Goal: Task Accomplishment & Management: Manage account settings

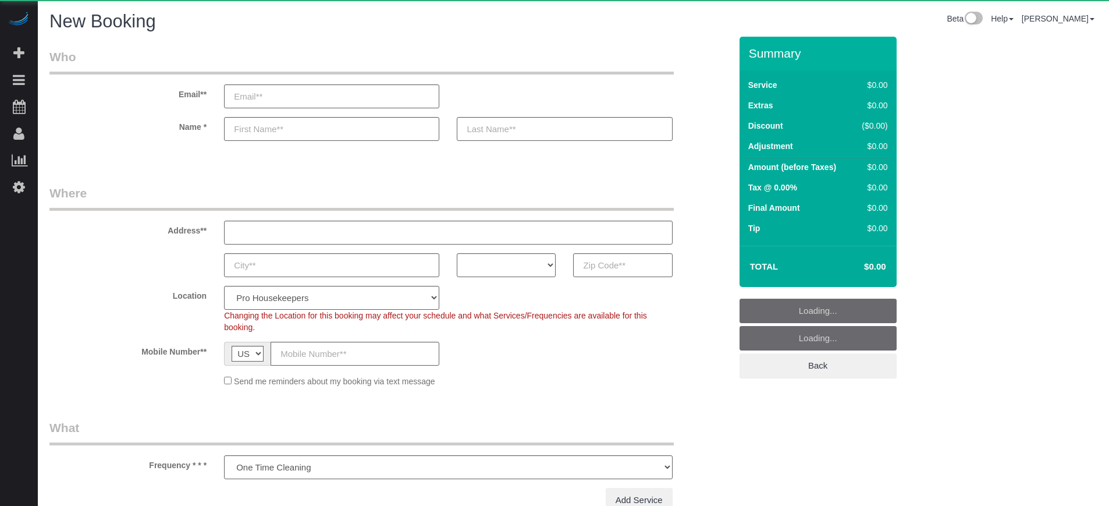
select select "number:9"
select select "object:1211"
select select "4"
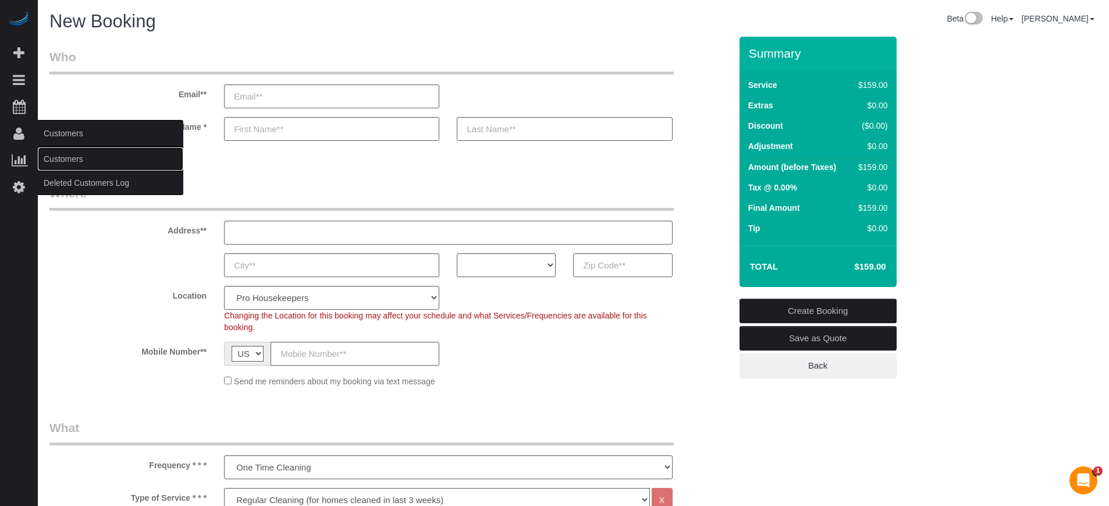
click at [61, 158] on link "Customers" at bounding box center [110, 158] width 145 height 23
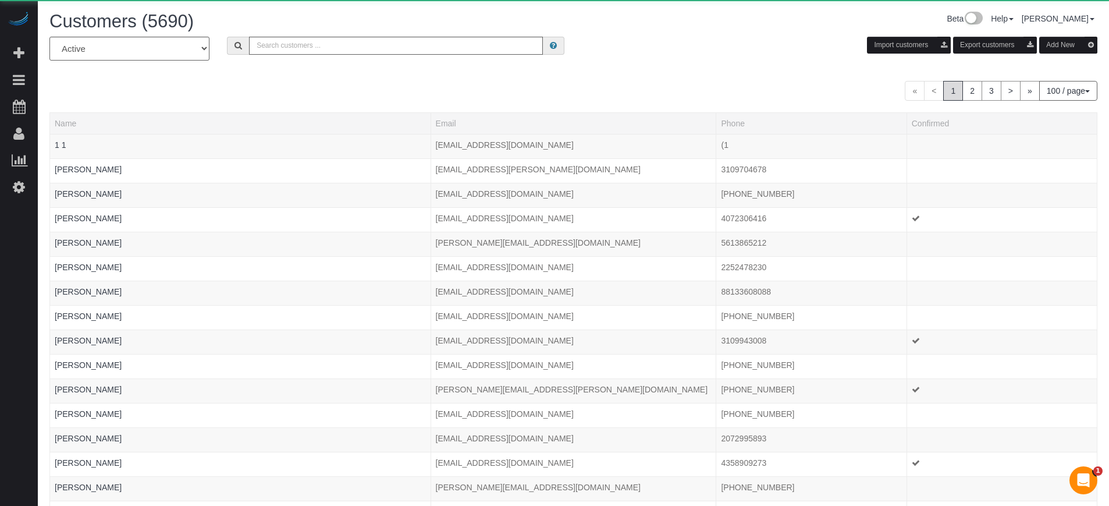
click at [357, 57] on div "All Active Archived Import customers Export customers Add New" at bounding box center [573, 53] width 1065 height 33
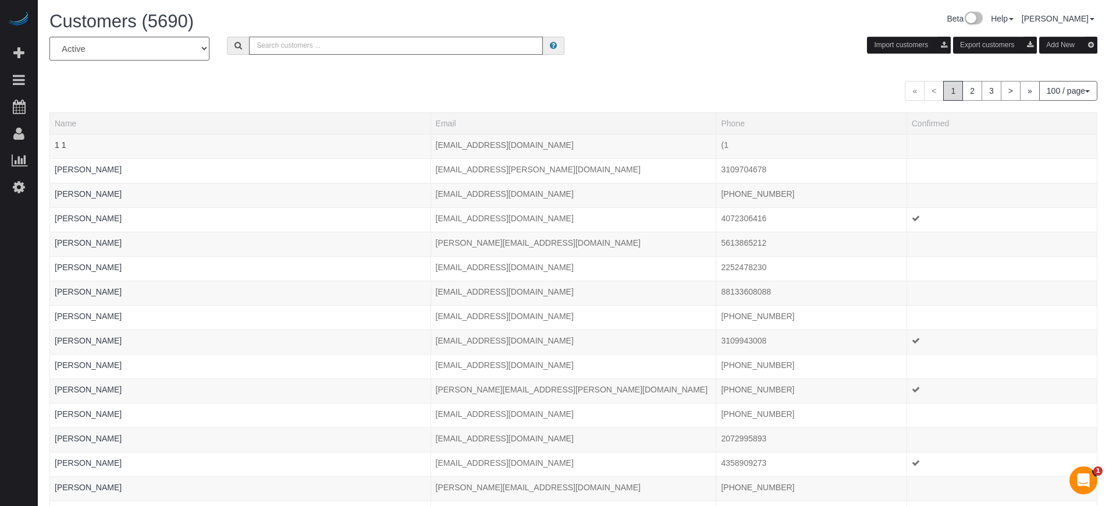
click at [355, 49] on input "text" at bounding box center [396, 46] width 294 height 18
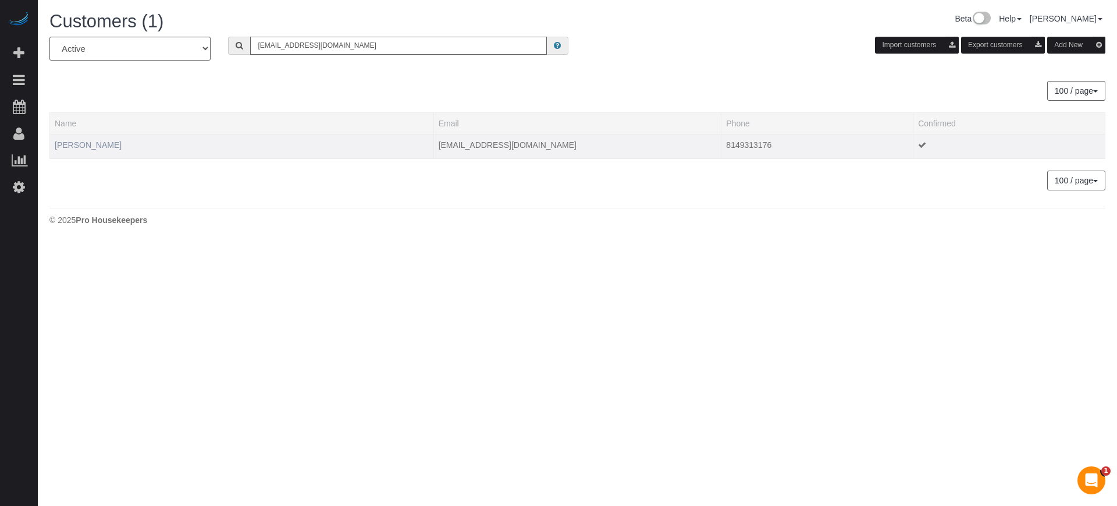
type input "[EMAIL_ADDRESS][DOMAIN_NAME]"
click at [94, 140] on link "[PERSON_NAME]" at bounding box center [88, 144] width 67 height 9
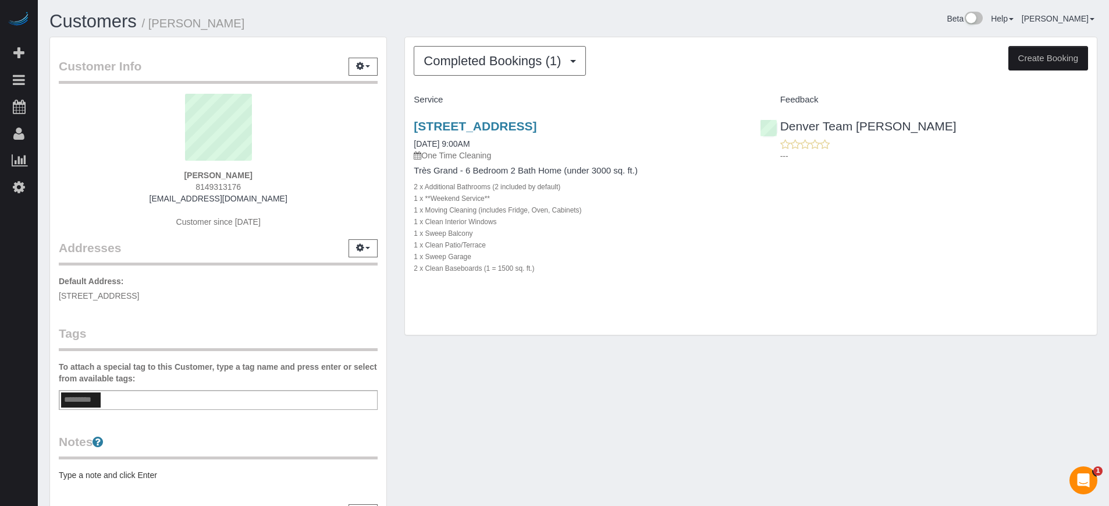
click at [1032, 59] on button "Create Booking" at bounding box center [1048, 58] width 80 height 24
select select "CO"
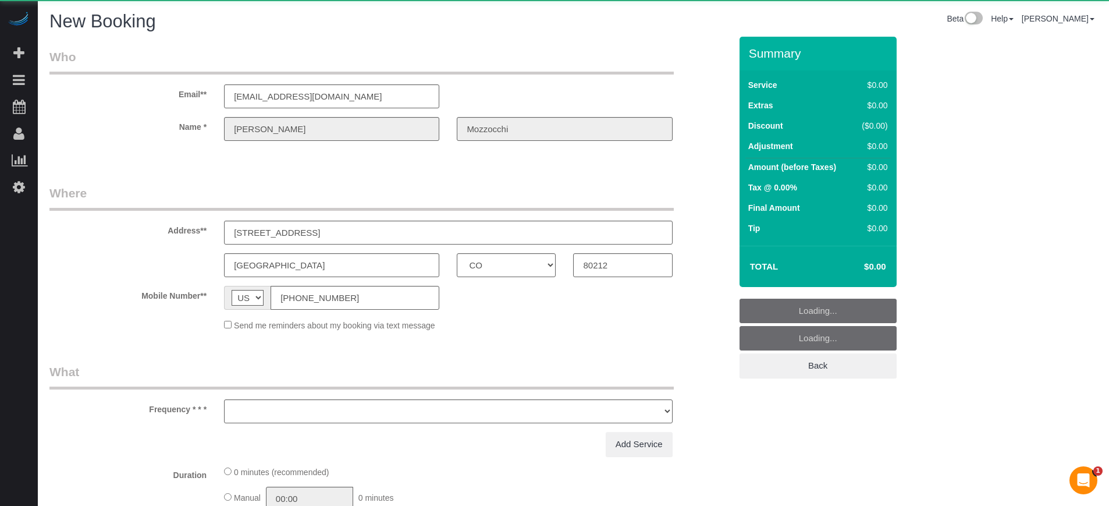
select select "number:9"
select select "object:2637"
select select "4"
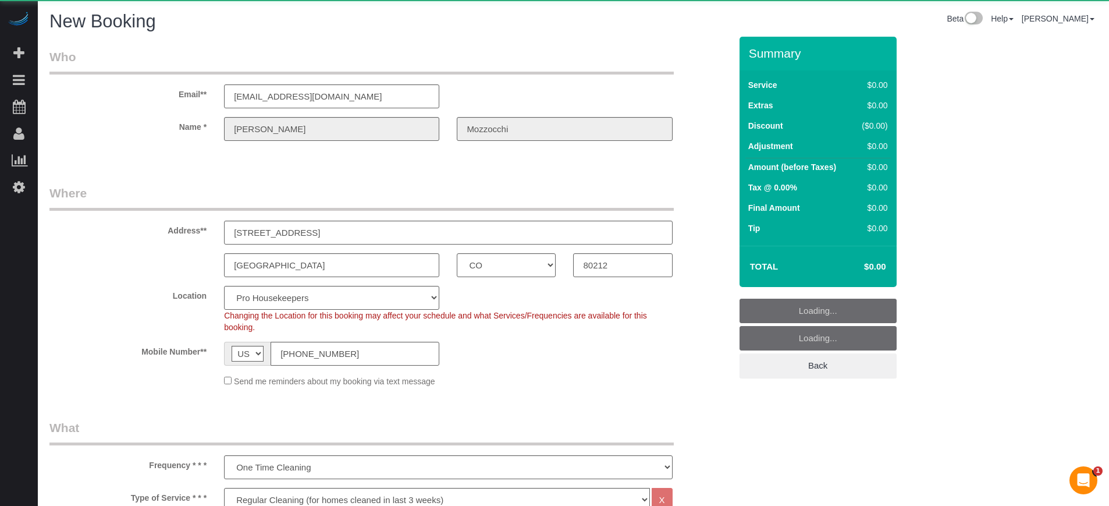
select select "13"
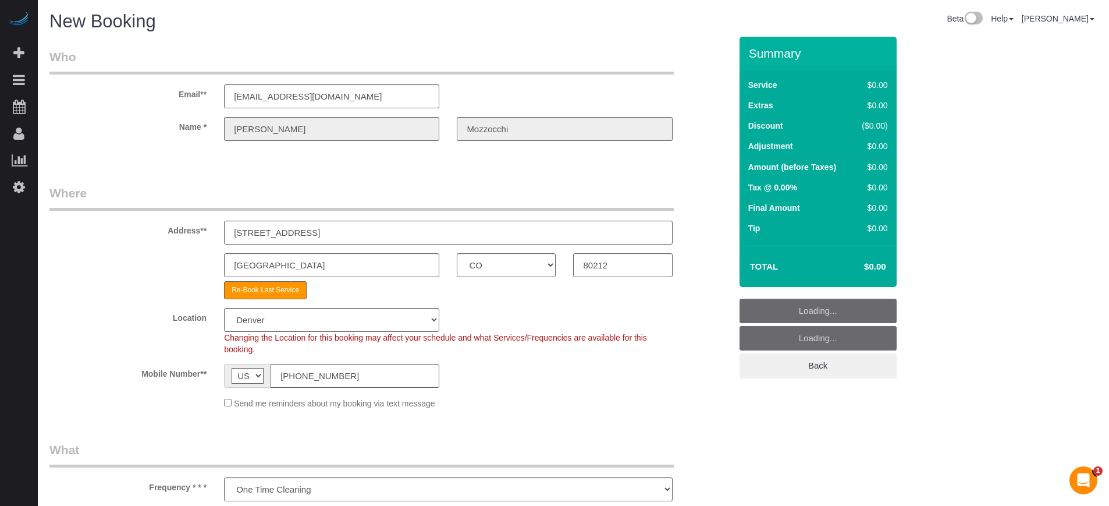
select select "object:2778"
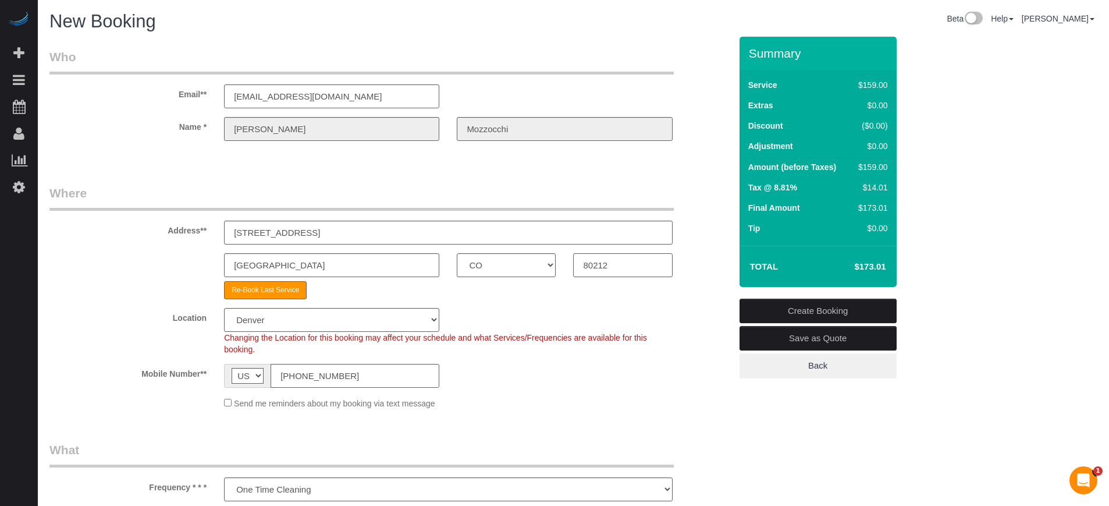
click at [628, 262] on input "80212" at bounding box center [622, 265] width 99 height 24
paste input "439"
type input "80439"
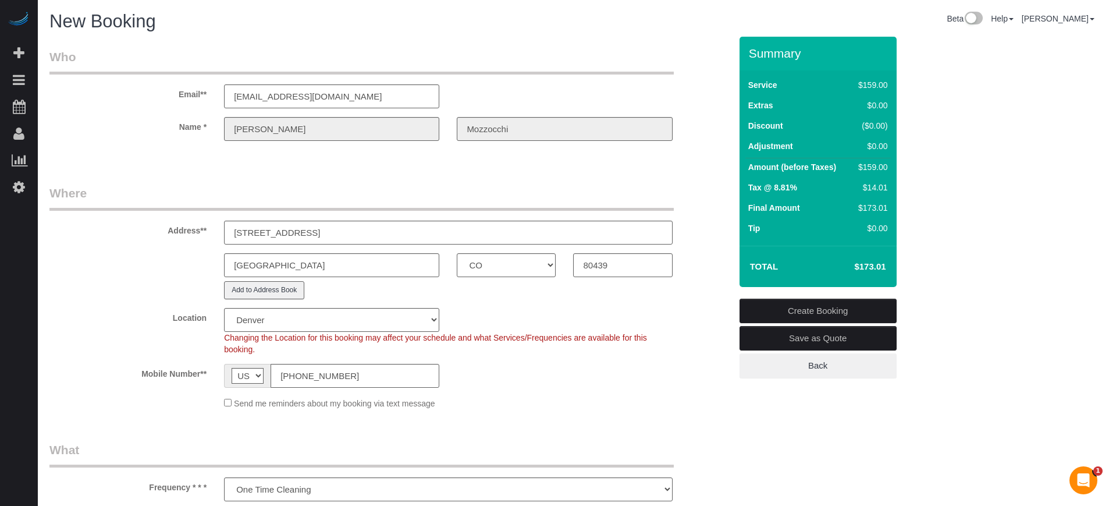
click at [168, 242] on div "Address** 3528 Tennyson Street" at bounding box center [390, 214] width 699 height 60
select select "1"
click at [350, 230] on input "3528 Tennyson Street" at bounding box center [448, 232] width 448 height 24
select select "object:2807"
click at [350, 230] on input "3528 Tennyson Street" at bounding box center [448, 232] width 448 height 24
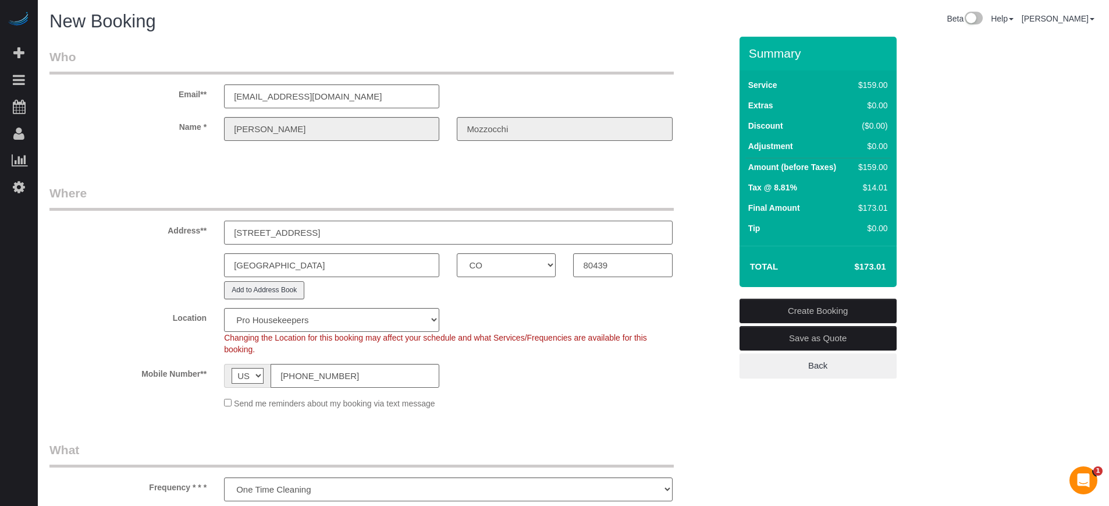
click at [350, 230] on input "3528 Tennyson Street" at bounding box center [448, 232] width 448 height 24
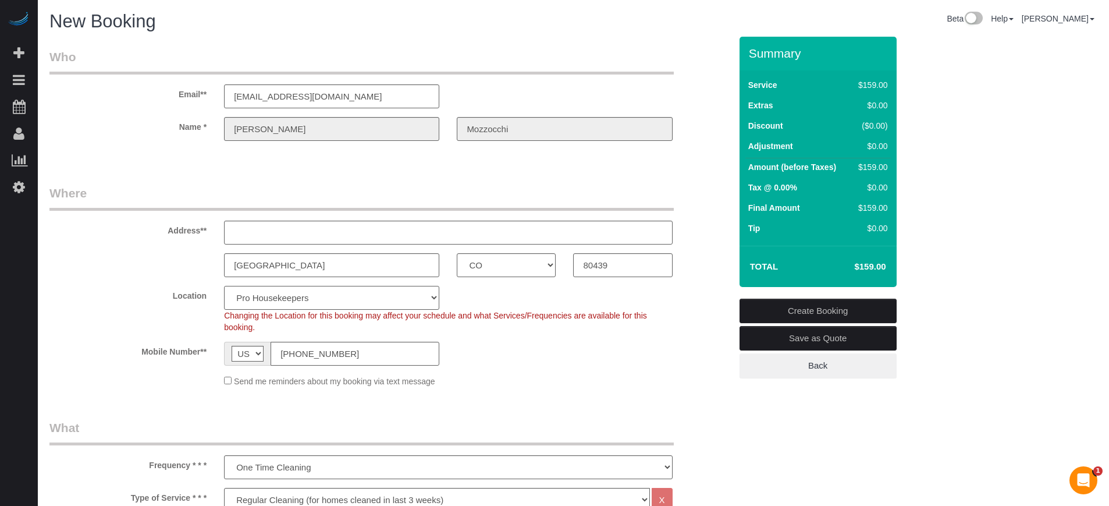
click at [318, 301] on select "Pro Housekeepers [GEOGRAPHIC_DATA] [GEOGRAPHIC_DATA] [GEOGRAPHIC_DATA] [GEOGRAP…" at bounding box center [331, 298] width 215 height 24
select select "13"
click at [224, 286] on select "Pro Housekeepers [GEOGRAPHIC_DATA] [GEOGRAPHIC_DATA] [GEOGRAPHIC_DATA] [GEOGRAP…" at bounding box center [331, 298] width 215 height 24
select select "object:3284"
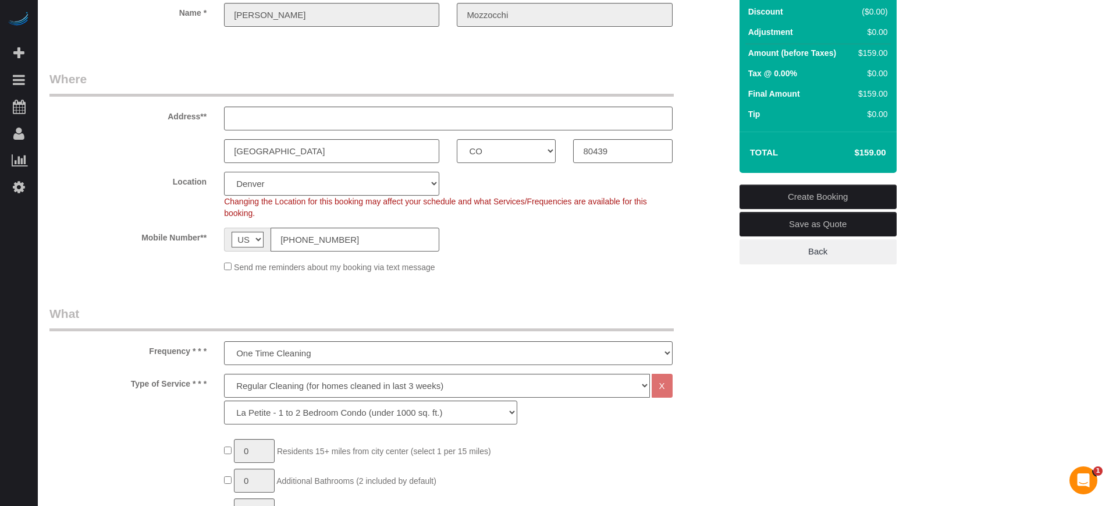
scroll to position [218, 0]
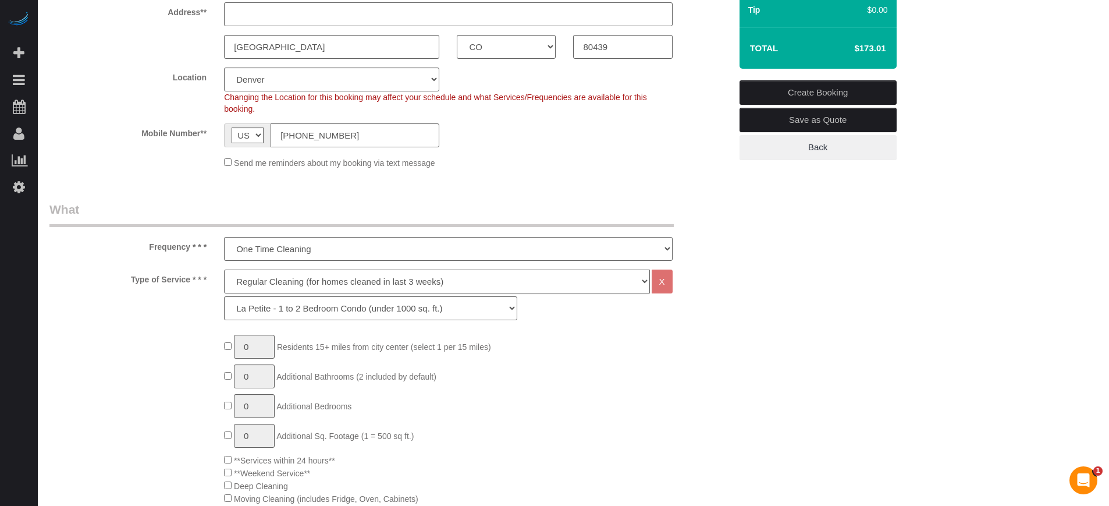
click at [297, 284] on select "Deep Cleaning (for homes that have not been cleaned in 3+ weeks) Spruce Regular…" at bounding box center [436, 281] width 425 height 24
select select "6"
click at [224, 269] on select "Deep Cleaning (for homes that have not been cleaned in 3+ weeks) Spruce Regular…" at bounding box center [436, 281] width 425 height 24
select select "160"
type input "1"
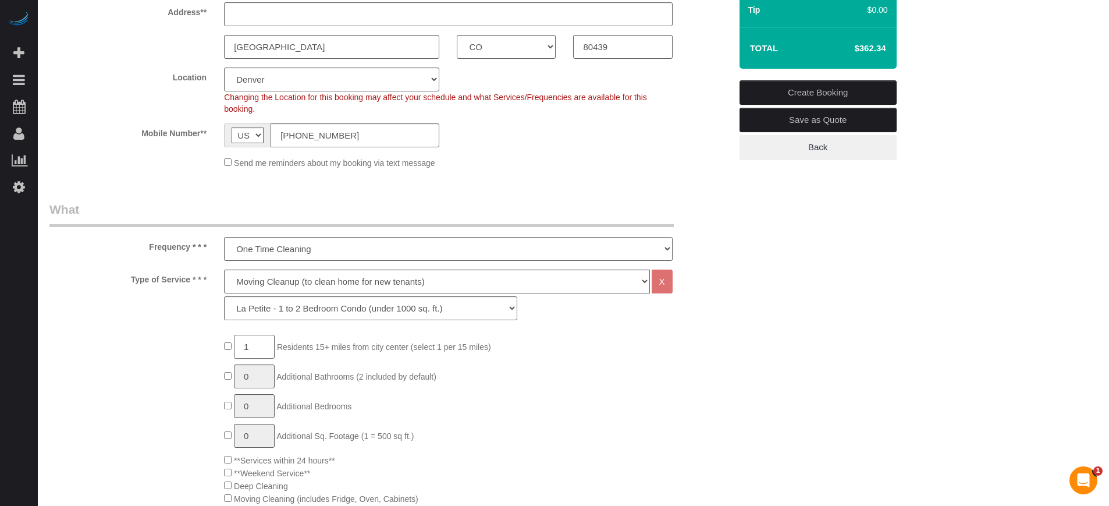
click at [257, 345] on input "1" at bounding box center [254, 347] width 41 height 24
type input "3"
click at [279, 307] on select "La Petite - 1 to 2 Bedroom Condo (under 1000 sq. ft.) La Petite II - 2 Bedroom …" at bounding box center [370, 308] width 293 height 24
select select "159"
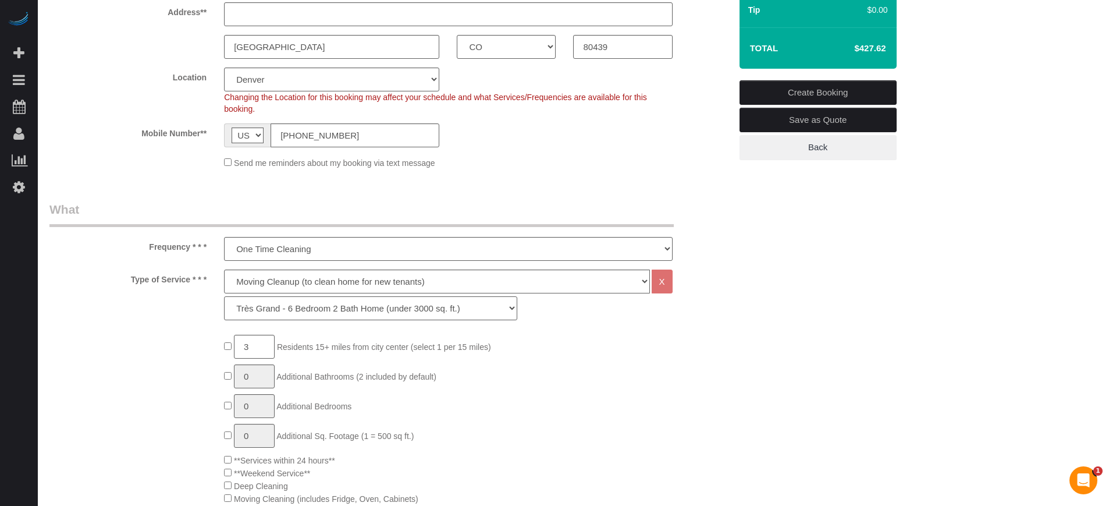
click at [224, 296] on select "La Petite - 1 to 2 Bedroom Condo (under 1000 sq. ft.) La Petite II - 2 Bedroom …" at bounding box center [370, 308] width 293 height 24
type input "1"
click at [261, 375] on input "1" at bounding box center [254, 376] width 41 height 24
type input "3"
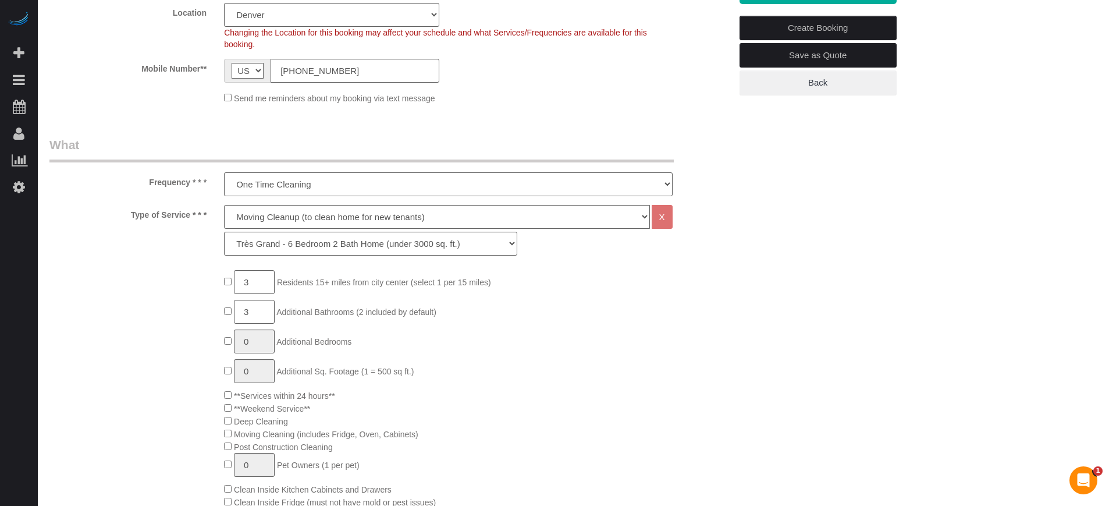
scroll to position [291, 0]
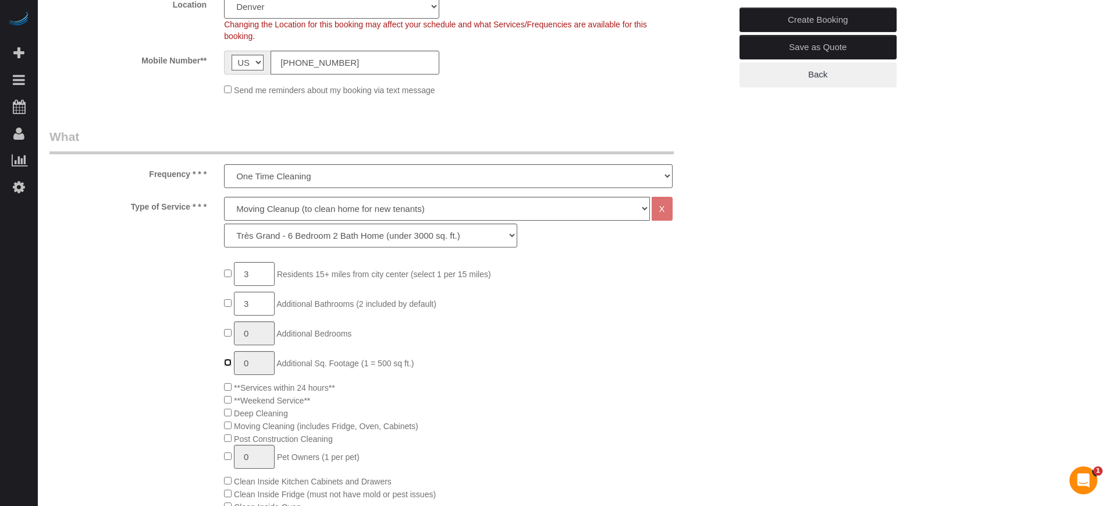
type input "1"
click at [269, 357] on input "1" at bounding box center [254, 363] width 41 height 24
type input "6"
type input "1"
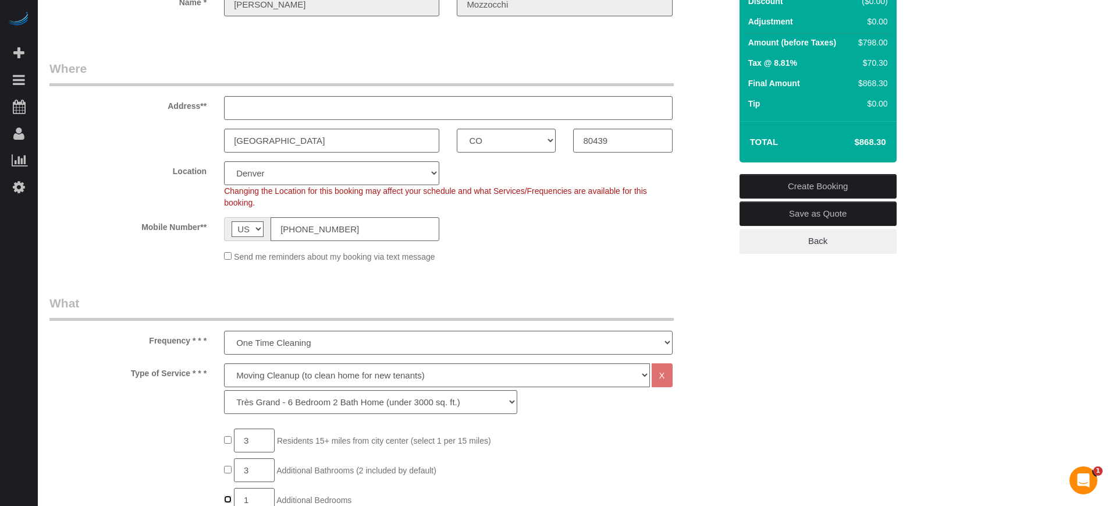
scroll to position [145, 0]
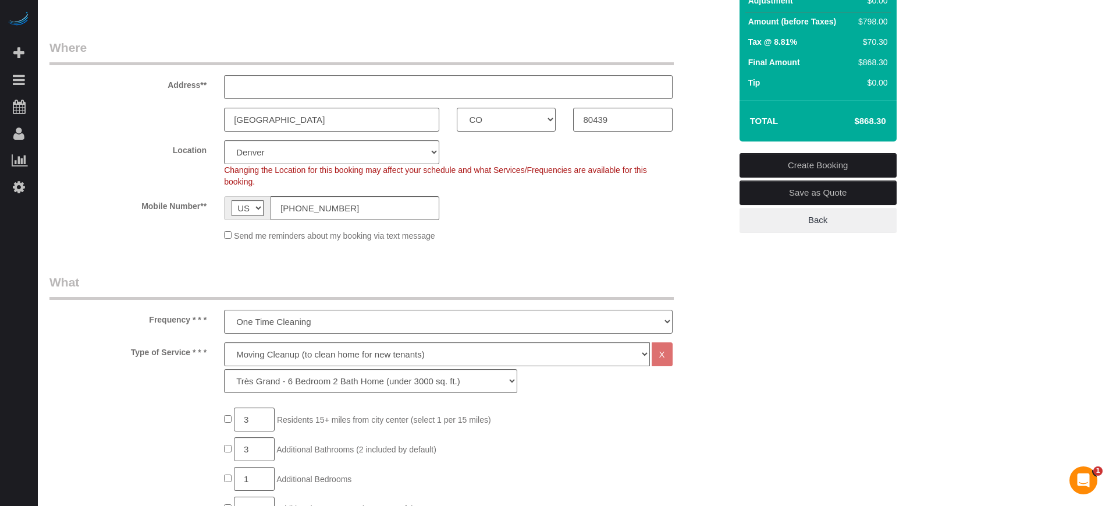
click at [699, 163] on div "Location Pro Housekeepers Atlanta Austin Boston Chicago Cincinnati Clearwater D…" at bounding box center [390, 163] width 699 height 47
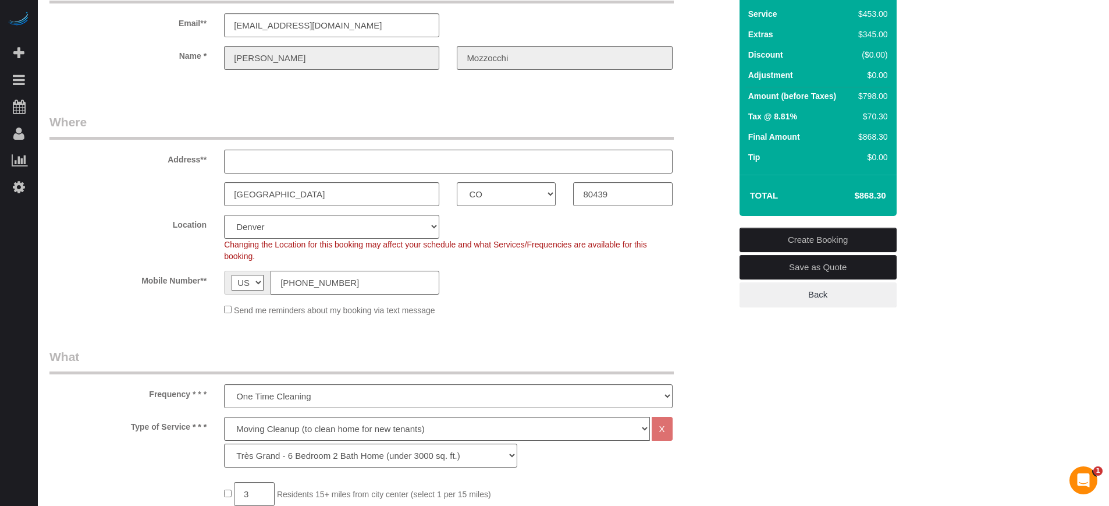
scroll to position [73, 0]
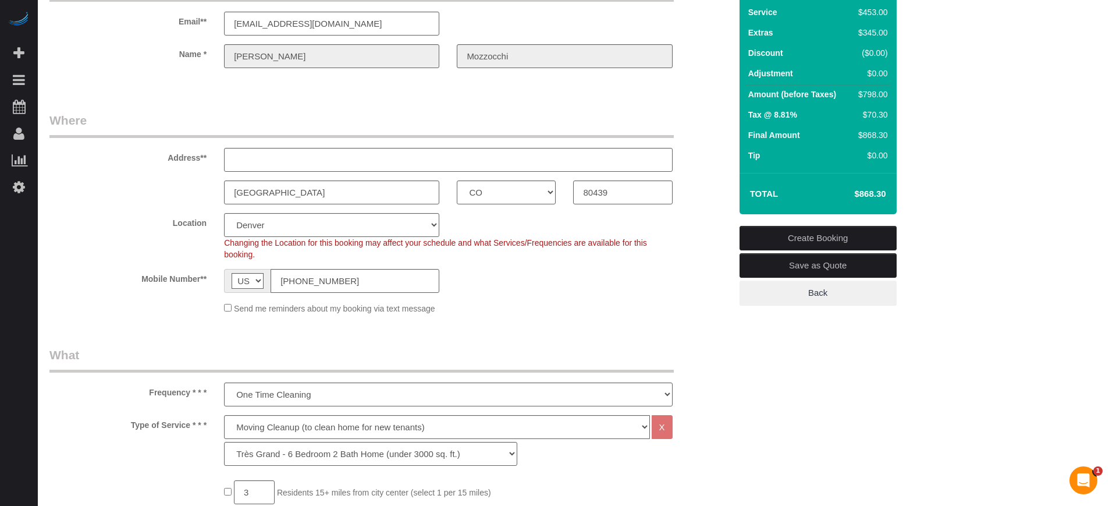
drag, startPoint x: 1089, startPoint y: 130, endPoint x: 1088, endPoint y: 217, distance: 87.3
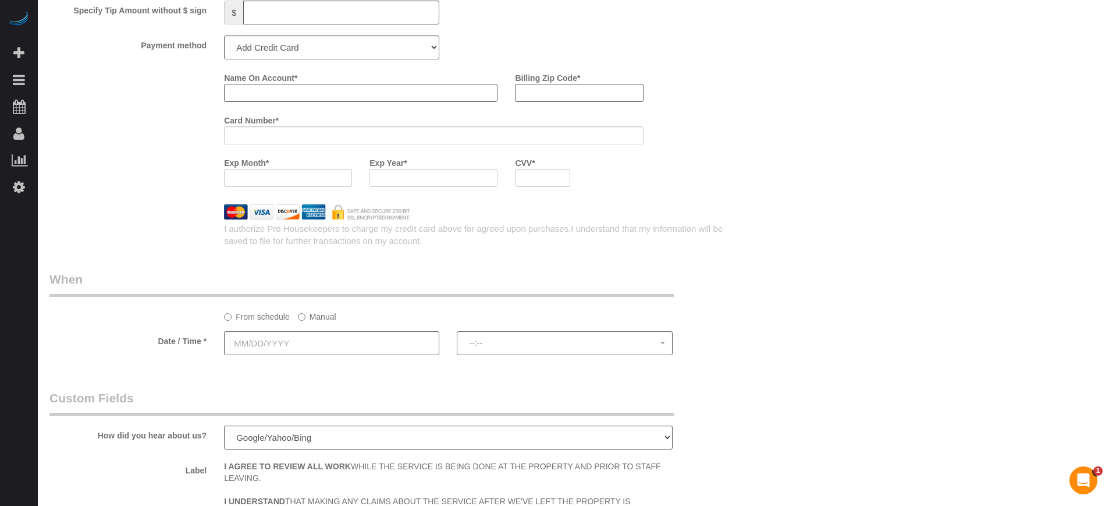
scroll to position [1550, 0]
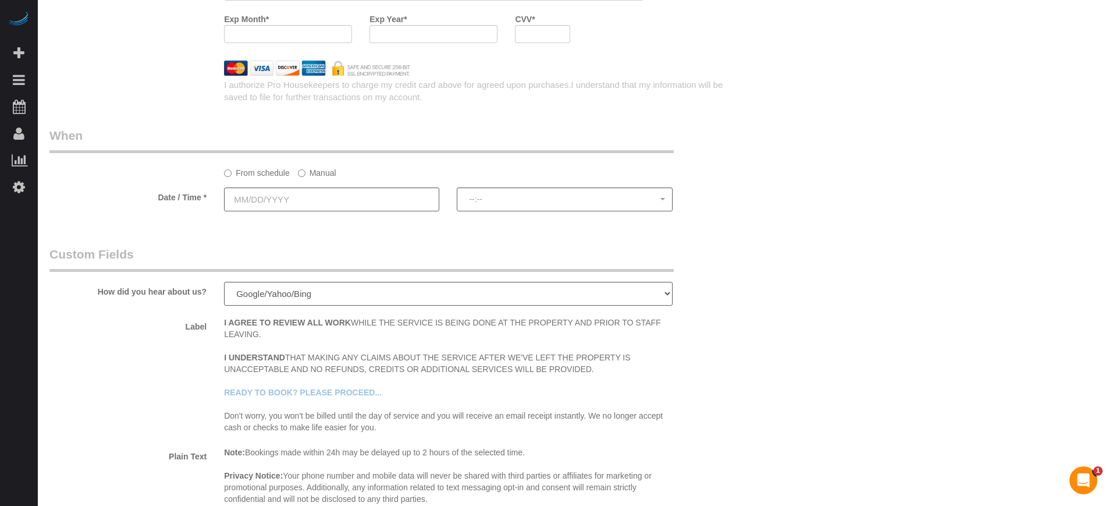
click at [252, 198] on input "text" at bounding box center [331, 199] width 215 height 24
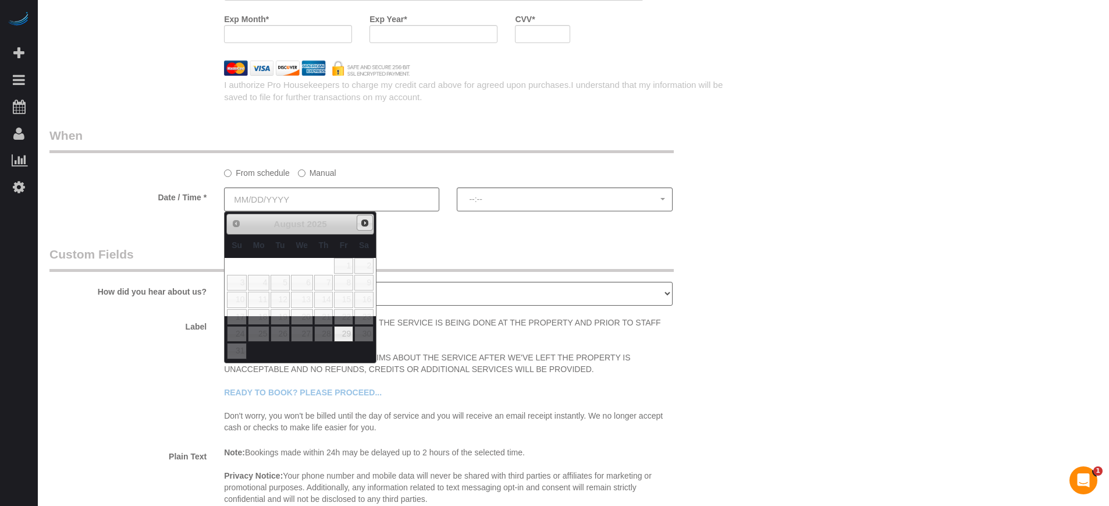
click at [361, 225] on span "Next" at bounding box center [364, 222] width 9 height 9
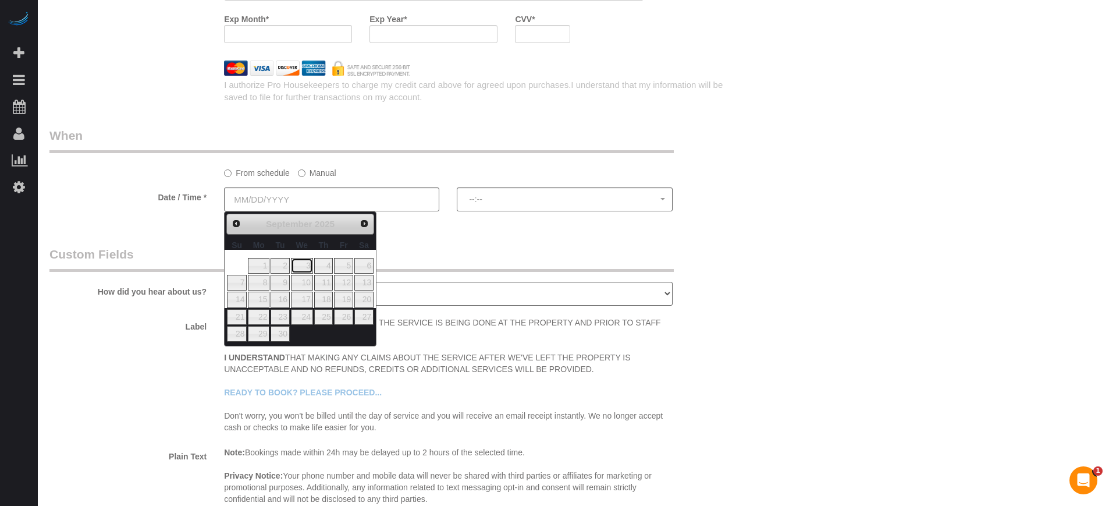
click at [305, 270] on link "3" at bounding box center [302, 266] width 22 height 16
type input "09/03/2025"
select select "spot1"
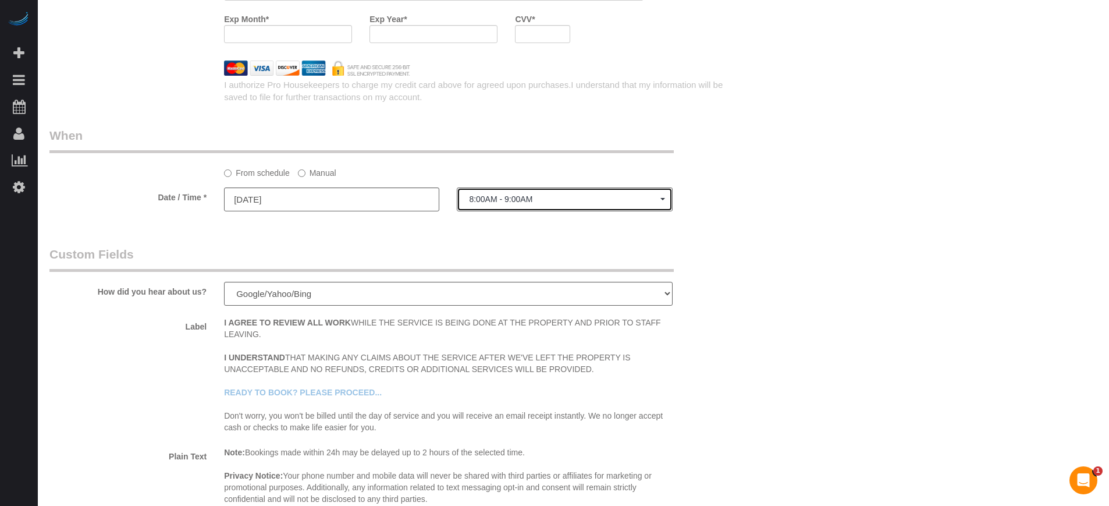
click at [531, 204] on button "8:00AM - 9:00AM" at bounding box center [564, 199] width 215 height 24
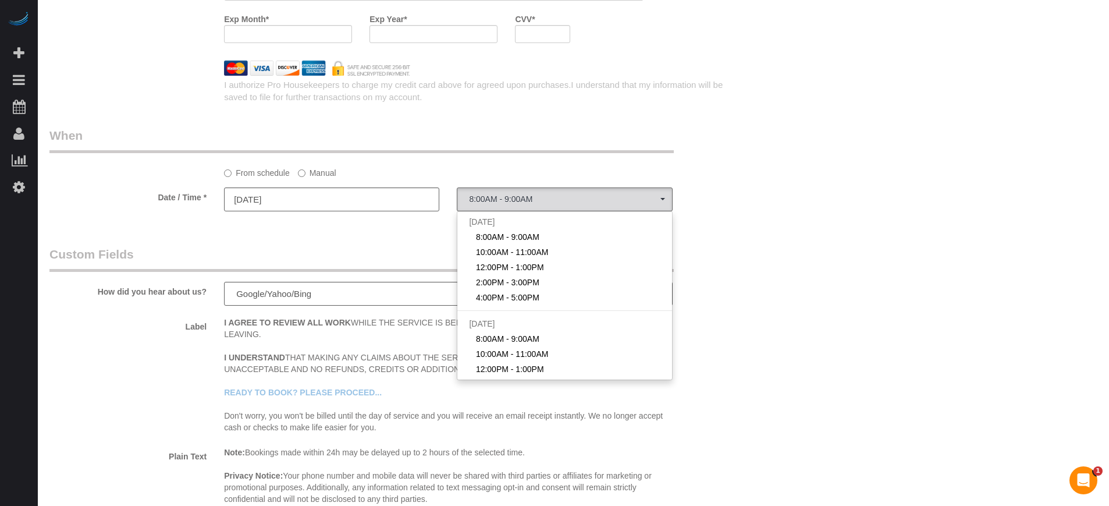
click at [336, 176] on label "Manual" at bounding box center [317, 171] width 38 height 16
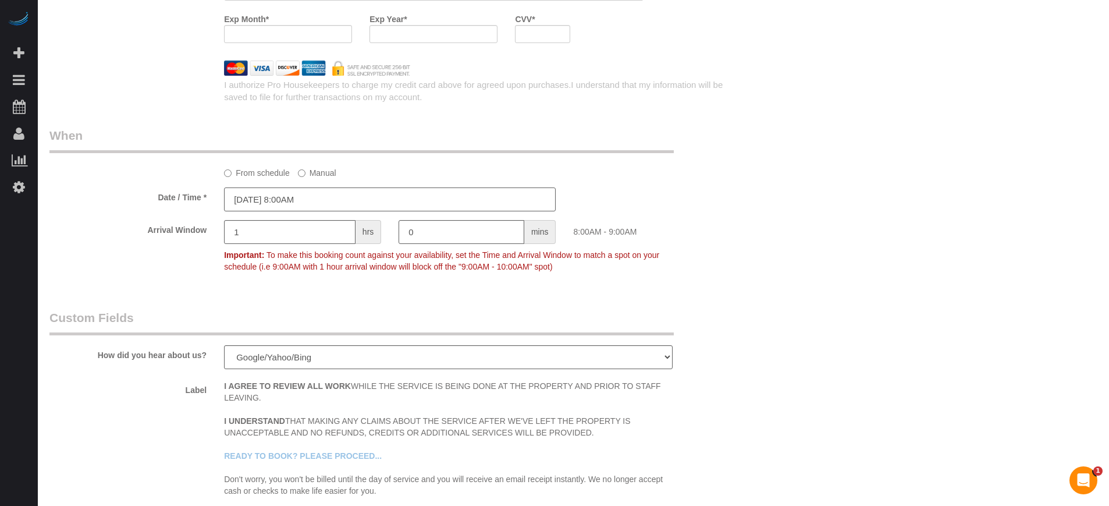
click at [322, 199] on input "09/03/2025 8:00AM" at bounding box center [390, 199] width 332 height 24
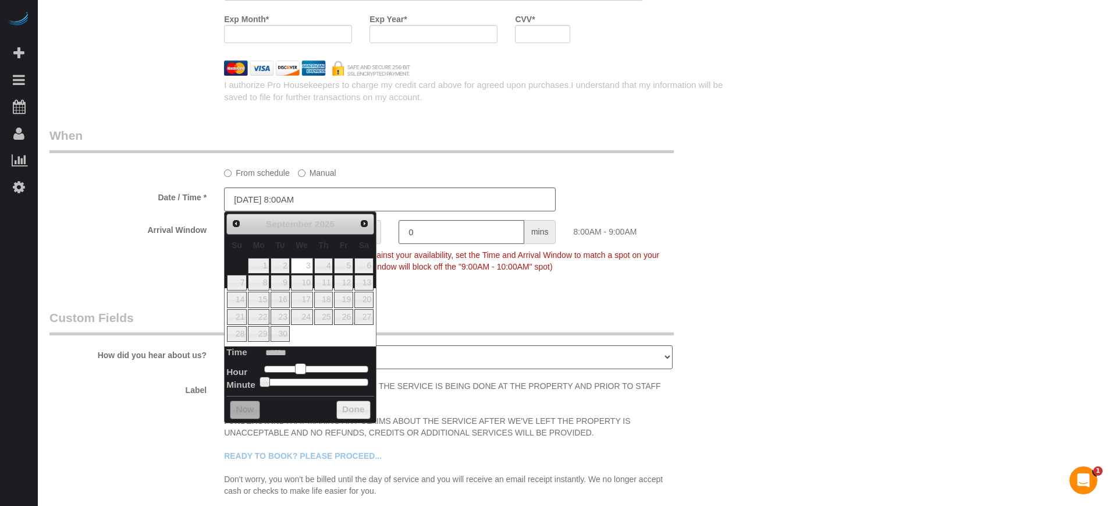
type input "09/03/2025 9:00AM"
type input "******"
click at [301, 369] on span at bounding box center [305, 368] width 10 height 10
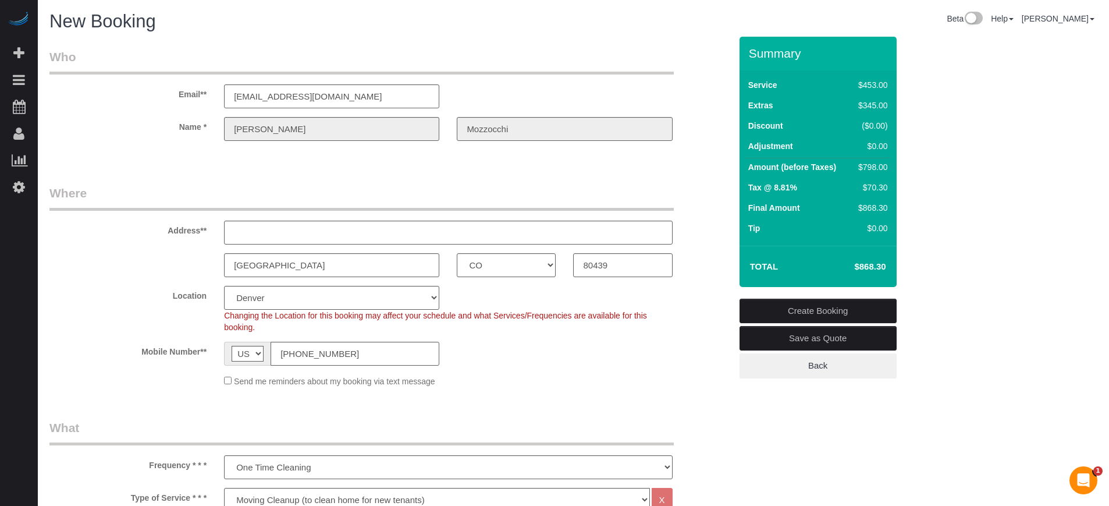
scroll to position [89, 0]
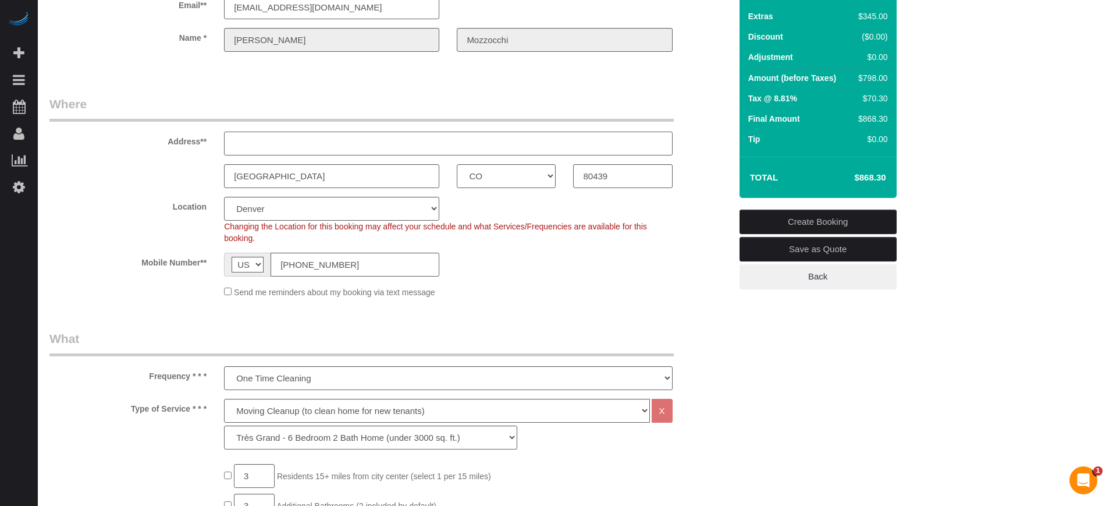
click at [356, 133] on input "text" at bounding box center [448, 143] width 448 height 24
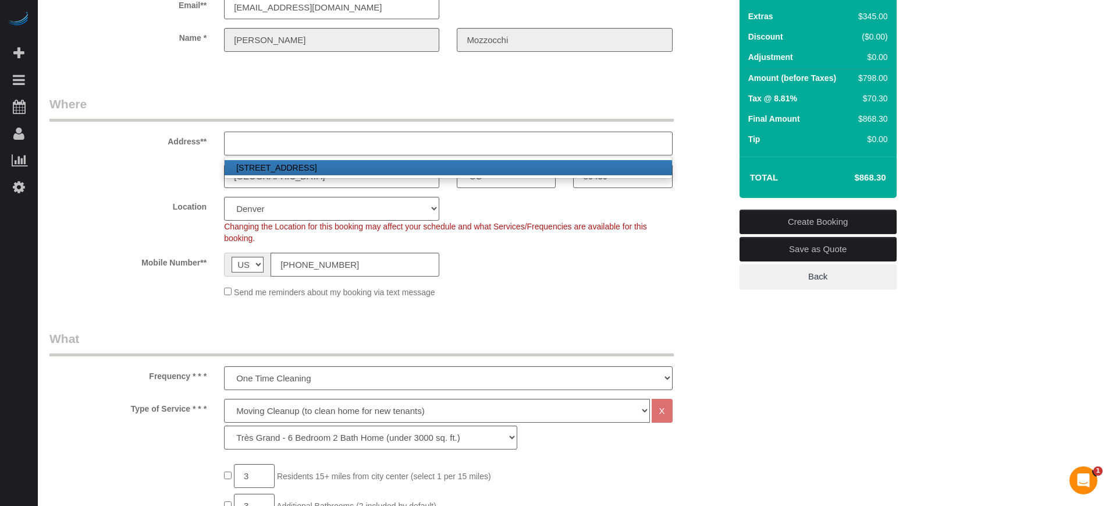
paste input "1918 Bryce Ct, Evergreen, CO 80439"
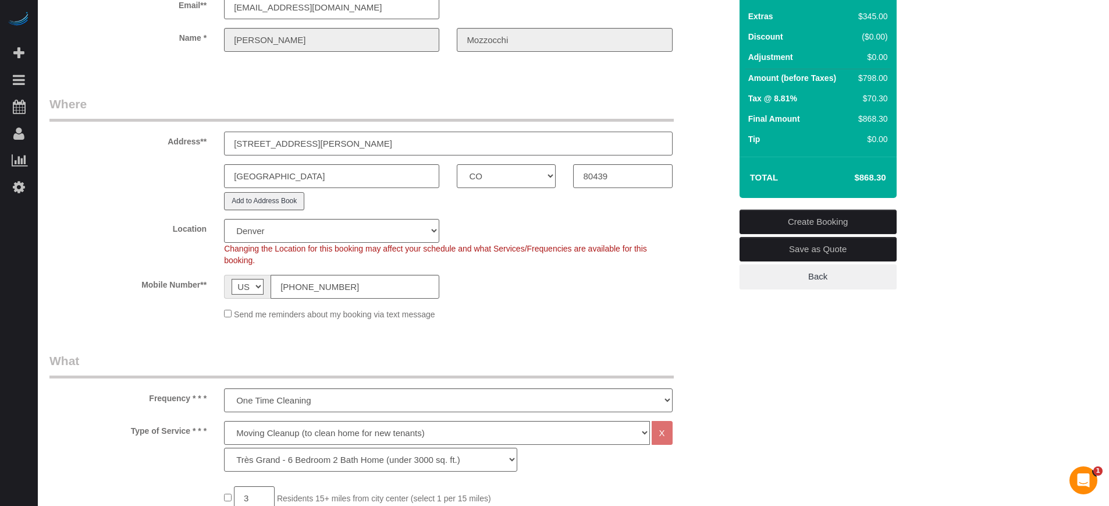
click at [394, 142] on input "1918 Bryce Ct, Evergreen, CO 80439" at bounding box center [448, 143] width 448 height 24
drag, startPoint x: 411, startPoint y: 142, endPoint x: 342, endPoint y: 144, distance: 69.2
click at [342, 144] on input "1918 Bryce Ct, Evergreen, CO 80439" at bounding box center [448, 143] width 448 height 24
type input "1918 Bryce Ct, Evergreen"
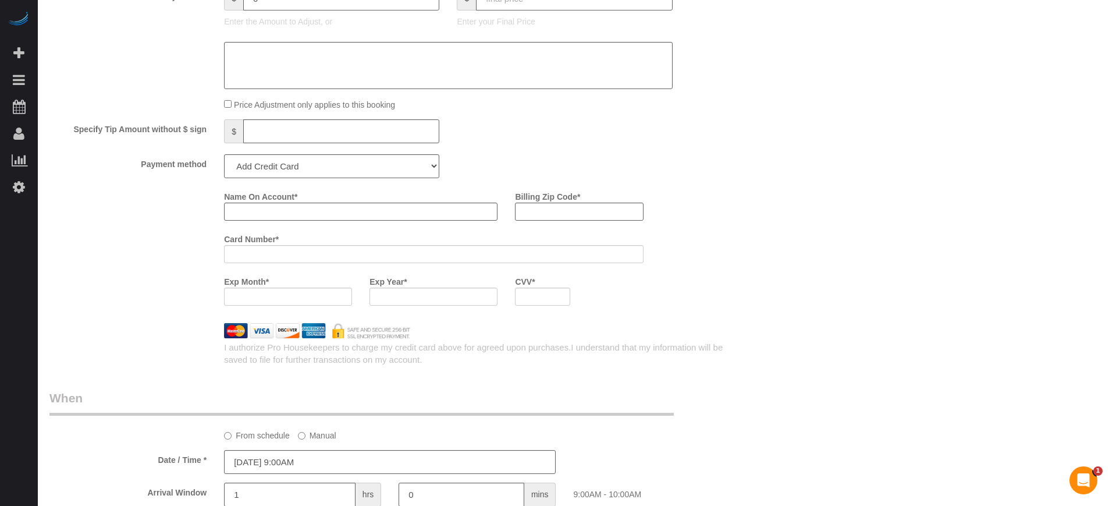
select select "1"
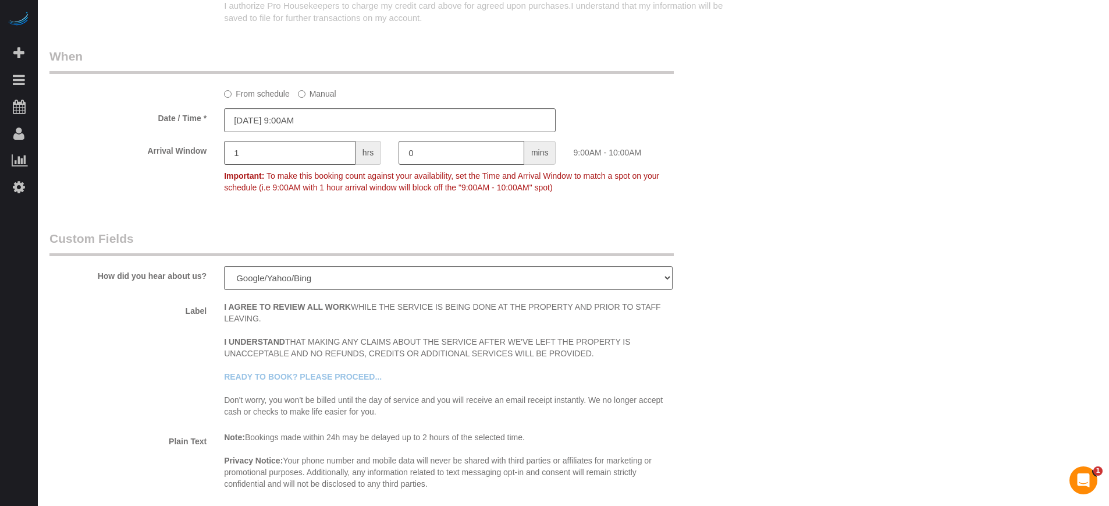
select select "object:3624"
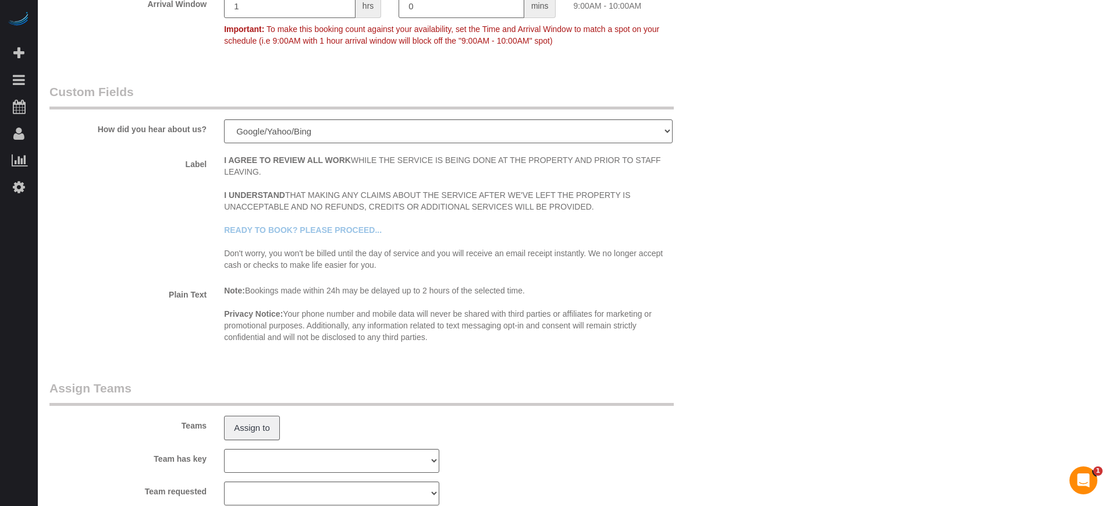
scroll to position [2067, 0]
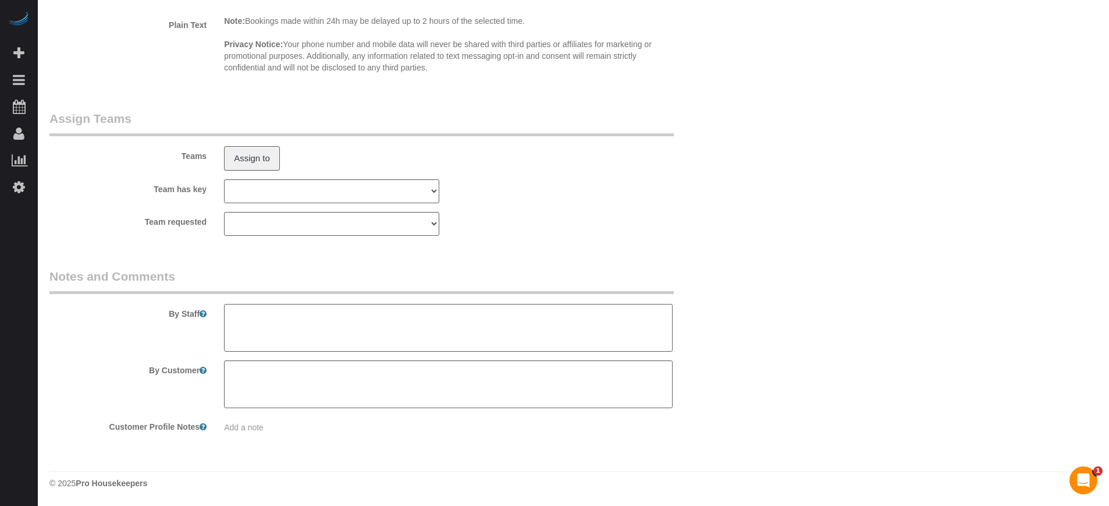
click at [547, 327] on textarea at bounding box center [448, 328] width 448 height 48
click at [462, 315] on textarea at bounding box center [448, 328] width 448 height 48
type textarea "Driveway. Utilities are ON"
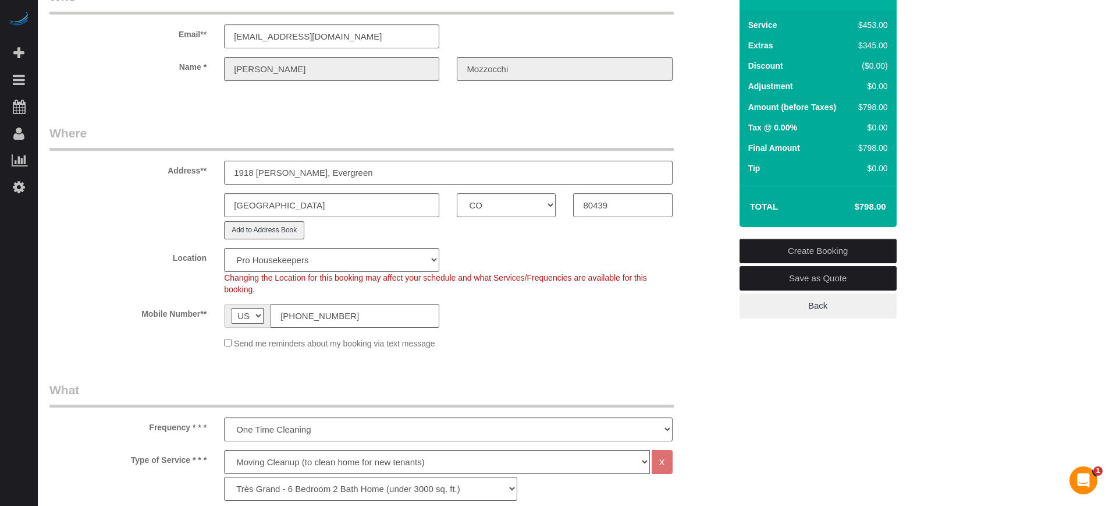
scroll to position [73, 0]
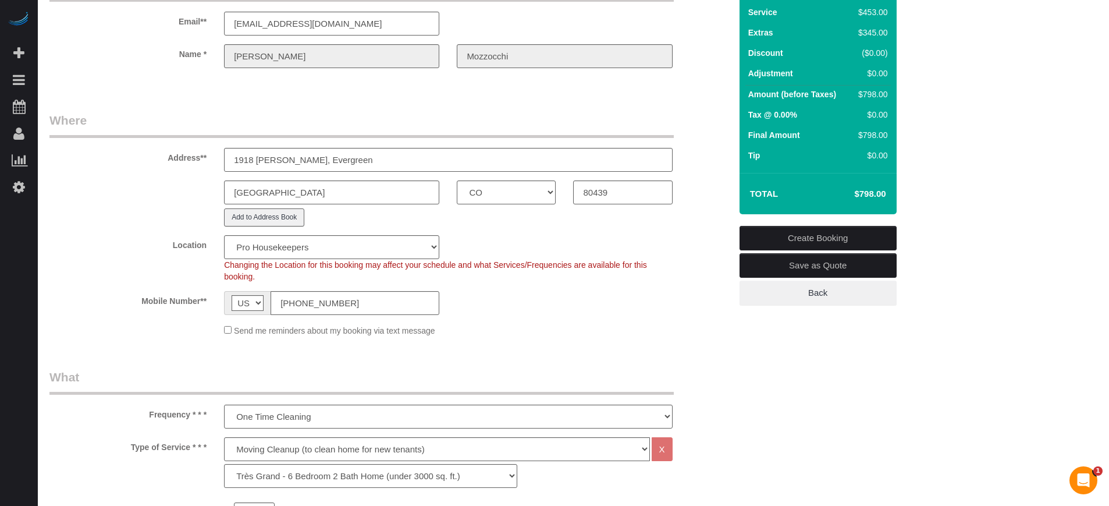
click at [198, 58] on div "Name * Andrea Mozzocchi" at bounding box center [390, 56] width 699 height 24
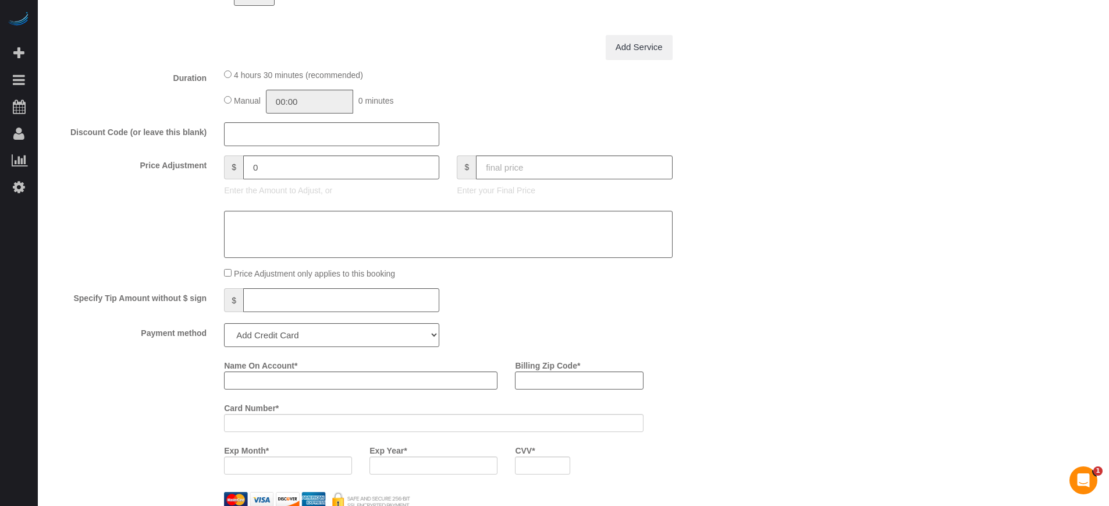
scroll to position [1309, 0]
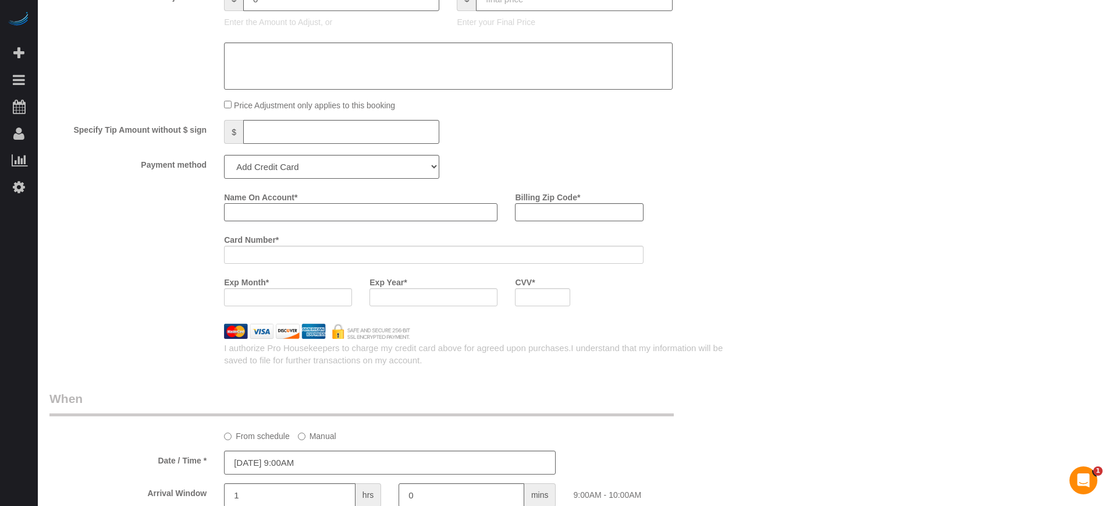
click at [266, 214] on input "Name On Account *" at bounding box center [360, 212] width 273 height 18
paste input "Andrea"
type input "Andrea"
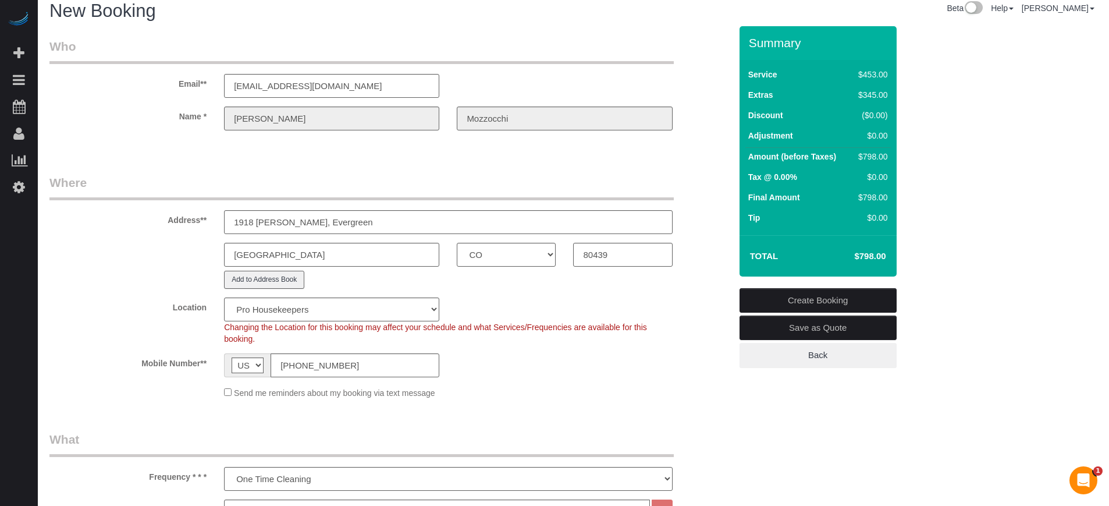
scroll to position [0, 0]
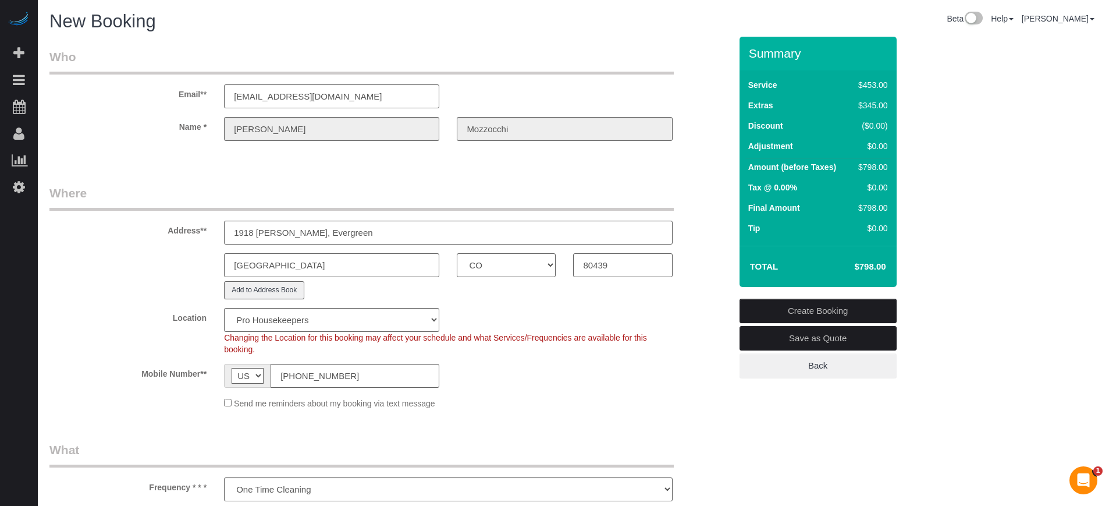
click at [449, 127] on div "Mozzocchi" at bounding box center [564, 129] width 233 height 24
click at [716, 231] on div "Address** 1918 Bryce Ct, Evergreen" at bounding box center [390, 214] width 699 height 60
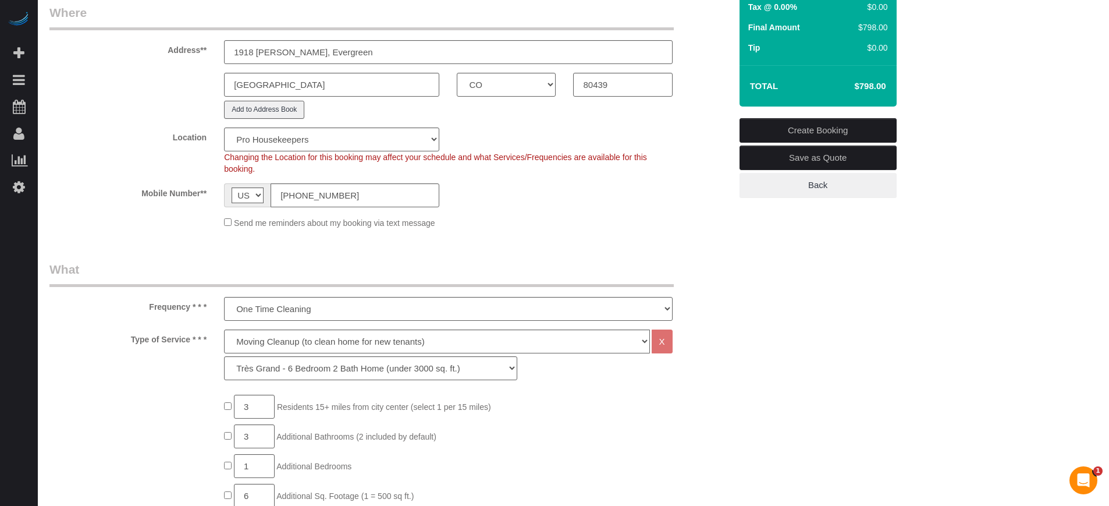
scroll to position [145, 0]
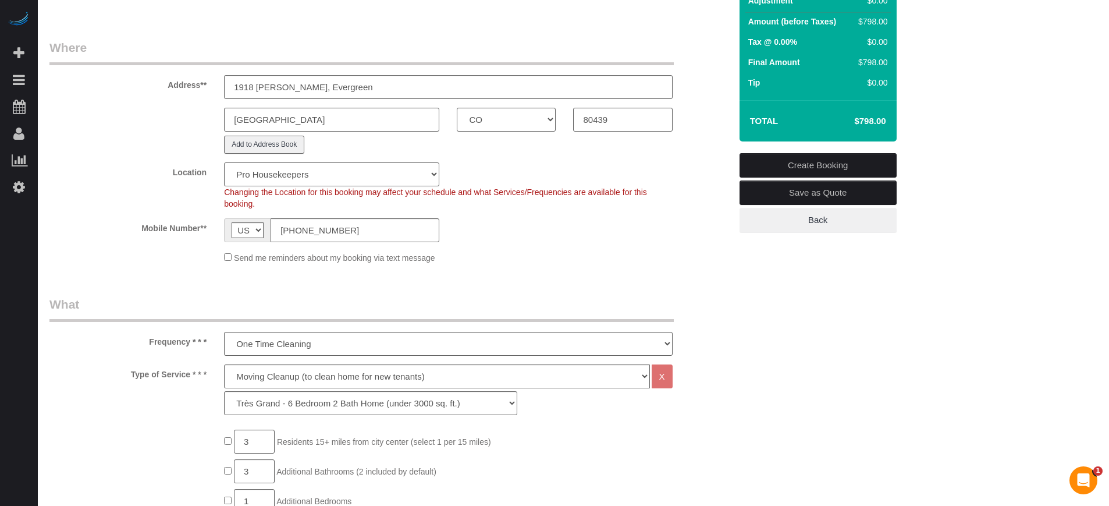
click at [413, 180] on select "Pro Housekeepers Atlanta Austin Boston Chicago Cincinnati Clearwater Denver Ft …" at bounding box center [331, 174] width 215 height 24
select select "13"
click at [224, 162] on select "Pro Housekeepers Atlanta Austin Boston Chicago Cincinnati Clearwater Denver Ft …" at bounding box center [331, 174] width 215 height 24
select select "object:4108"
click at [706, 225] on div "Mobile Number** AF AL DZ AD AO AI AQ AG AR AM AW AU AT AZ BS BH BD BB BY BE BZ …" at bounding box center [390, 230] width 699 height 24
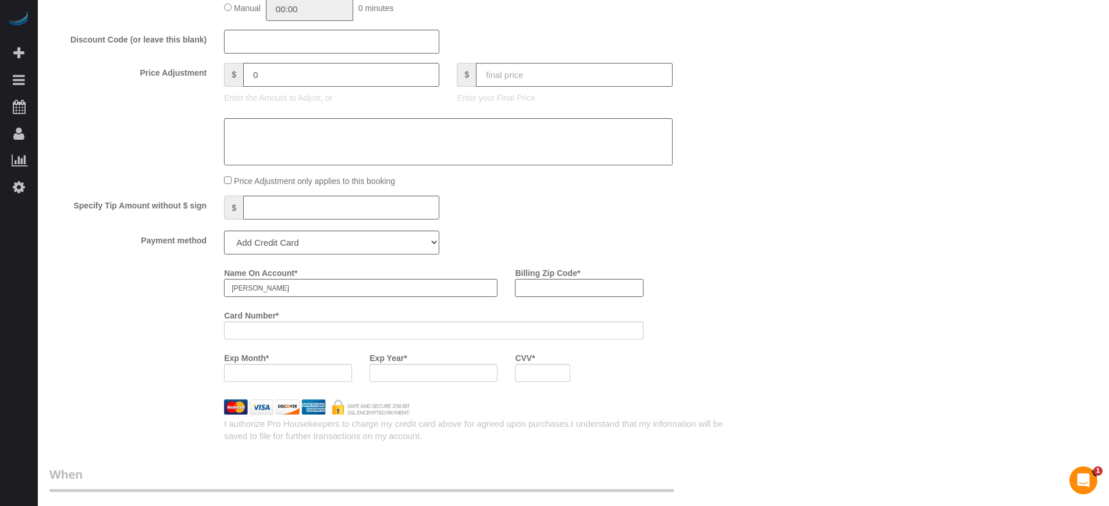
scroll to position [1236, 0]
click at [368, 282] on input "Andrea" at bounding box center [360, 285] width 273 height 18
paste input "Mozzocchi"
type input "Andrea Mozzocchi"
click at [722, 241] on div "Payment method Add Credit Card Cash Check Paypal" at bounding box center [390, 239] width 699 height 24
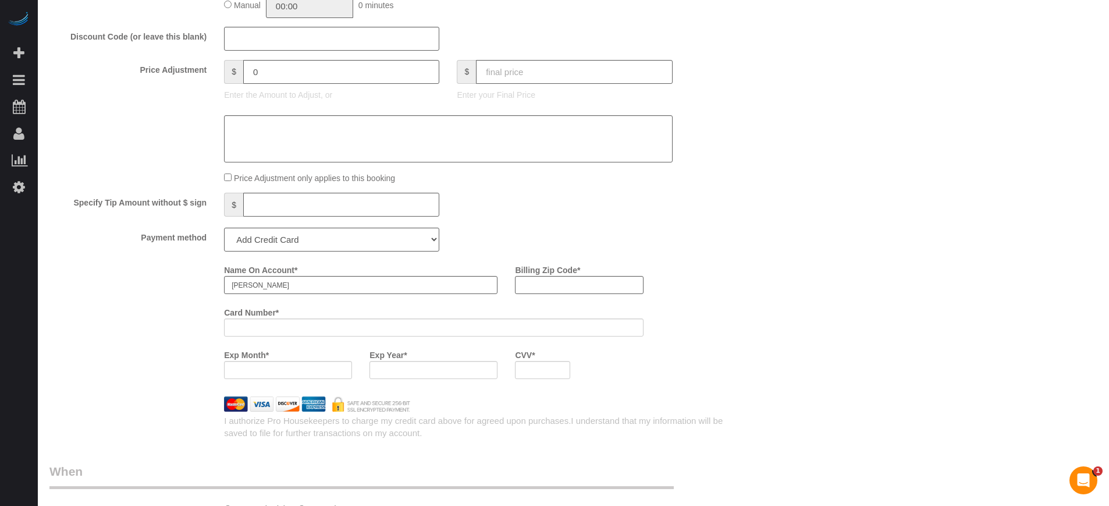
click at [136, 301] on div "Name On Account * Andrea Mozzocchi Billing Zip Code * Card Number * Exp Month *…" at bounding box center [390, 323] width 699 height 127
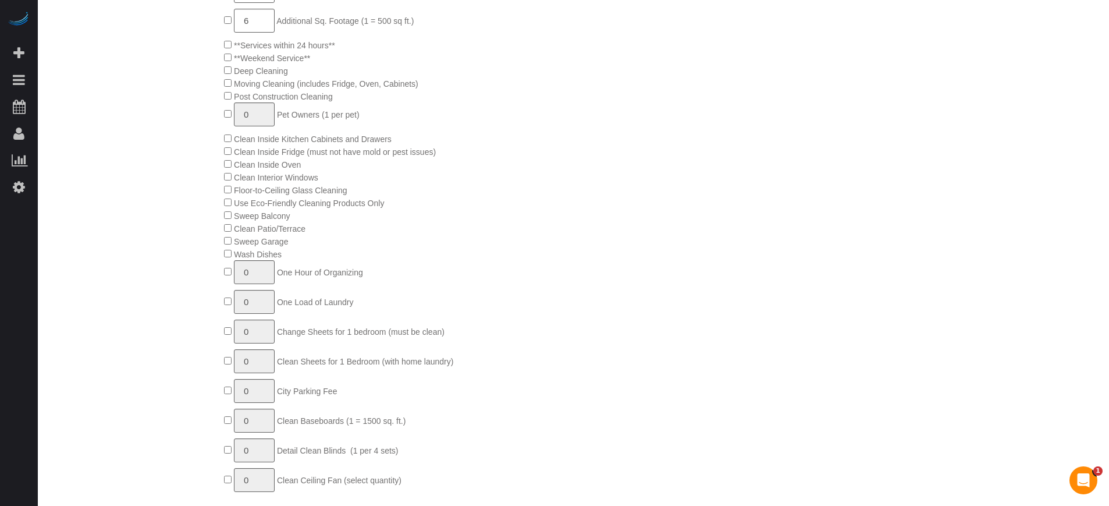
scroll to position [654, 0]
click at [642, 233] on div "3 Residents 15+ miles from city center (select 1 per 15 miles) 3 Additional Bat…" at bounding box center [477, 209] width 524 height 578
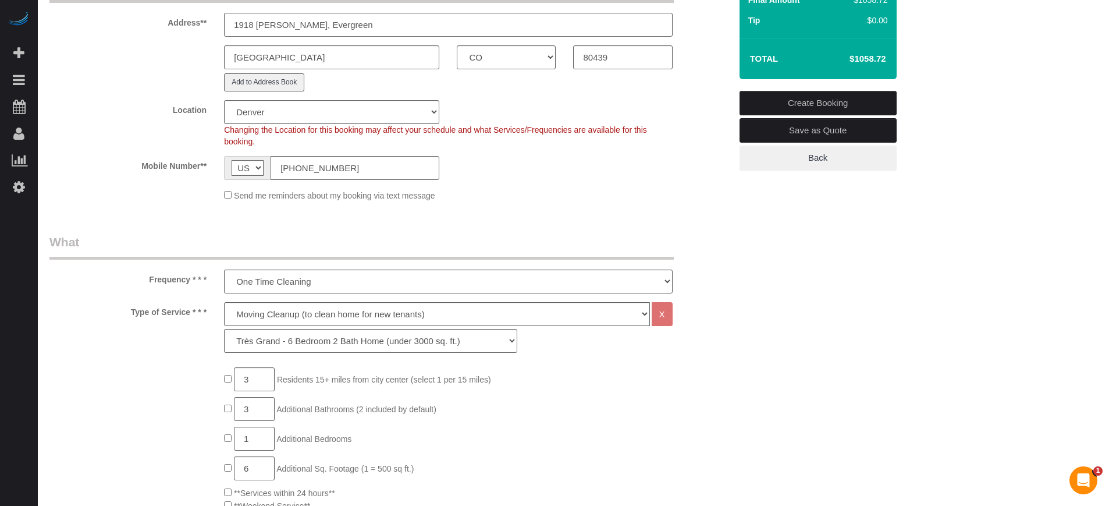
scroll to position [0, 0]
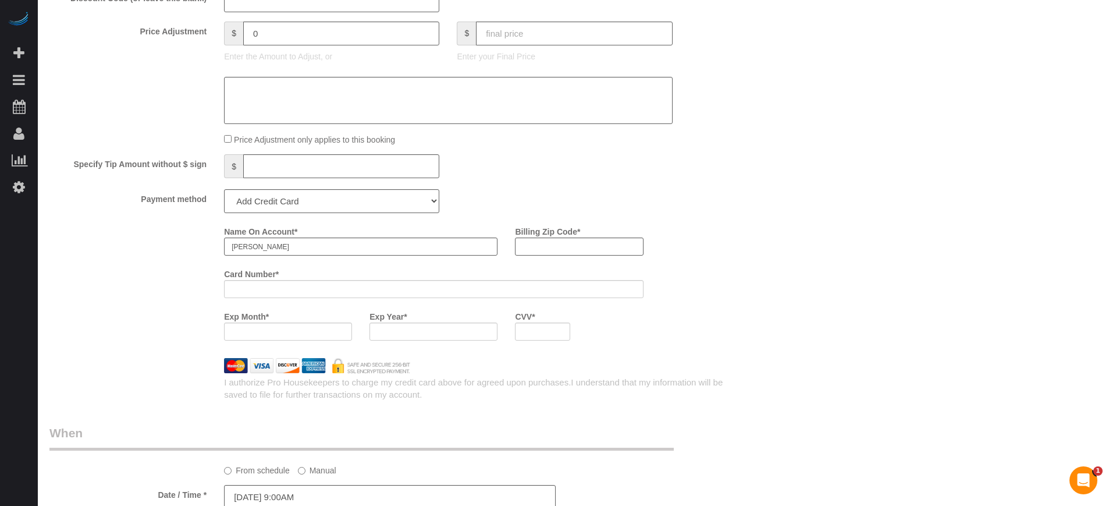
scroll to position [1309, 0]
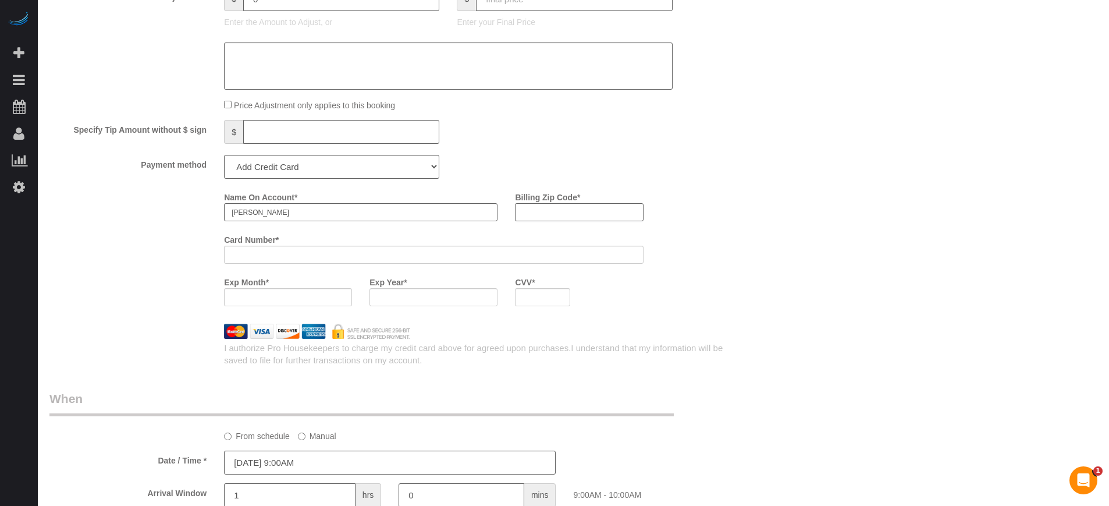
click at [572, 212] on input "Billing Zip Code *" at bounding box center [579, 212] width 128 height 18
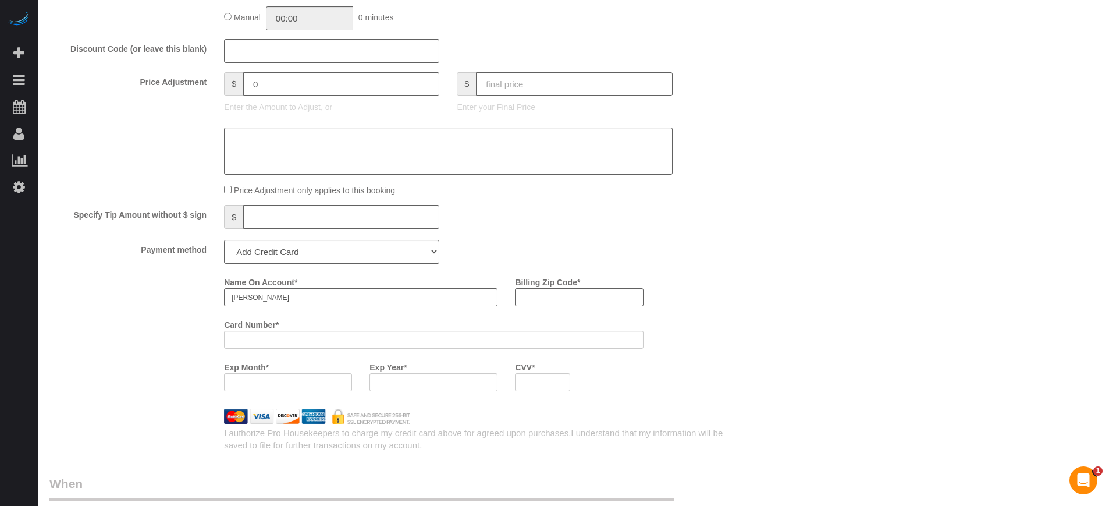
scroll to position [1227, 0]
click at [547, 297] on input "Billing Zip Code *" at bounding box center [579, 294] width 128 height 18
type input "80439"
click at [136, 307] on div "Name On Account * Andrea Mozzocchi Billing Zip Code * 80439 Card Number * Exp M…" at bounding box center [390, 332] width 699 height 127
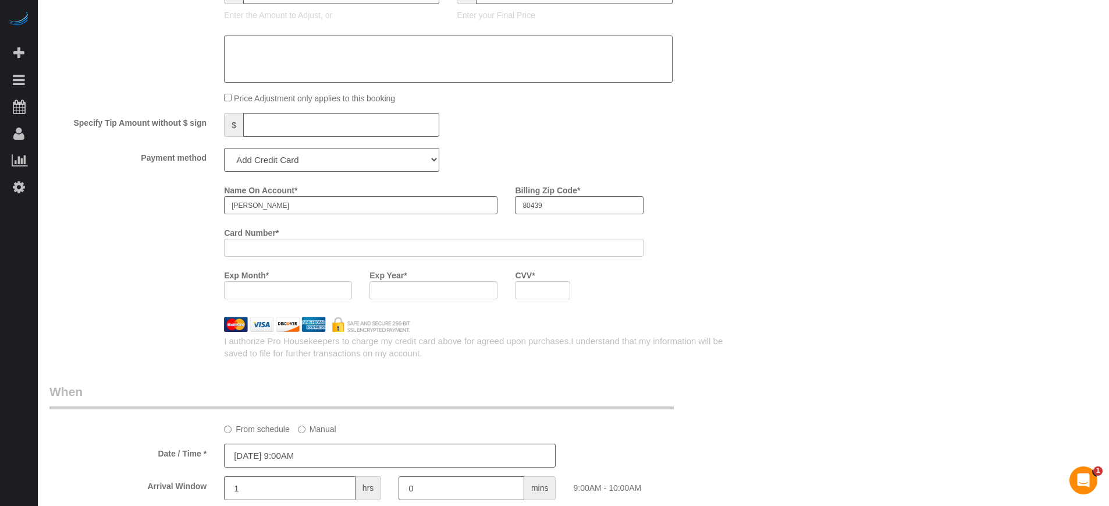
scroll to position [1372, 0]
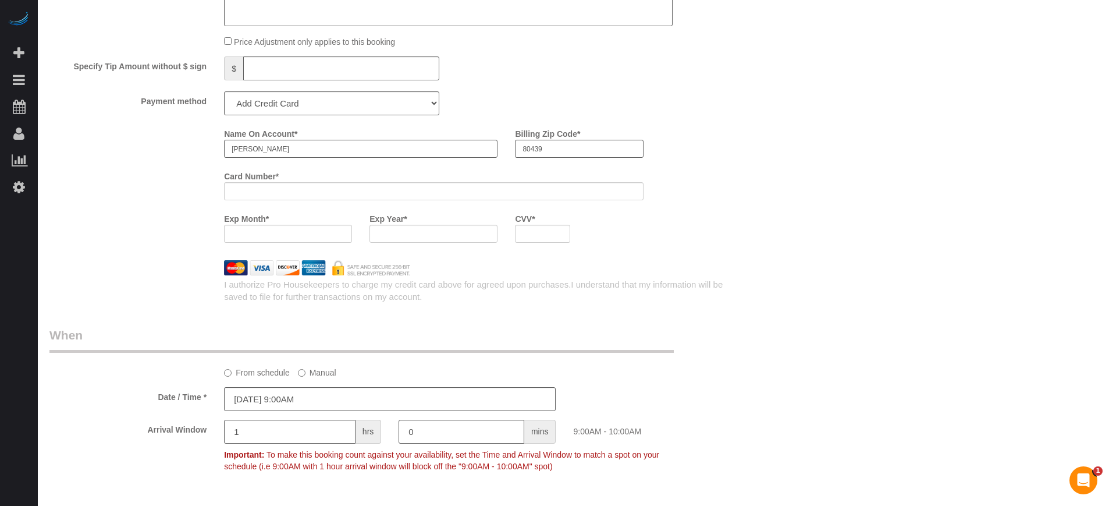
click at [430, 239] on div at bounding box center [433, 234] width 128 height 18
click at [713, 247] on div "Name On Account * Andrea Mozzocchi Billing Zip Code * 80439 Card Number * Exp M…" at bounding box center [477, 187] width 524 height 127
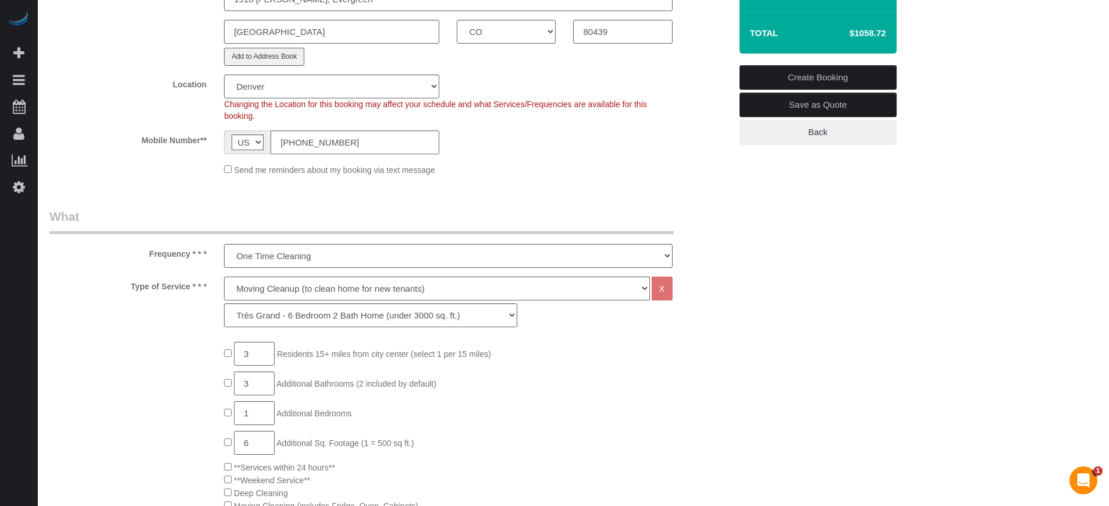
scroll to position [136, 0]
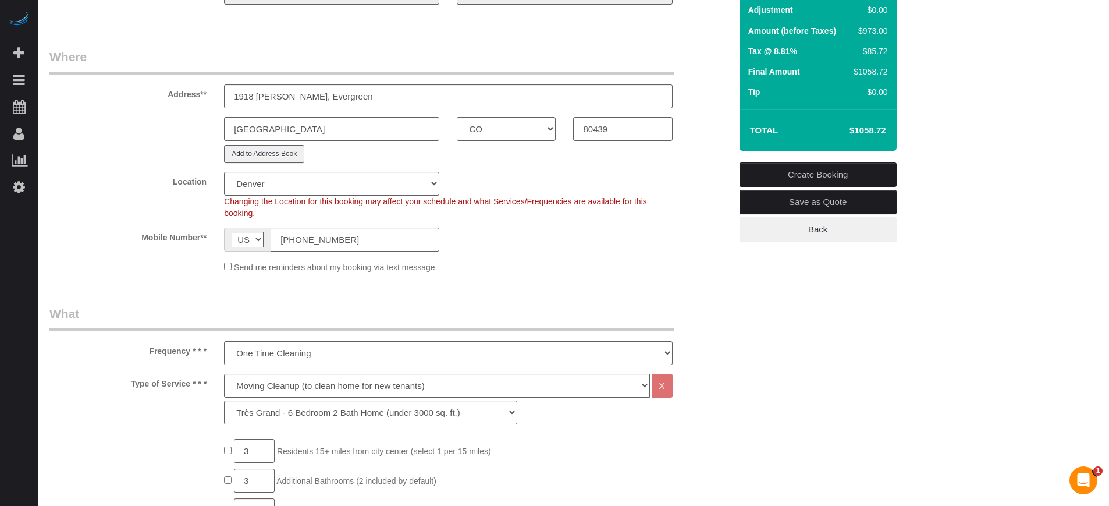
click at [788, 173] on link "Create Booking" at bounding box center [817, 174] width 157 height 24
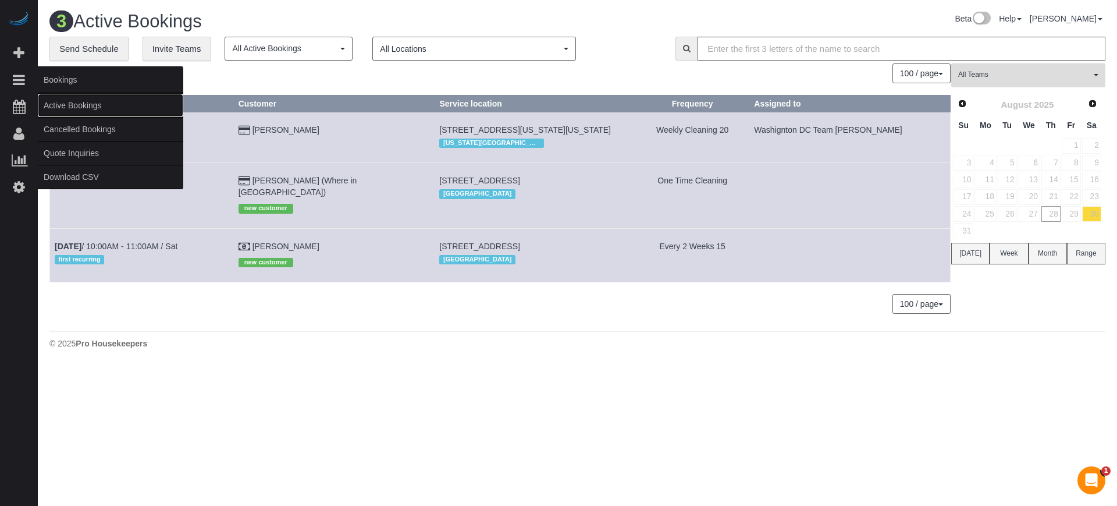
click at [84, 104] on link "Active Bookings" at bounding box center [110, 105] width 145 height 23
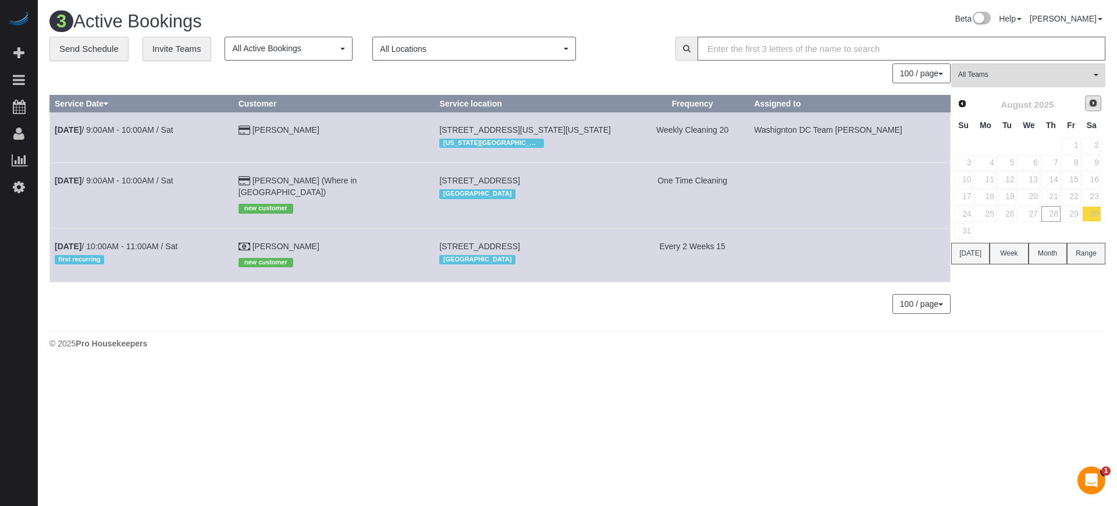
drag, startPoint x: 1074, startPoint y: 125, endPoint x: 1087, endPoint y: 101, distance: 27.3
click at [1087, 101] on link "Next" at bounding box center [1093, 103] width 16 height 16
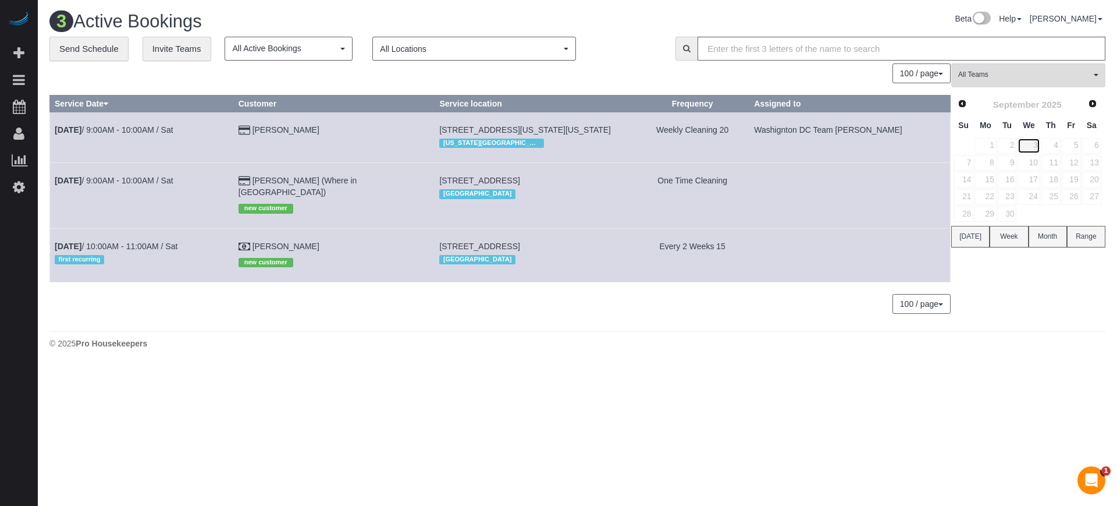
click at [1038, 139] on link "3" at bounding box center [1028, 146] width 22 height 16
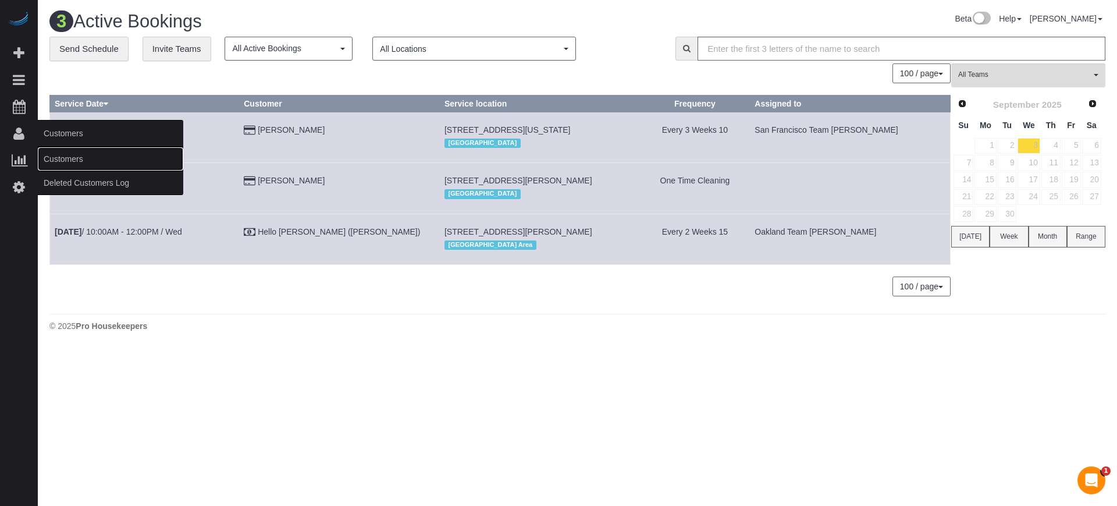
click at [72, 161] on link "Customers" at bounding box center [110, 158] width 145 height 23
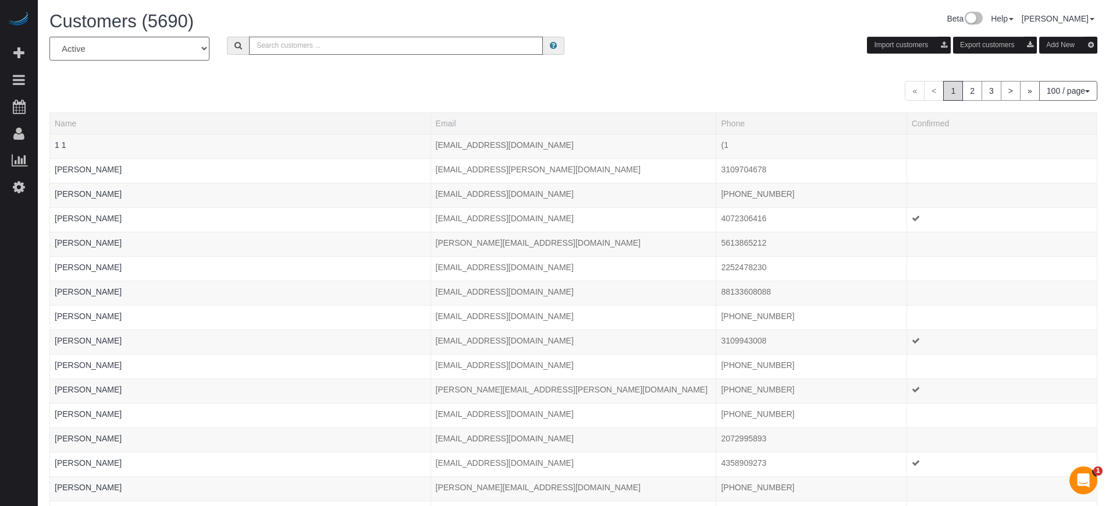
click at [288, 52] on input "text" at bounding box center [396, 46] width 294 height 18
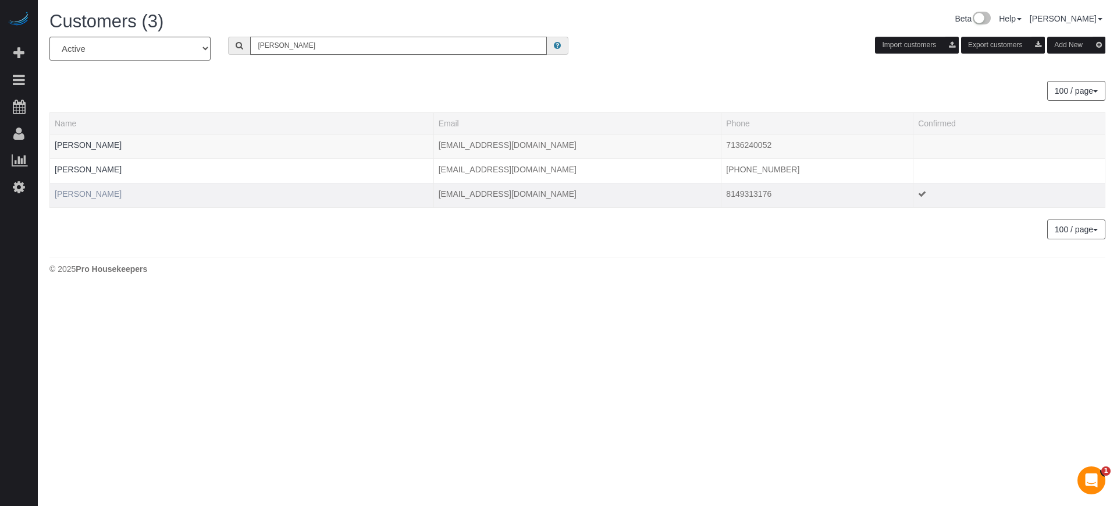
type input "andrea m"
click at [96, 190] on link "Andrea Mozzocchi" at bounding box center [88, 193] width 67 height 9
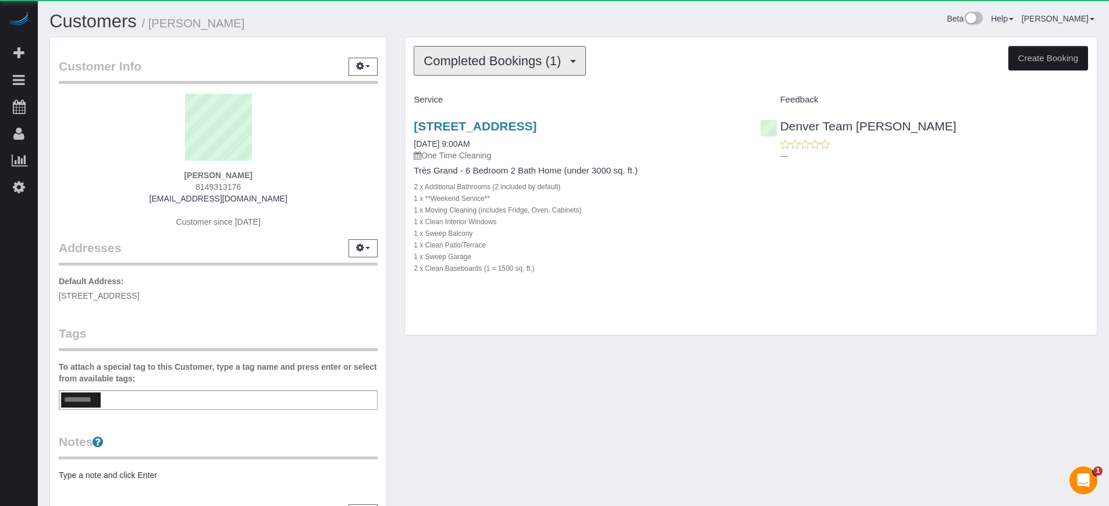
click at [475, 67] on span "Completed Bookings (1)" at bounding box center [495, 61] width 143 height 15
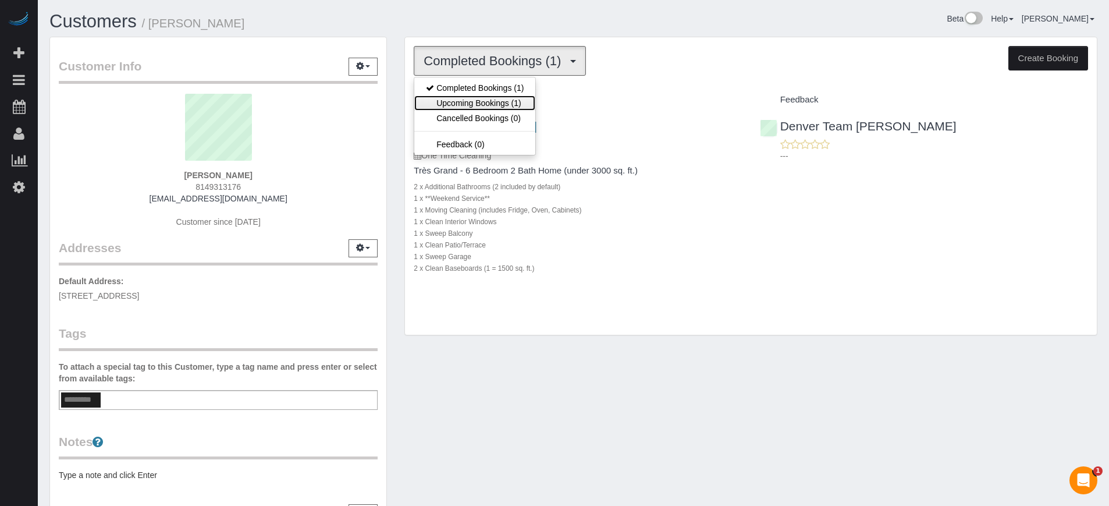
click at [486, 103] on link "Upcoming Bookings (1)" at bounding box center [474, 102] width 121 height 15
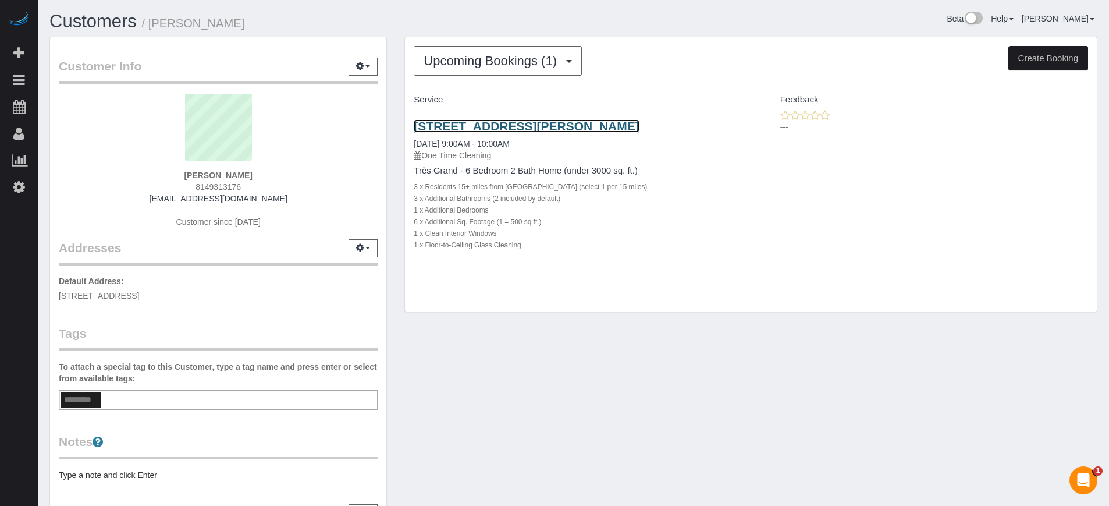
click at [478, 123] on link "1918 Bryce Ct, Evergreen, Denver, CO 80439" at bounding box center [526, 125] width 225 height 13
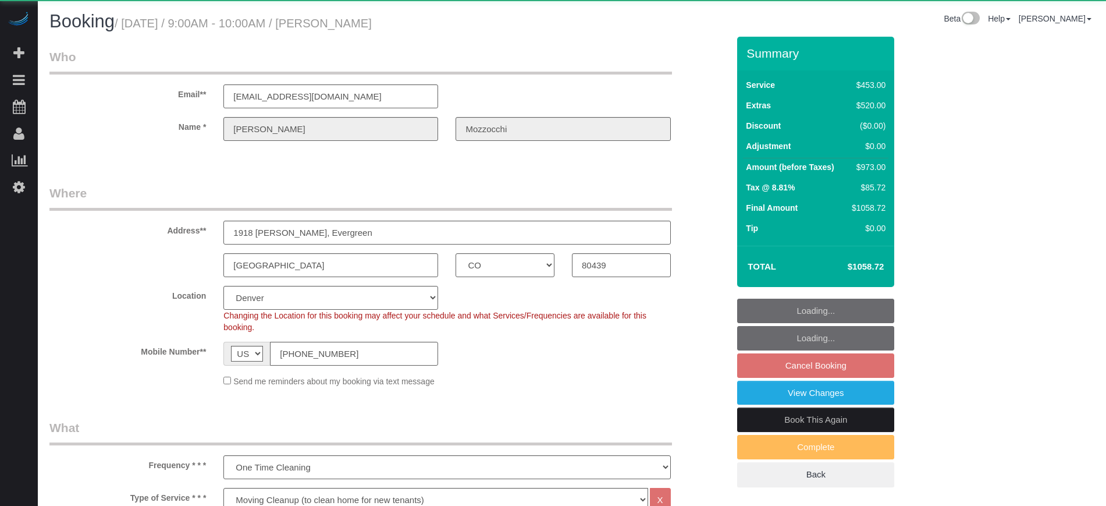
select select "CO"
select select "6"
select select "number:9"
select select "object:806"
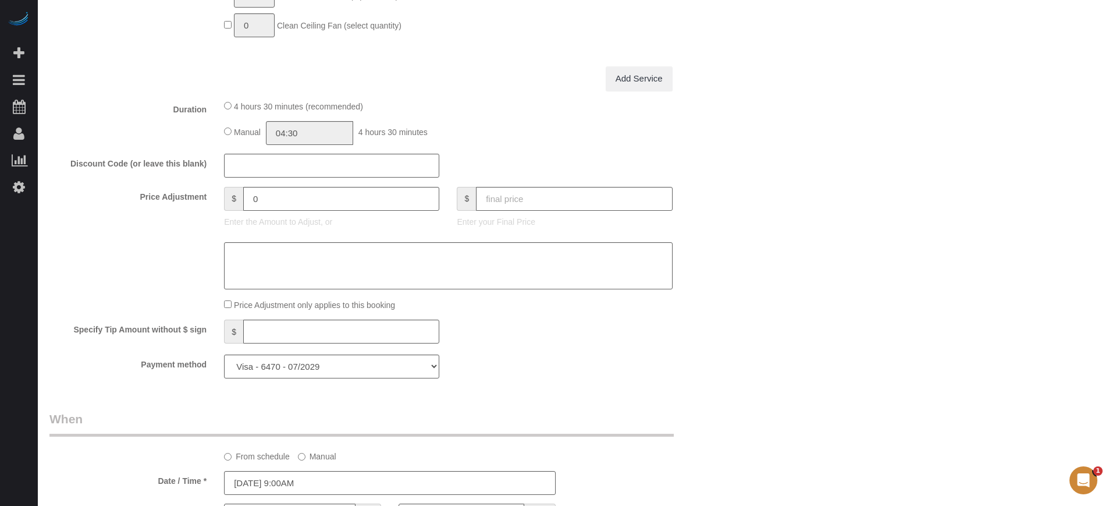
scroll to position [1091, 0]
click at [600, 198] on input "text" at bounding box center [574, 195] width 196 height 24
type input "1008"
click at [759, 215] on div "Who Email** andreabechtel@gmail.com Name * Andrea Mozzocchi Where Address** 191…" at bounding box center [573, 130] width 1048 height 2369
type input "-46.61"
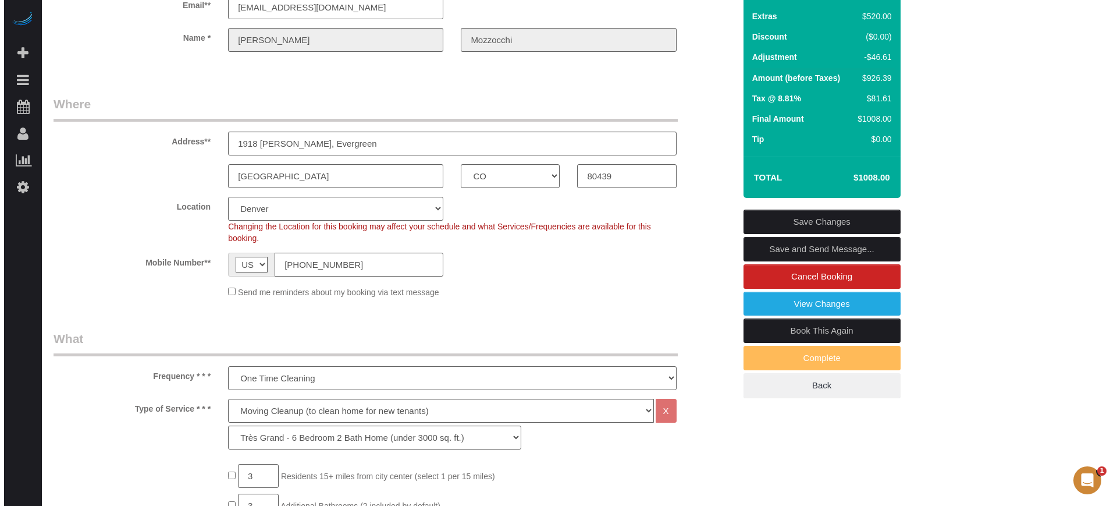
scroll to position [73, 0]
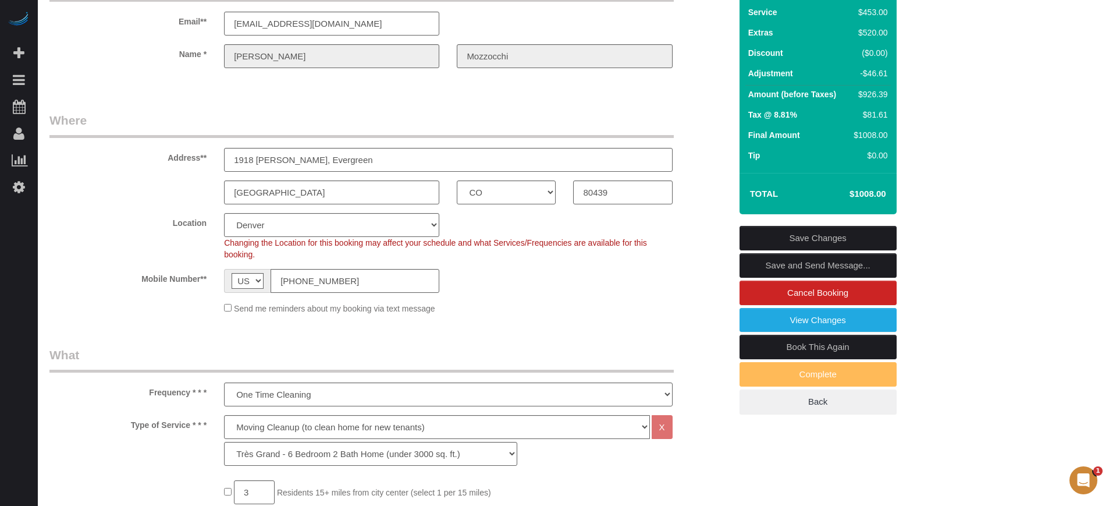
click at [799, 265] on link "Save and Send Message..." at bounding box center [817, 265] width 157 height 24
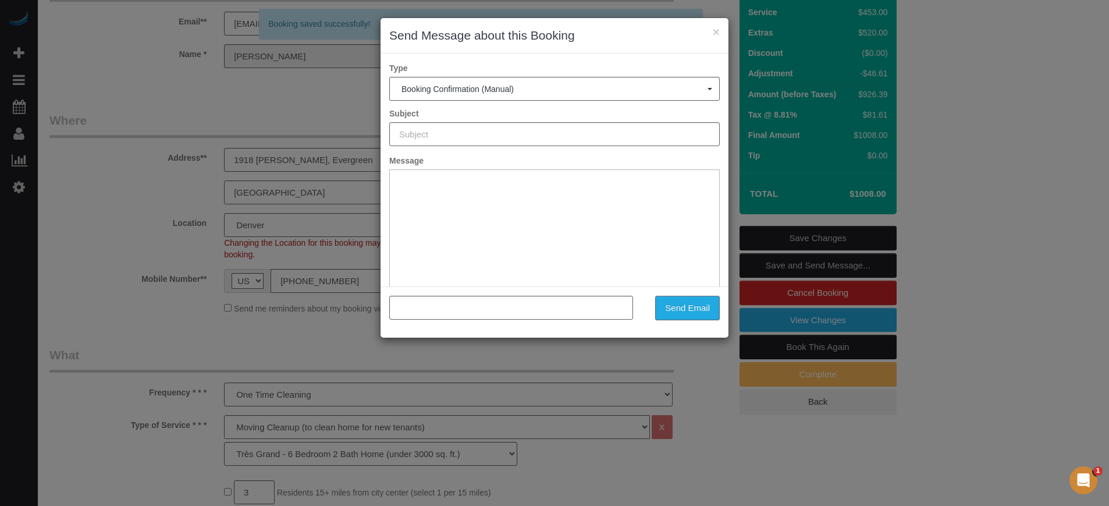
type input "Booking Confirmed!"
type input ""Andrea Mozzocchi" <andreabechtel@gmail.com>"
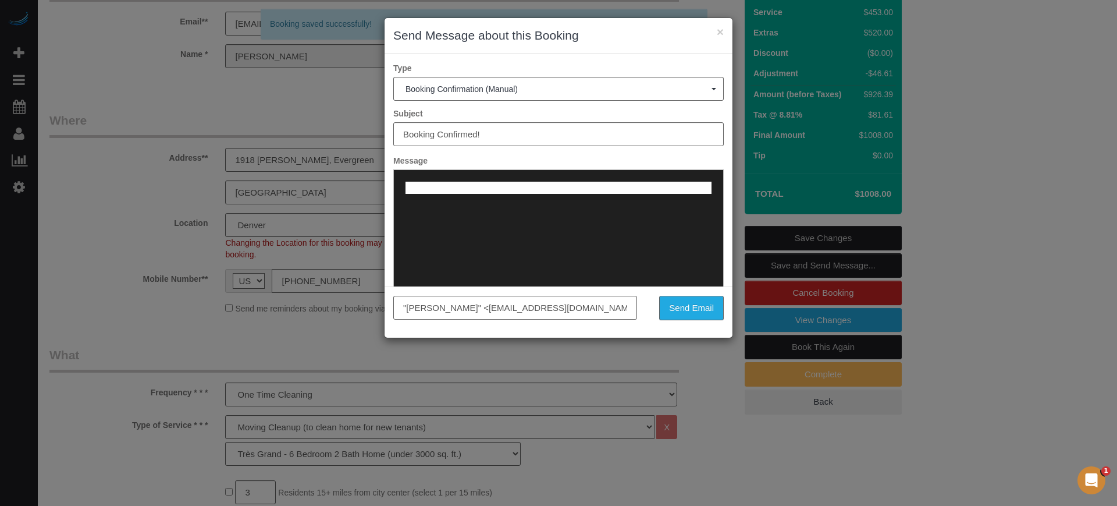
scroll to position [0, 0]
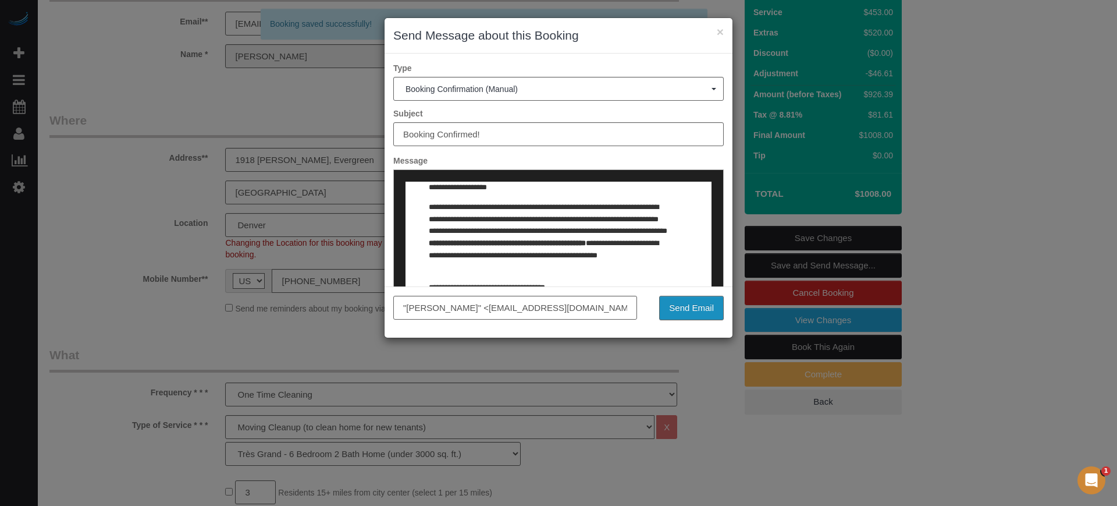
click at [700, 309] on button "Send Email" at bounding box center [691, 308] width 65 height 24
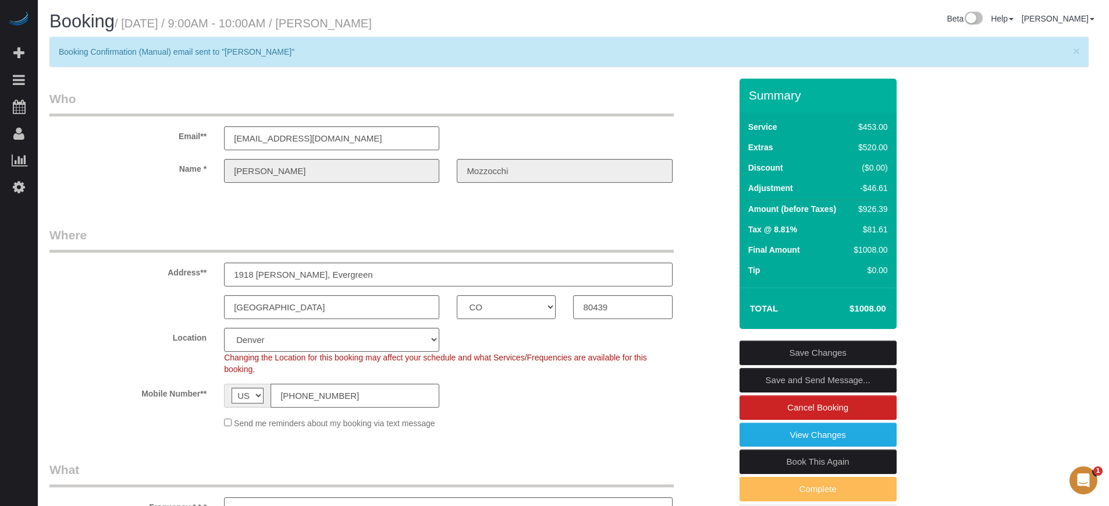
click at [710, 178] on div "Name * Andrea Mozzocchi" at bounding box center [390, 171] width 699 height 24
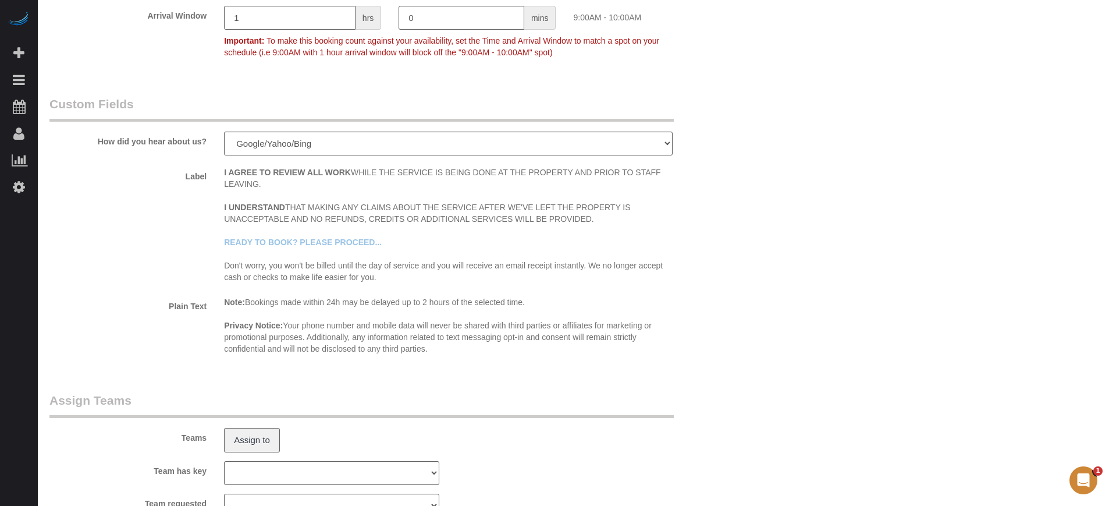
scroll to position [1983, 0]
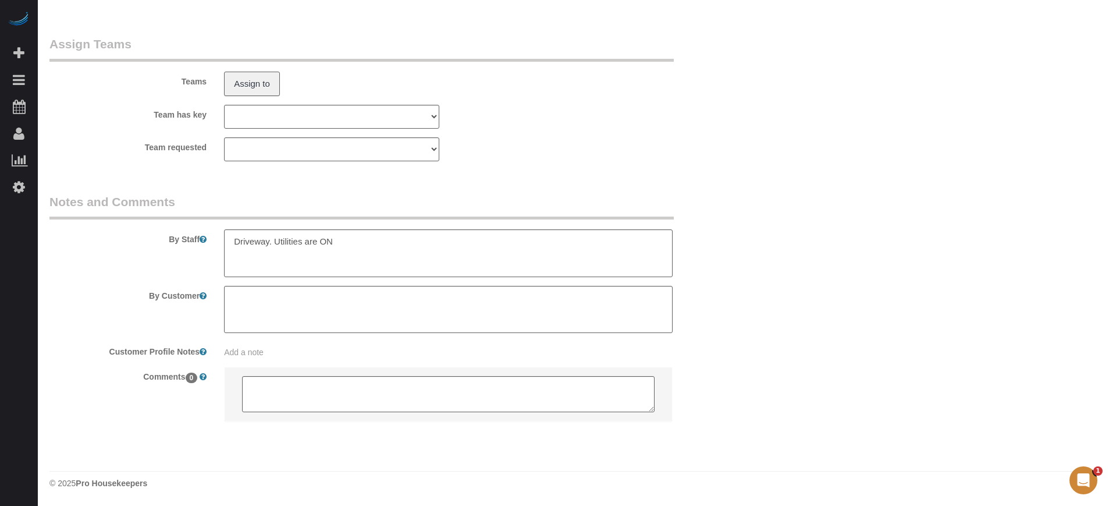
drag, startPoint x: 1115, startPoint y: 81, endPoint x: 2, endPoint y: 9, distance: 1114.6
click at [389, 241] on textarea at bounding box center [448, 253] width 448 height 48
click at [232, 244] on textarea at bounding box center [448, 253] width 448 height 48
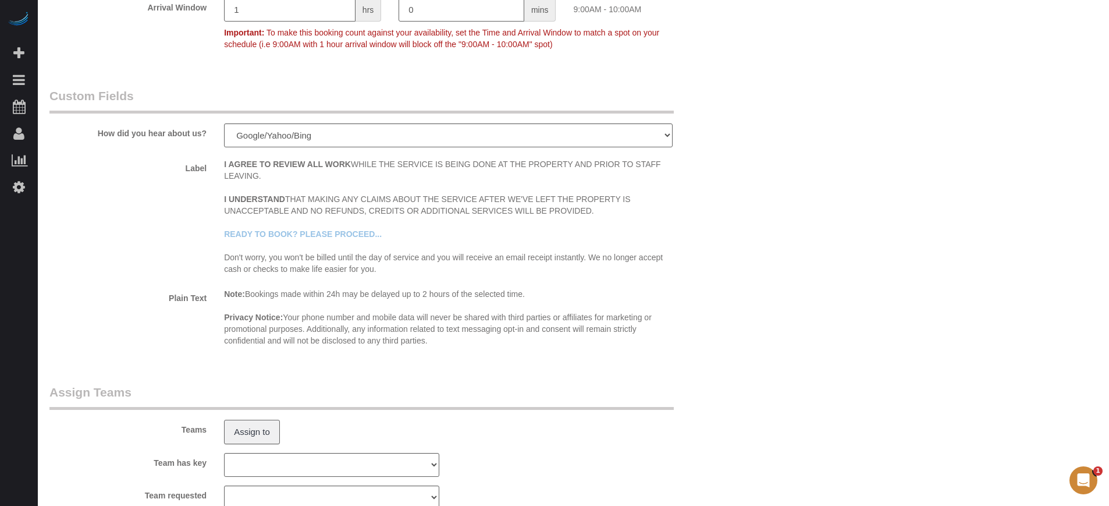
scroll to position [1803, 0]
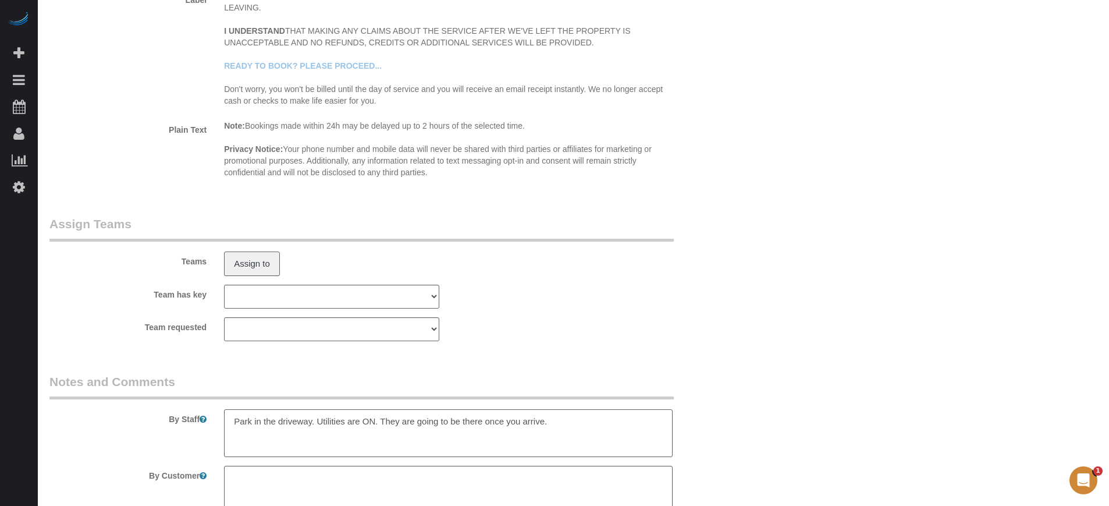
click at [586, 428] on textarea at bounding box center [448, 433] width 448 height 48
type textarea "Park in the driveway. Utilities are ON. They are going to be there once you arr…"
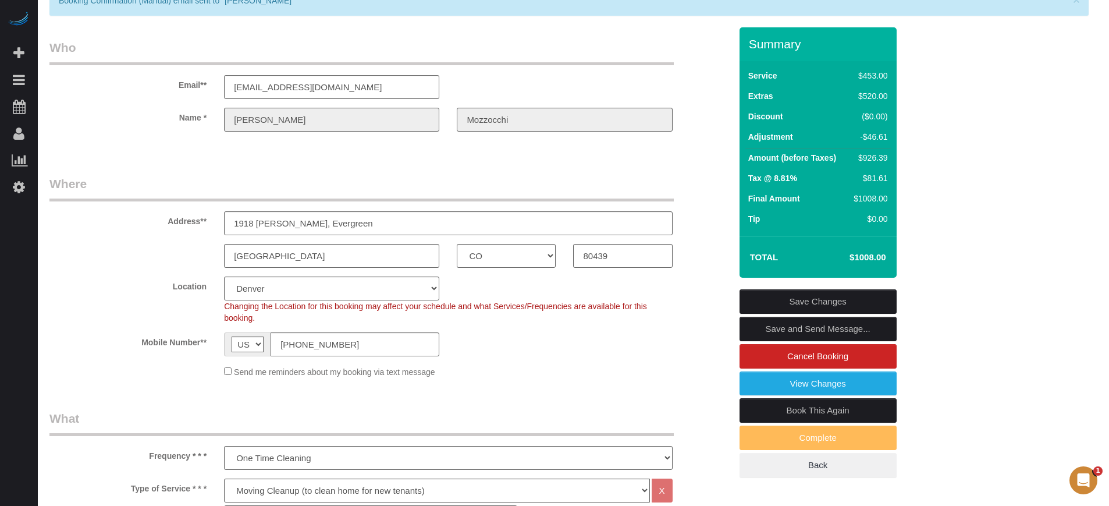
scroll to position [48, 0]
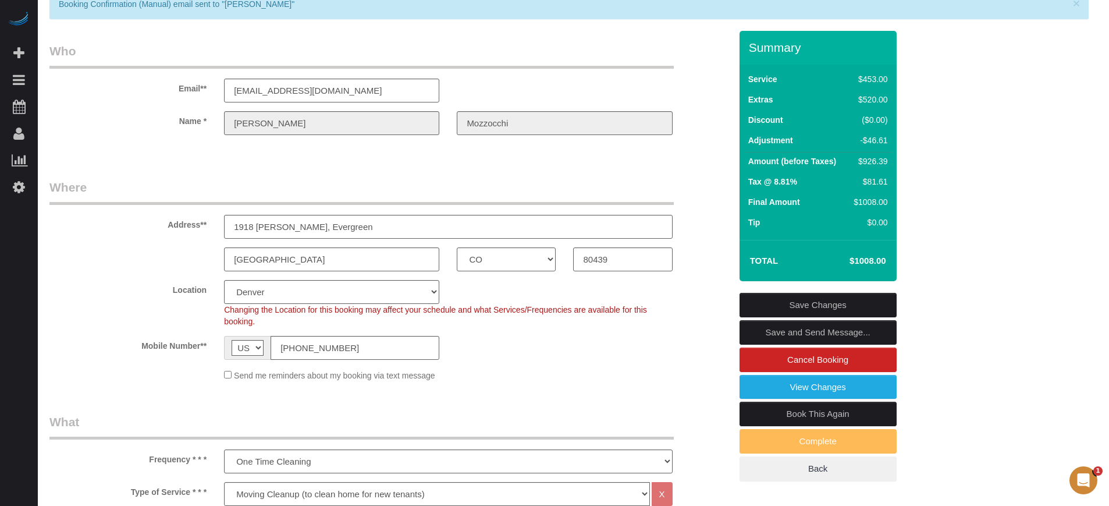
click at [848, 299] on link "Save Changes" at bounding box center [817, 305] width 157 height 24
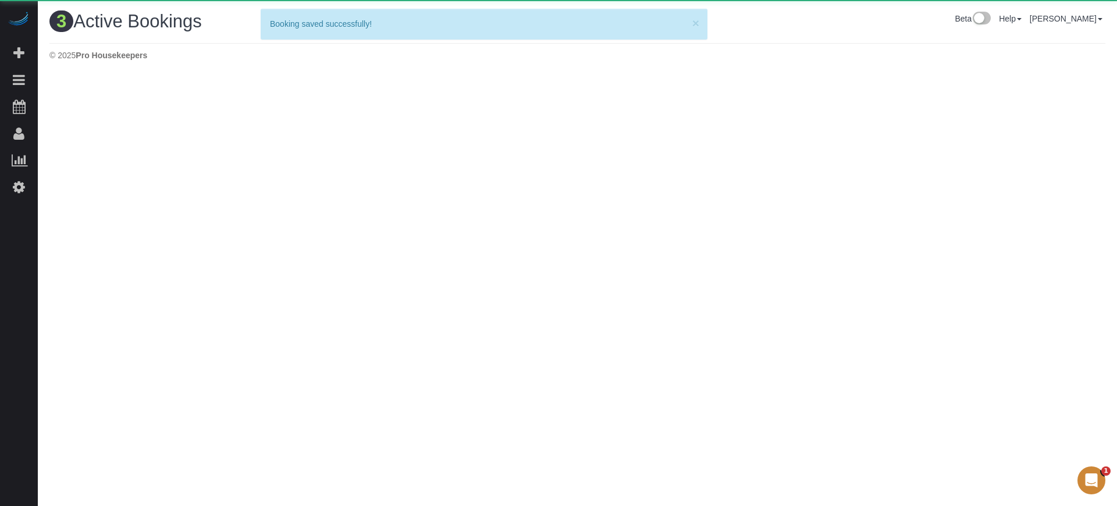
click at [979, 151] on body "Beta Add Booking Bookings Active Bookings Cancelled Bookings Quote Inquiries Do…" at bounding box center [558, 253] width 1117 height 506
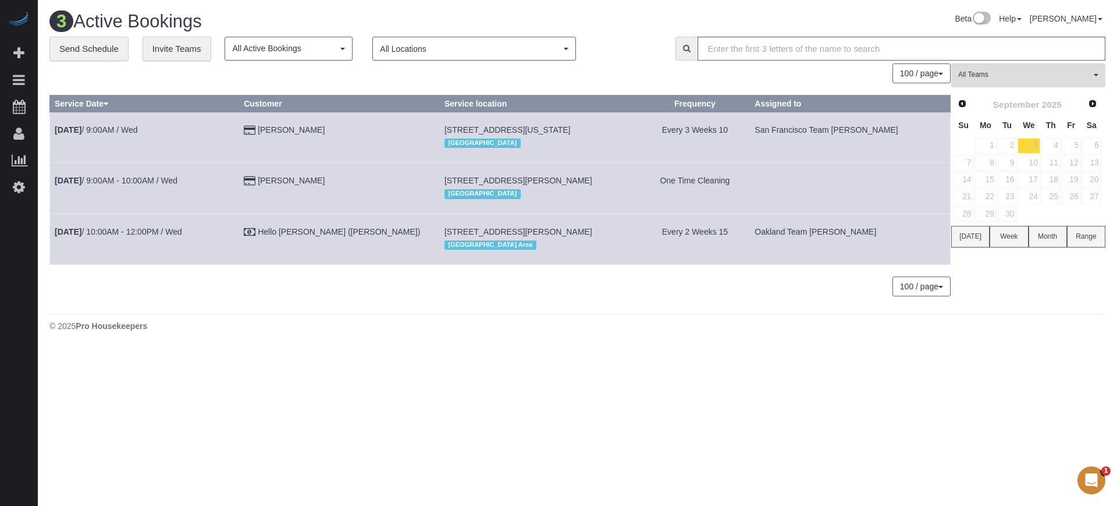
click at [1101, 361] on body "Beta Add Booking Bookings Active Bookings Cancelled Bookings Quote Inquiries Do…" at bounding box center [558, 253] width 1117 height 506
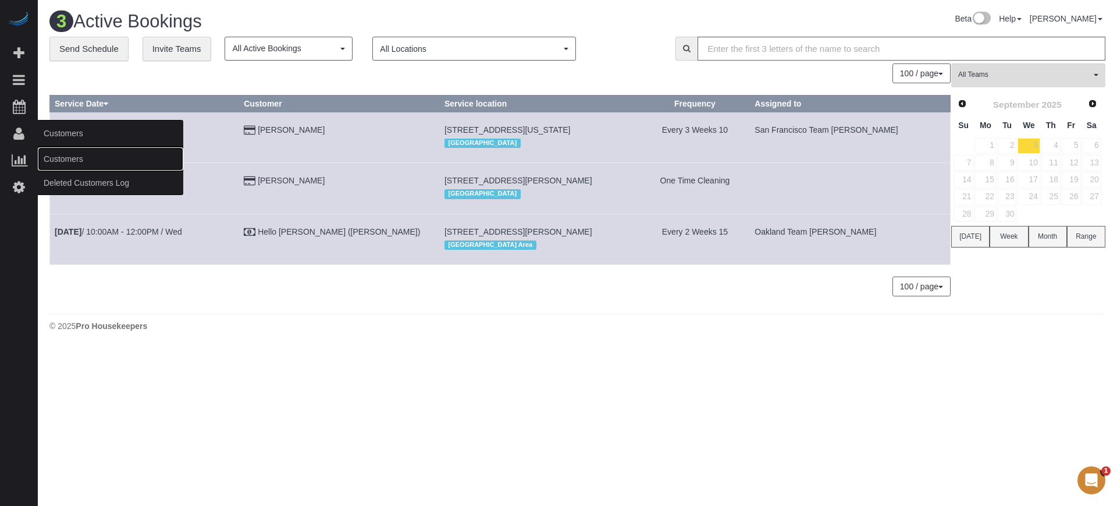
click at [58, 161] on link "Customers" at bounding box center [110, 158] width 145 height 23
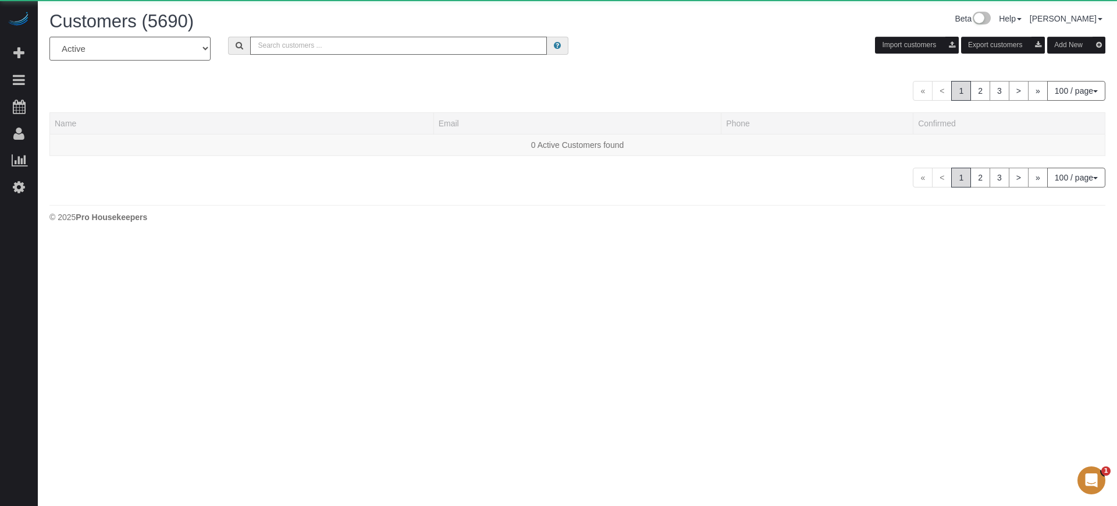
click at [414, 46] on input "text" at bounding box center [398, 46] width 297 height 18
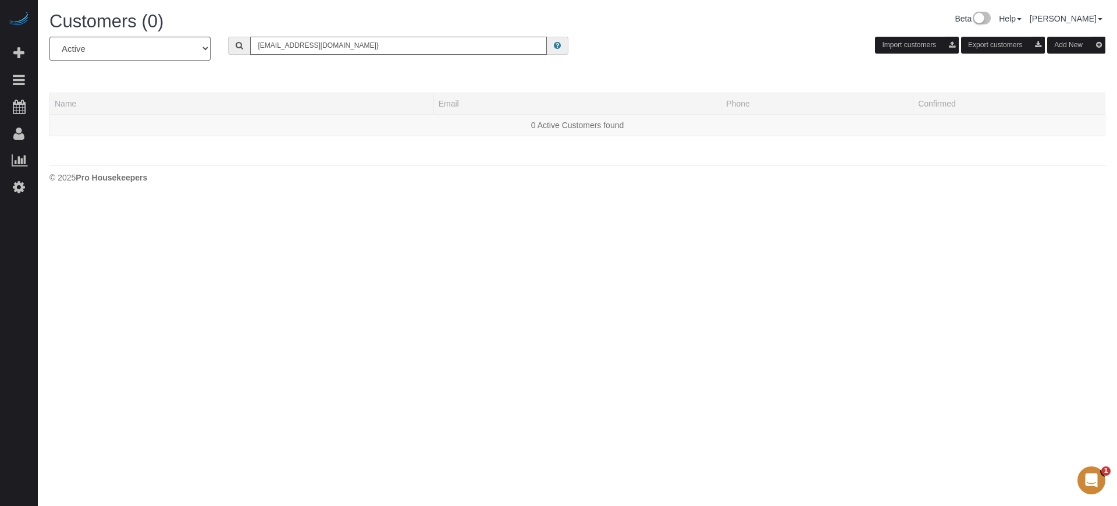
click at [389, 45] on input "andreabechtel@gmail.com}" at bounding box center [398, 46] width 297 height 18
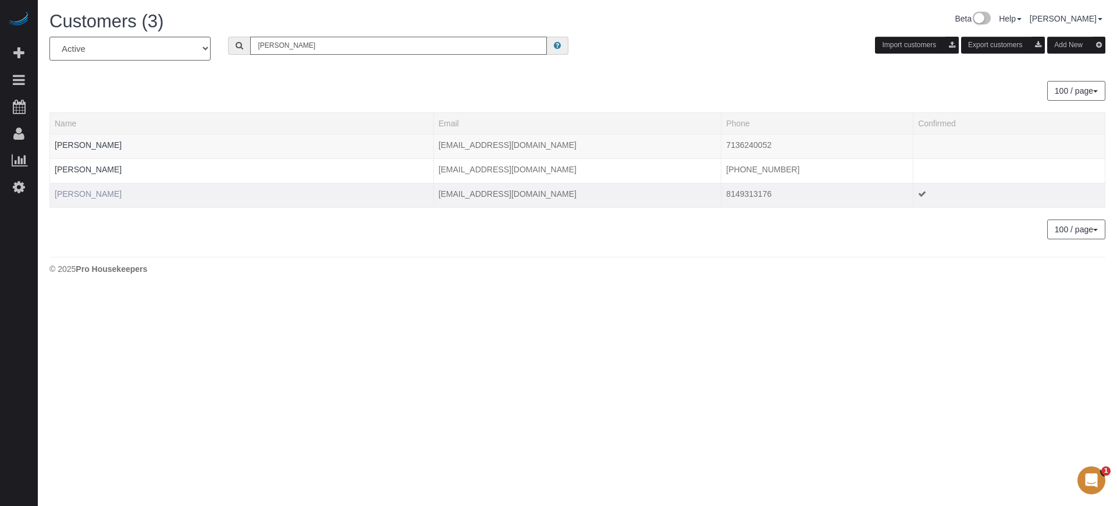
type input "andrea m"
click at [113, 191] on link "Andrea Mozzocchi" at bounding box center [88, 193] width 67 height 9
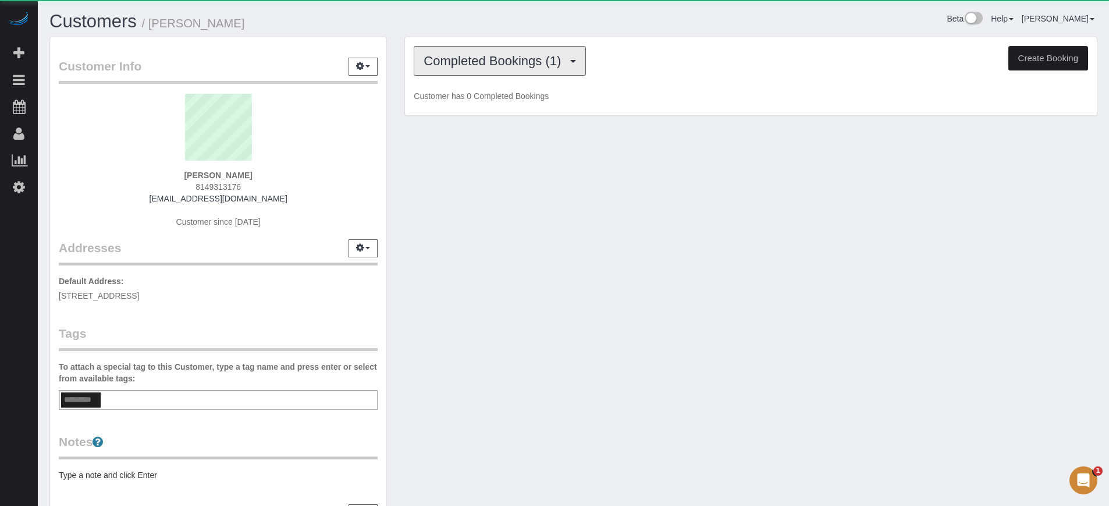
click at [519, 61] on span "Completed Bookings (1)" at bounding box center [495, 61] width 143 height 15
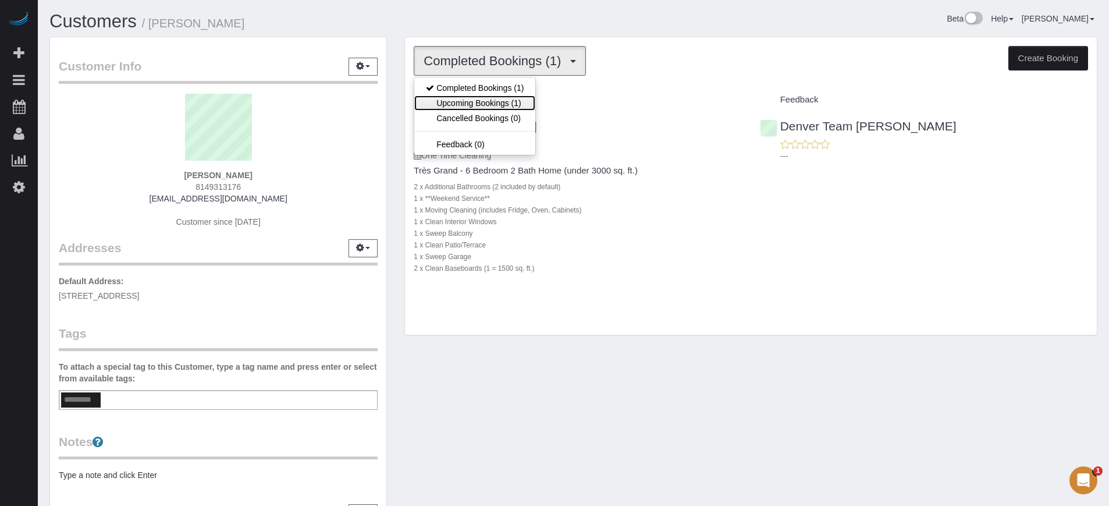
click at [526, 101] on link "Upcoming Bookings (1)" at bounding box center [474, 102] width 121 height 15
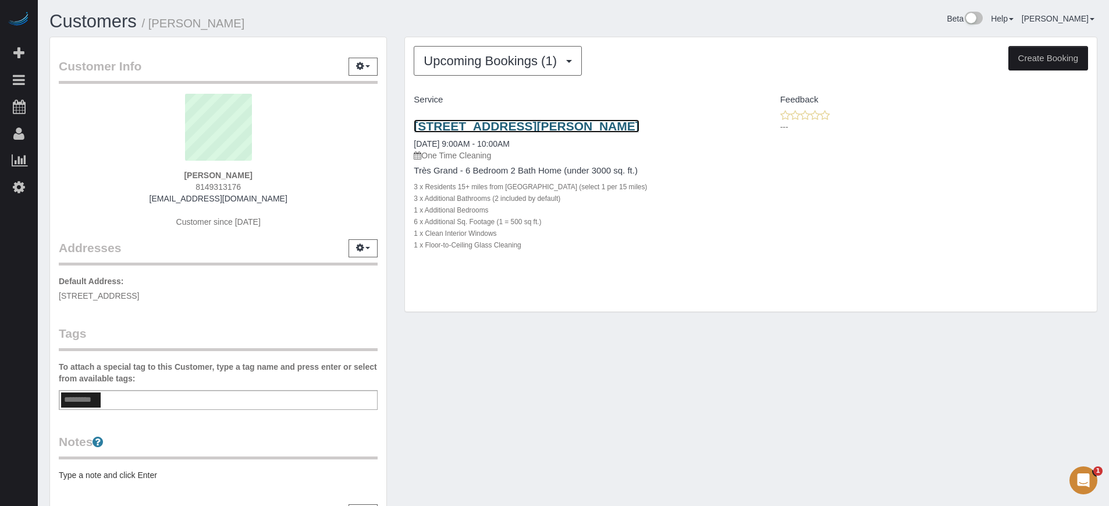
click at [472, 124] on link "1918 Bryce Ct, Evergreen, Denver, CO 80439" at bounding box center [526, 125] width 225 height 13
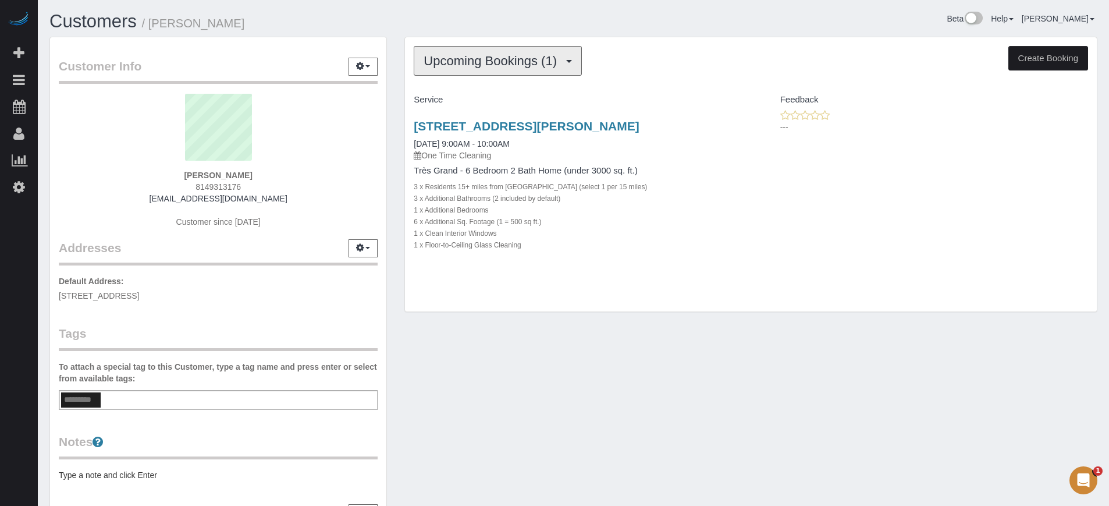
click at [480, 69] on button "Upcoming Bookings (1)" at bounding box center [498, 61] width 168 height 30
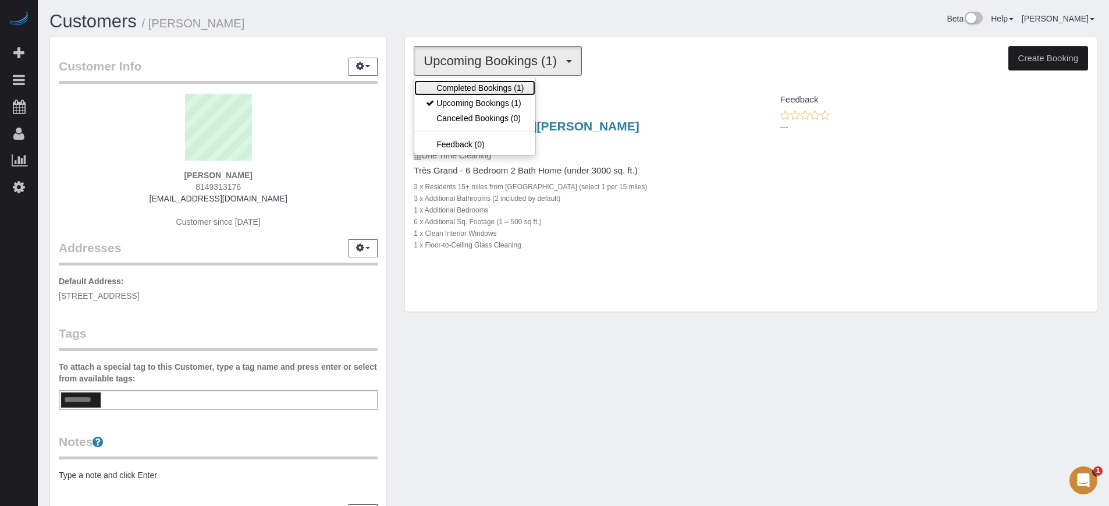
click at [486, 84] on link "Completed Bookings (1)" at bounding box center [474, 87] width 121 height 15
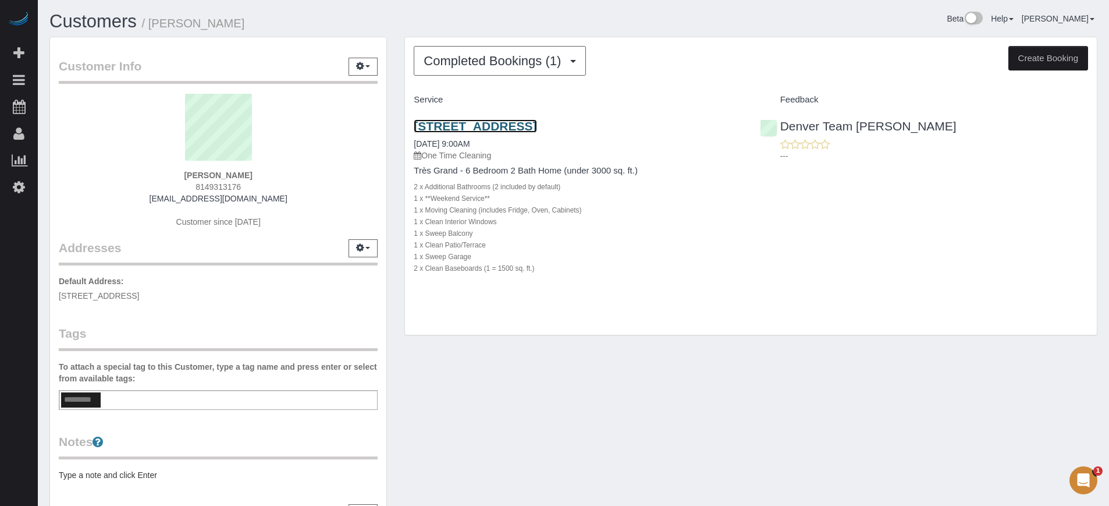
click at [459, 127] on link "3528 Tennyson Street, Denver, CO 80212" at bounding box center [475, 125] width 123 height 13
click at [308, 13] on h1 "Customers / Andrea Mozzocchi" at bounding box center [306, 22] width 515 height 20
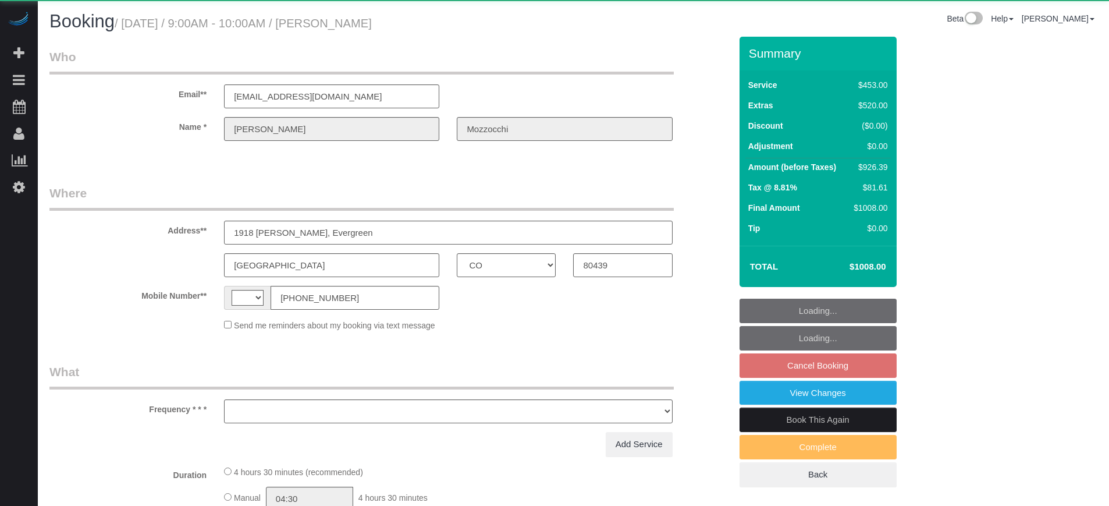
select select "CO"
select select "string:[GEOGRAPHIC_DATA]"
select select "object:582"
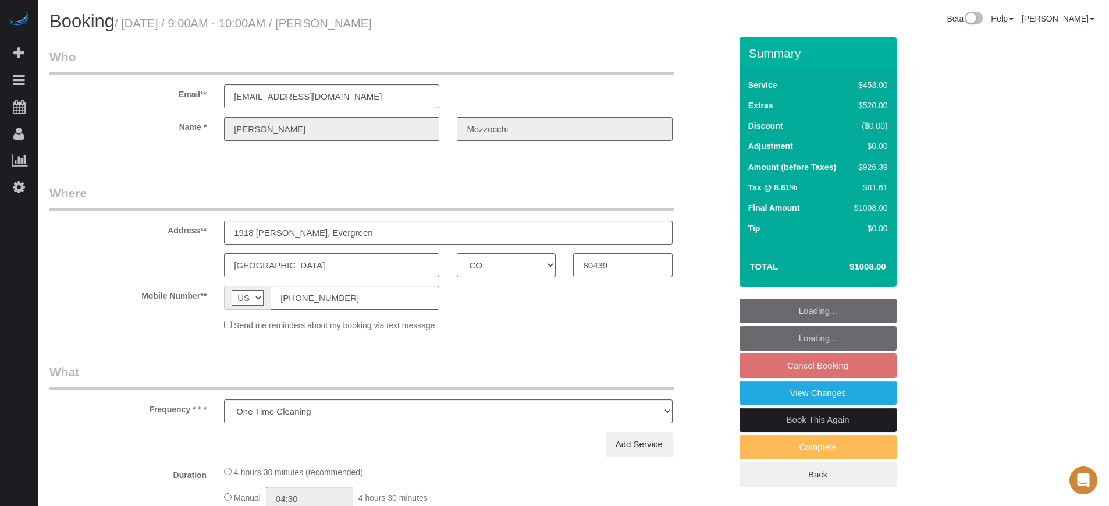
select select "string:fspay-e40ec554-a9d2-478a-bbd9-831f4c2f600c"
select select "object:806"
select select "6"
select select "number:9"
select select "CO"
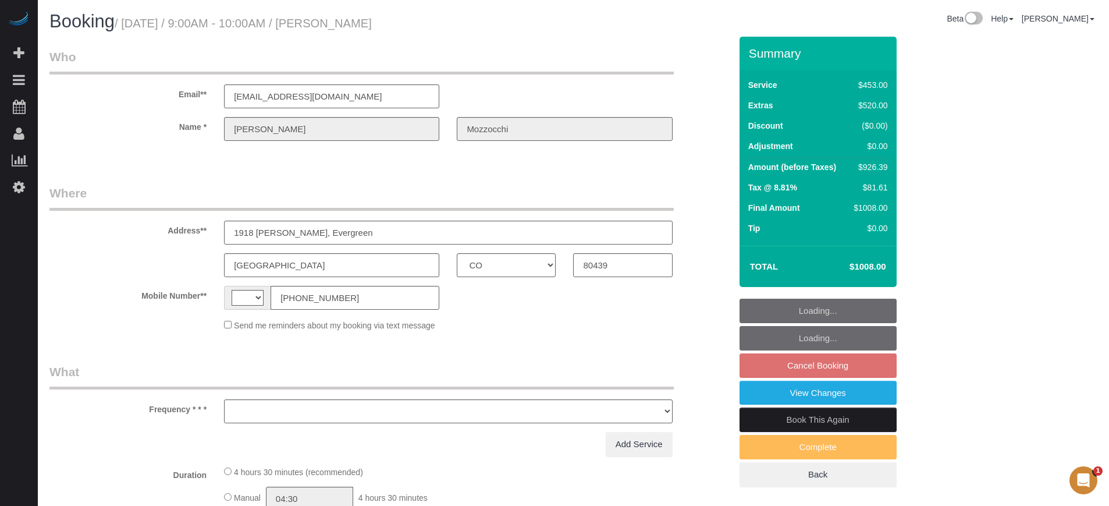
select select "string:US"
select select "object:596"
select select "string:fspay-e40ec554-a9d2-478a-bbd9-831f4c2f600c"
select select "number:9"
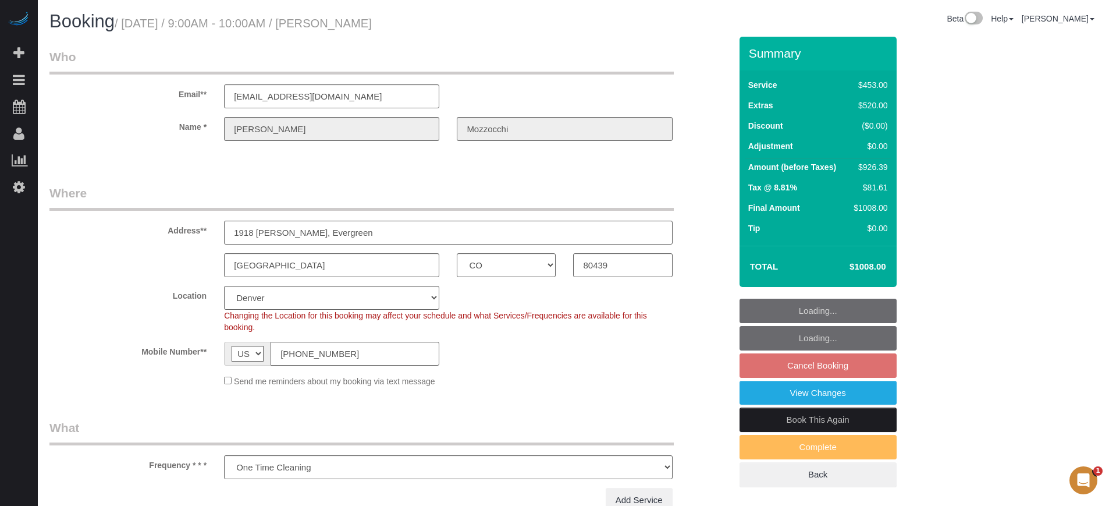
select select "object:806"
select select "6"
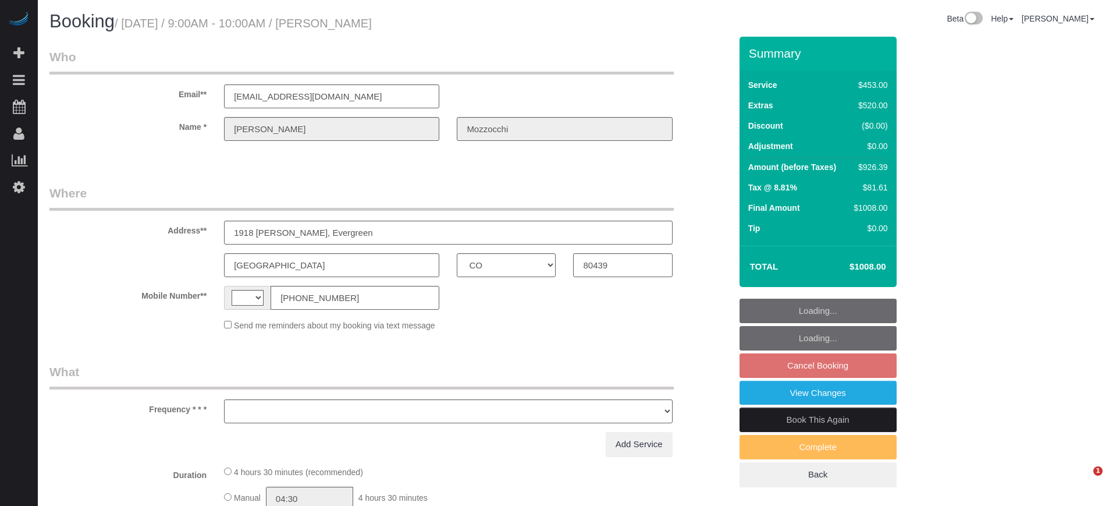
select select "CO"
select select "string:[GEOGRAPHIC_DATA]"
select select "object:582"
select select "string:fspay-e40ec554-a9d2-478a-bbd9-831f4c2f600c"
select select "6"
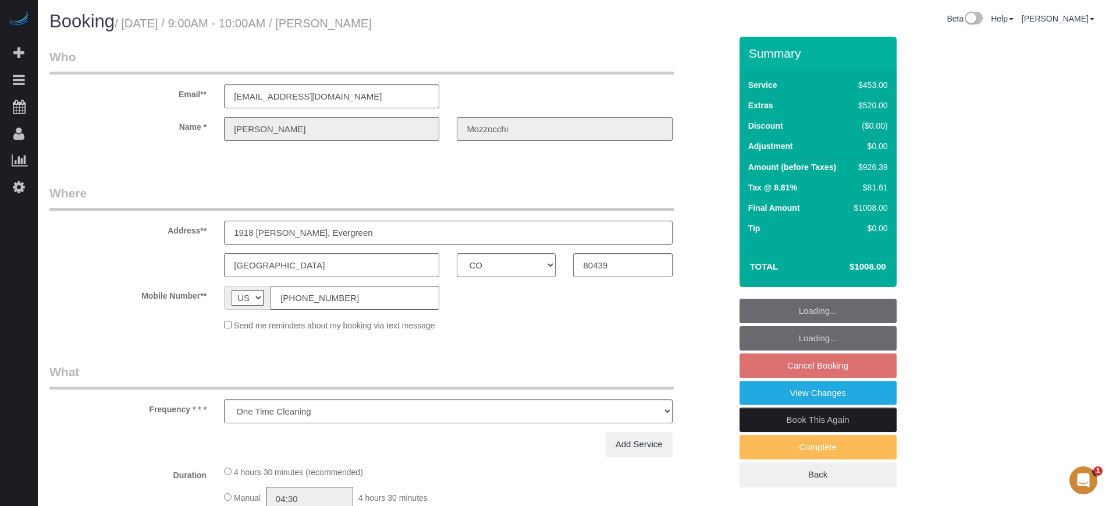
select select "number:9"
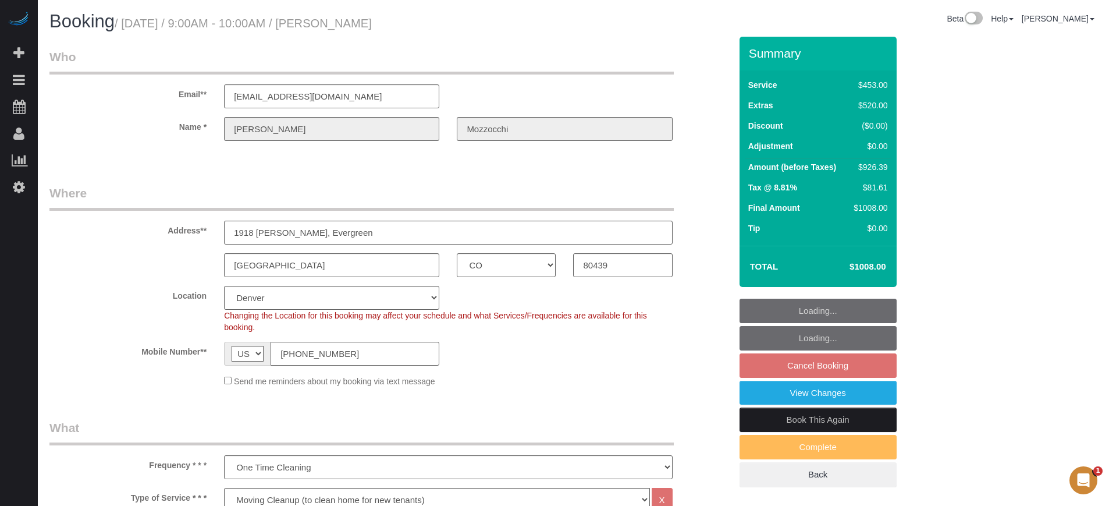
select select "object:806"
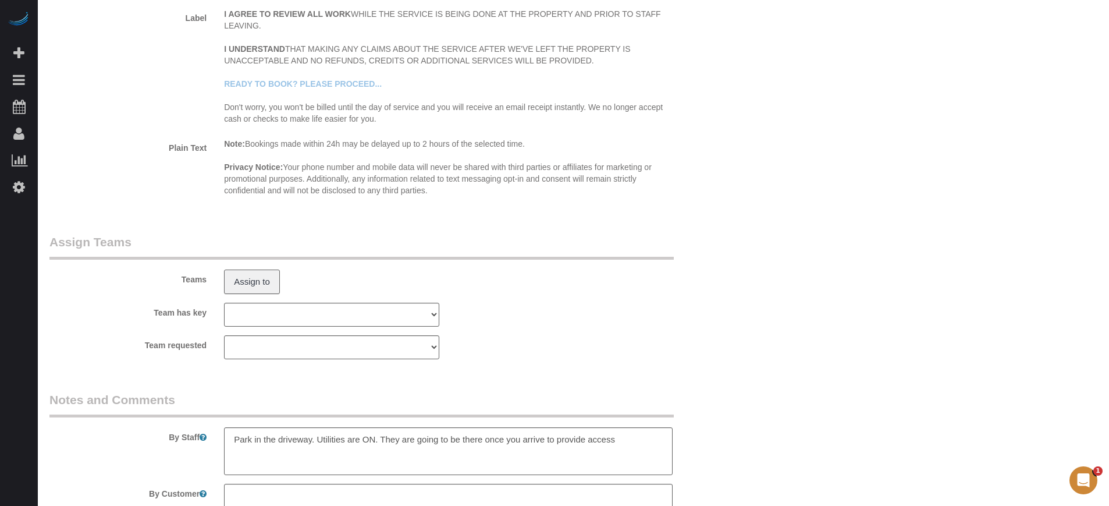
scroll to position [1941, 0]
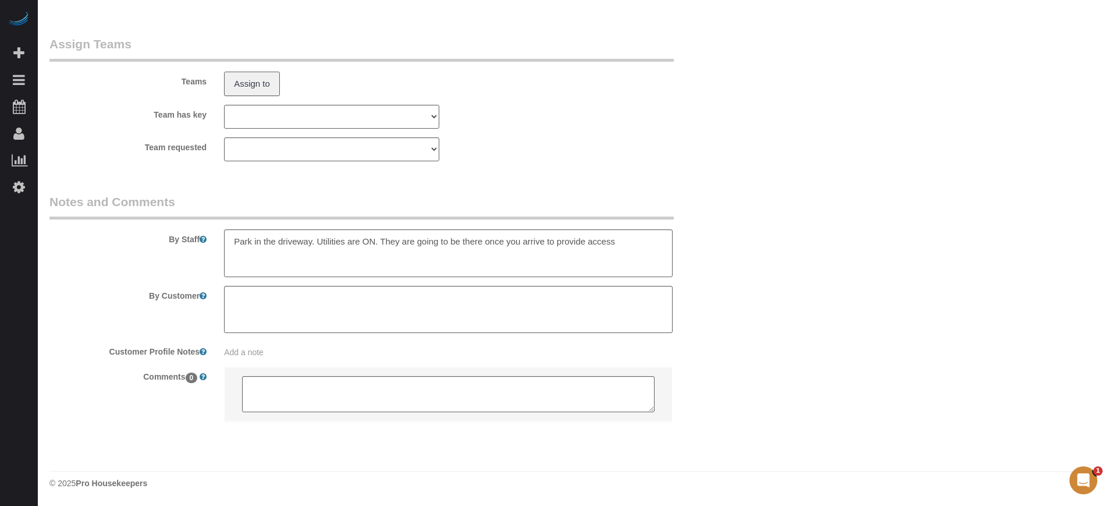
drag, startPoint x: 1113, startPoint y: 119, endPoint x: 13, endPoint y: 15, distance: 1104.4
click at [50, 282] on sui-booking-comments "By Staff By Customer Customer Profile Notes Add a note Comments 0" at bounding box center [389, 313] width 681 height 240
click at [661, 247] on textarea at bounding box center [448, 253] width 448 height 48
drag, startPoint x: 657, startPoint y: 241, endPoint x: 617, endPoint y: 242, distance: 39.6
click at [617, 242] on textarea at bounding box center [448, 253] width 448 height 48
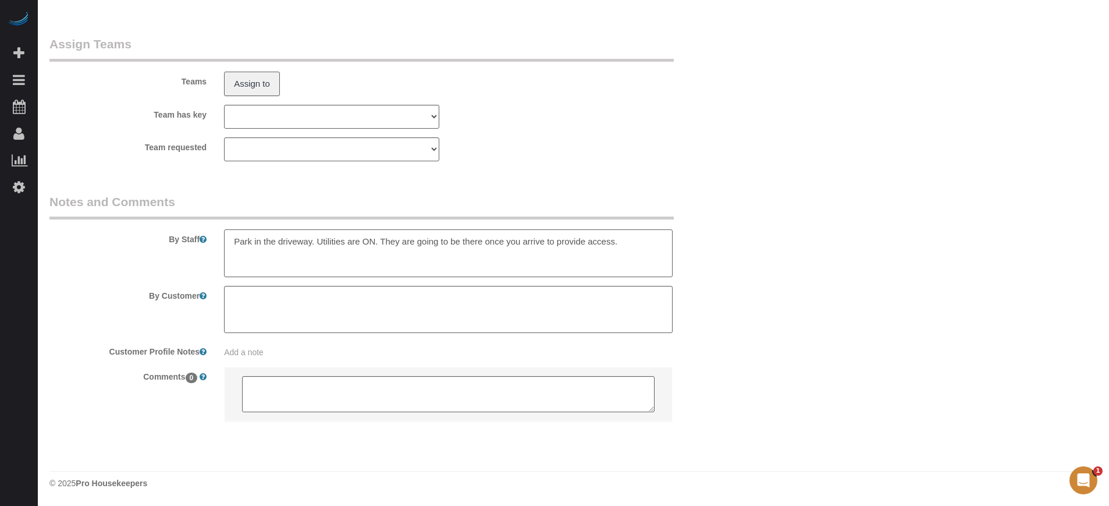
click at [318, 241] on textarea at bounding box center [448, 253] width 448 height 48
type textarea "Park in the driveway. It's going to be vacant. Utilities are ON. They are going…"
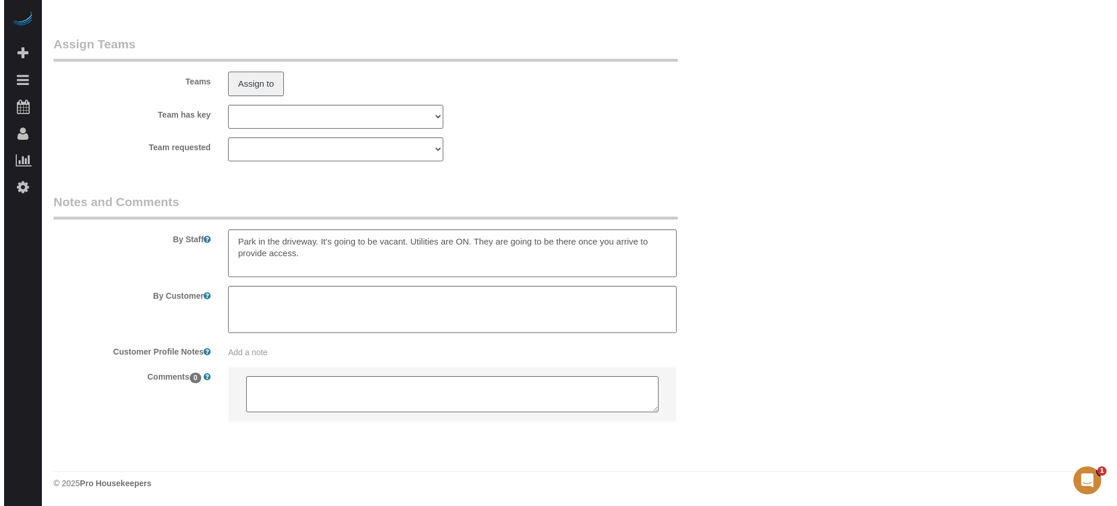
scroll to position [0, 0]
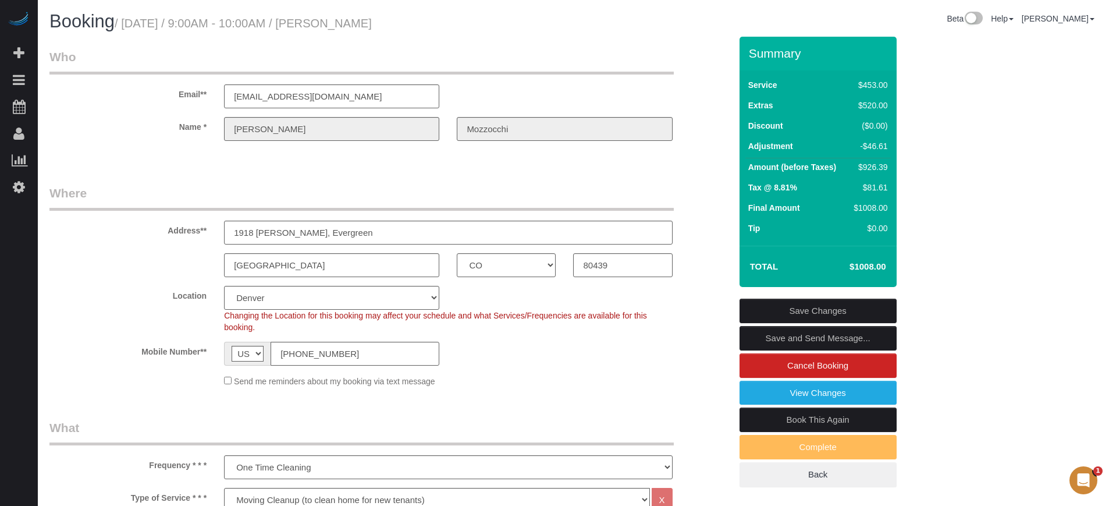
click at [829, 312] on link "Save Changes" at bounding box center [817, 310] width 157 height 24
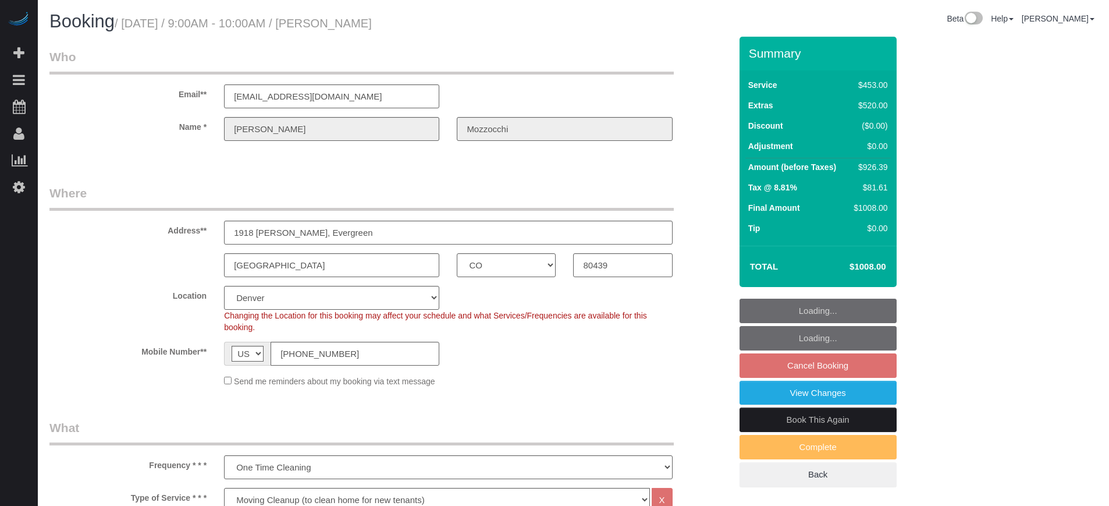
select select "CO"
select select "6"
select select "number:9"
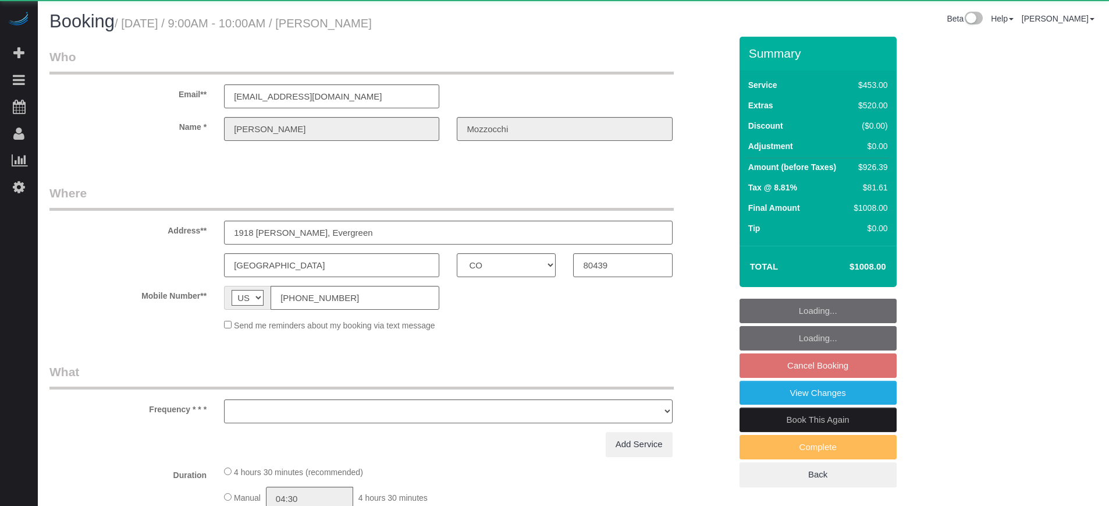
select select "CO"
select select "object:677"
select select "6"
select select "number:9"
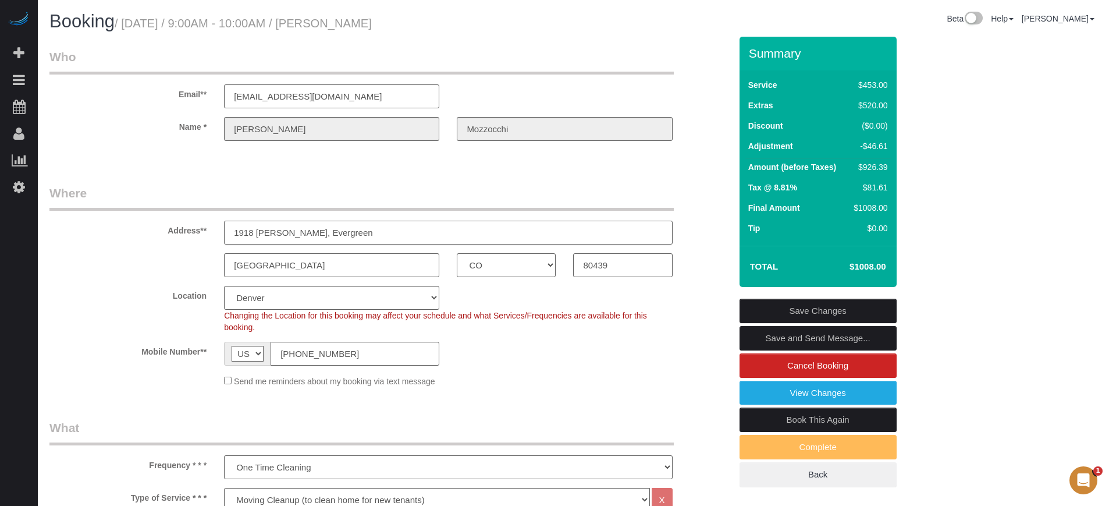
click at [360, 232] on input "1918 [PERSON_NAME], Evergreen" at bounding box center [448, 232] width 448 height 24
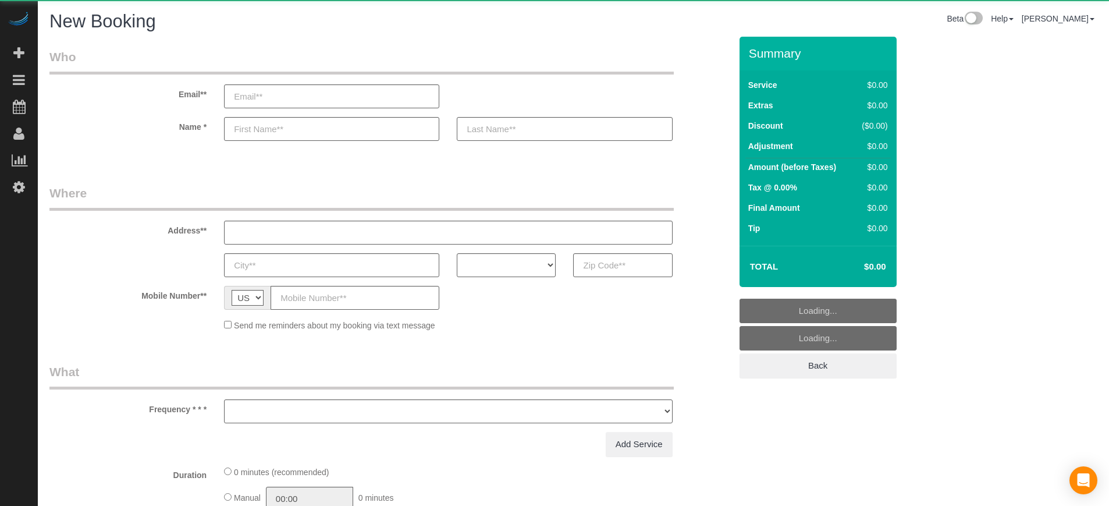
select select "number:9"
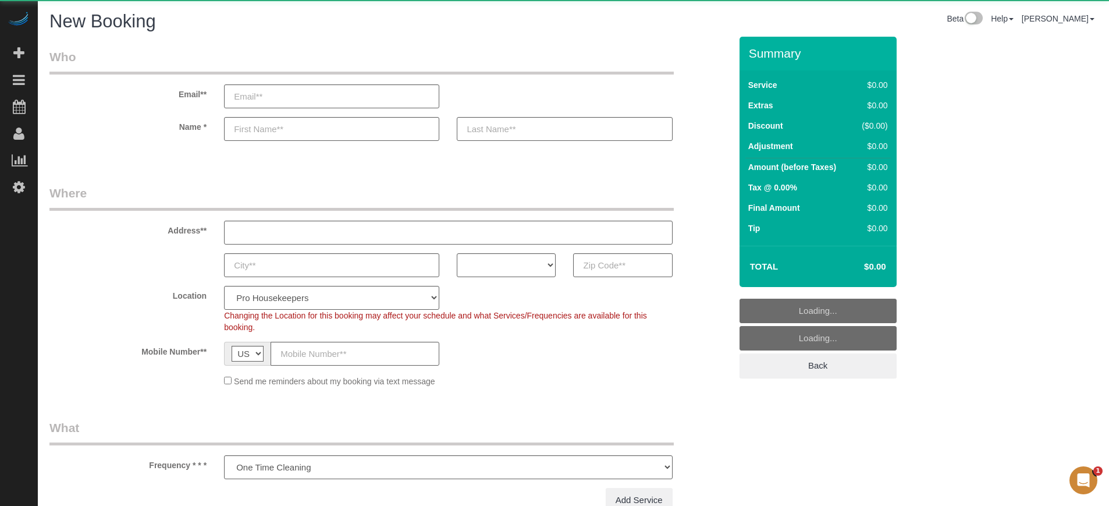
select select "object:611"
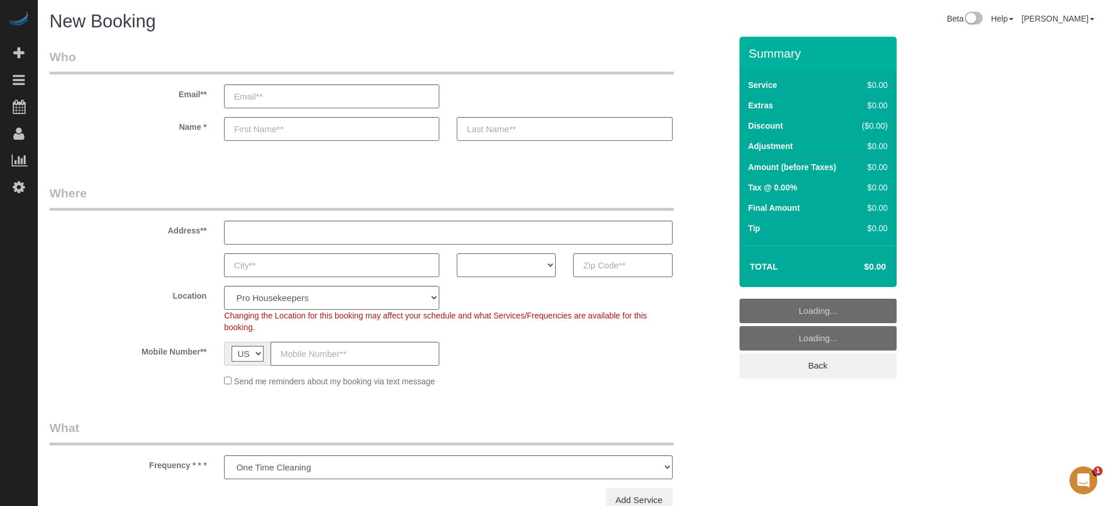
select select "4"
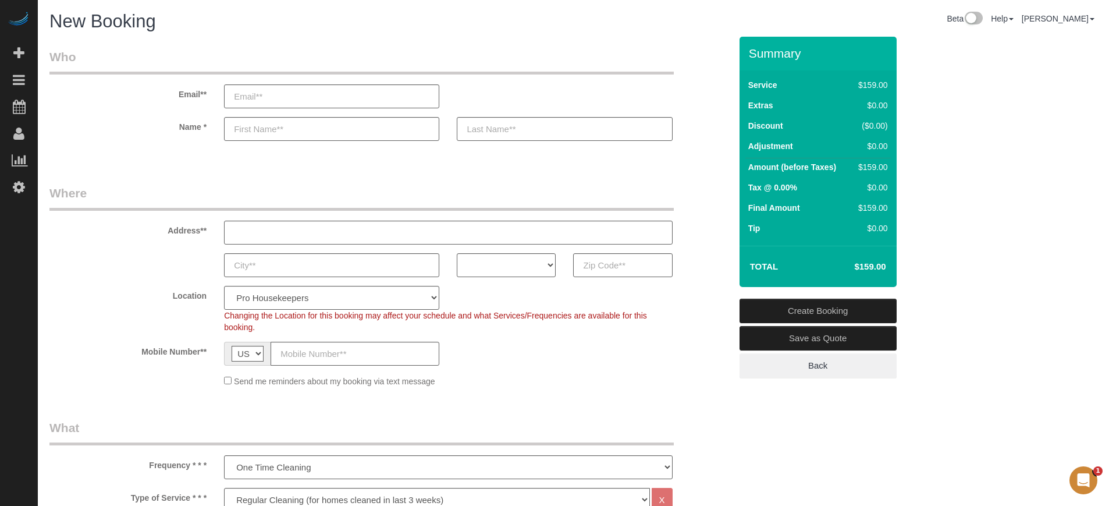
click at [92, 289] on label "Location" at bounding box center [128, 294] width 175 height 16
click at [279, 301] on select "Pro Housekeepers Atlanta Austin Boston Chicago Cincinnati Clearwater Denver Ft …" at bounding box center [331, 298] width 215 height 24
select select "24"
click at [224, 286] on select "Pro Housekeepers Atlanta Austin Boston Chicago Cincinnati Clearwater Denver Ft …" at bounding box center [331, 298] width 215 height 24
select select "object:1220"
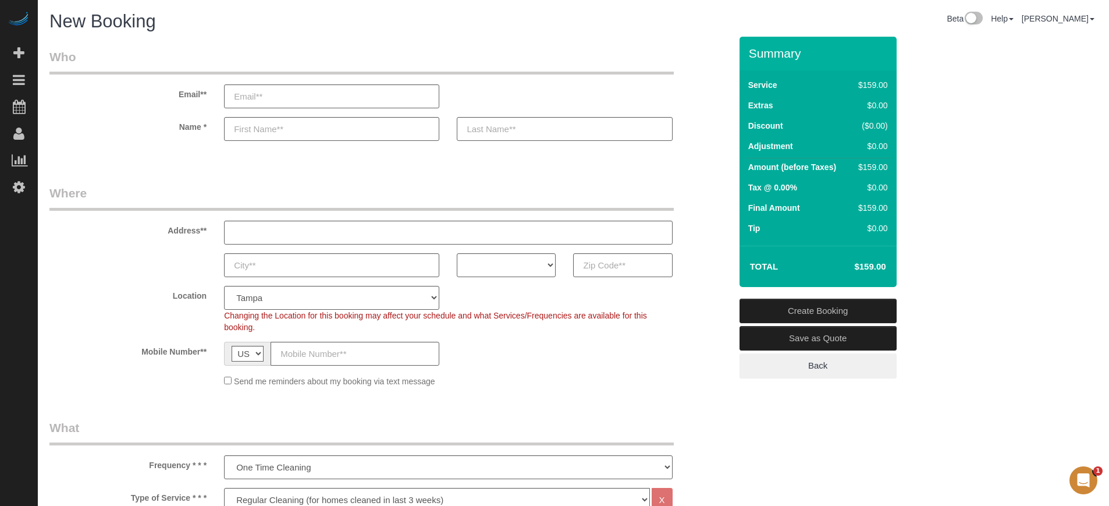
click at [494, 280] on fieldset "Where Address** AK AL AR AZ CA CO CT DC DE FL GA HI IA ID IL IN KS KY LA MA MD …" at bounding box center [389, 289] width 681 height 211
click at [496, 257] on select "AK AL AR AZ CA CO CT DC DE FL GA HI IA ID IL IN KS KY LA MA MD ME MI MN MO MS M…" at bounding box center [506, 265] width 99 height 24
select select "FL"
click at [457, 253] on select "AK AL AR AZ CA CO CT DC DE FL GA HI IA ID IL IN KS KY LA MA MD ME MI MN MO MS M…" at bounding box center [506, 265] width 99 height 24
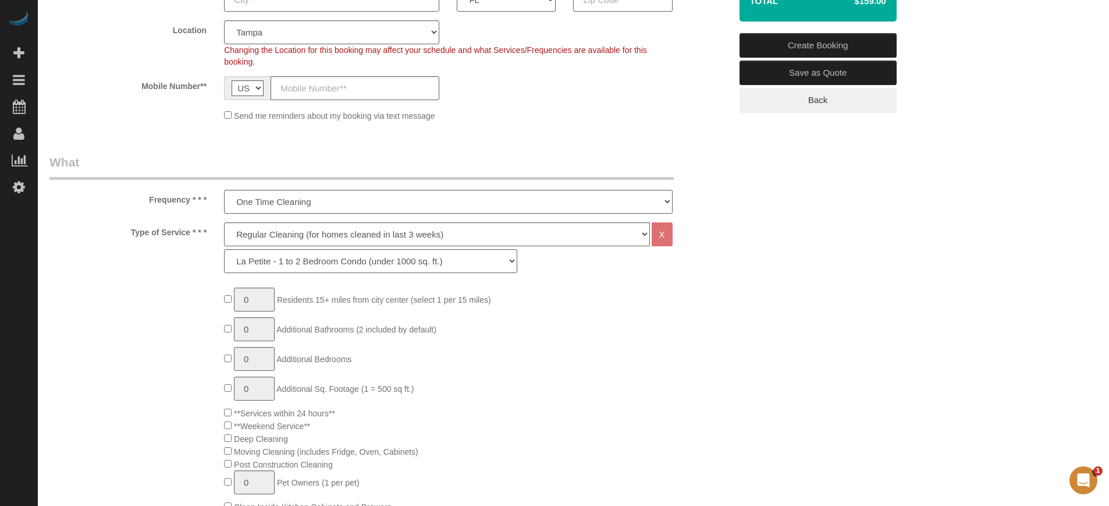
scroll to position [291, 0]
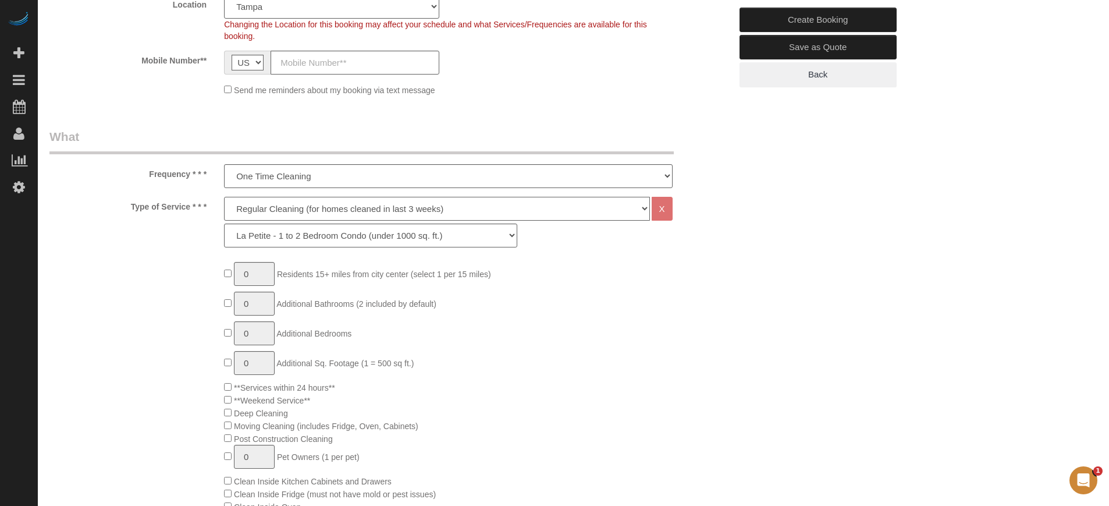
click at [282, 215] on select "Deep Cleaning (for homes that have not been cleaned in 3+ weeks) Spruce Regular…" at bounding box center [436, 209] width 425 height 24
select select "5"
click at [224, 197] on select "Deep Cleaning (for homes that have not been cleaned in 3+ weeks) Spruce Regular…" at bounding box center [436, 209] width 425 height 24
click at [273, 239] on select "La Petite - 1 to 2 Bedroom Condo (under 1000 sq. ft.) La Petite II - 2 Bedroom …" at bounding box center [370, 235] width 293 height 24
select select "96"
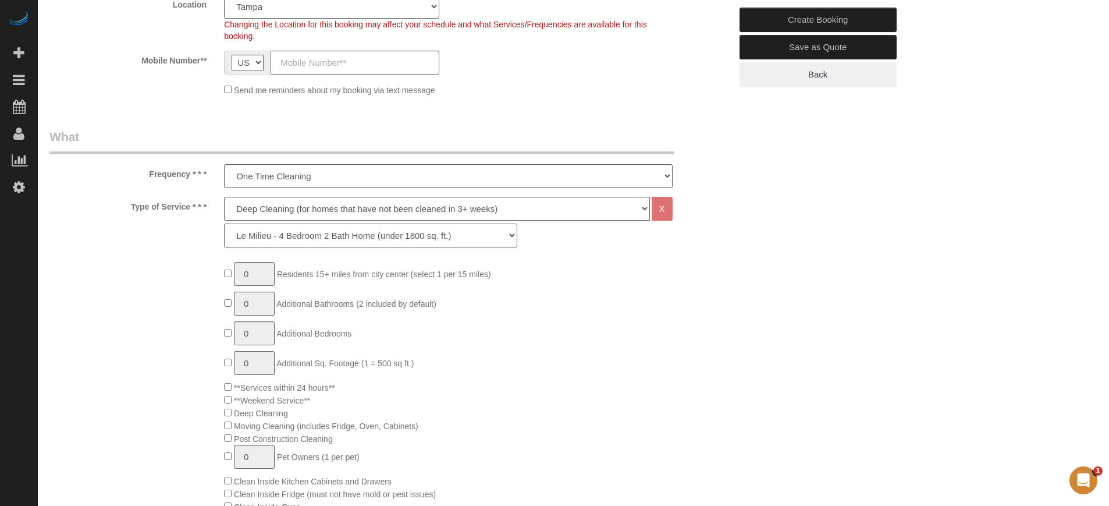
click at [224, 223] on select "La Petite - 1 to 2 Bedroom Condo (under 1000 sq. ft.) La Petite II - 2 Bedroom …" at bounding box center [370, 235] width 293 height 24
type input "1"
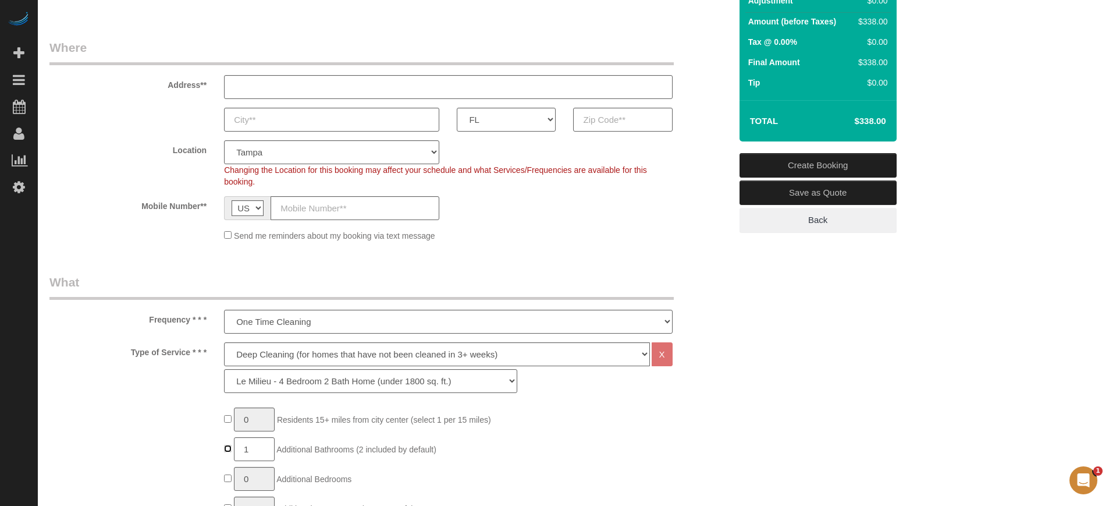
scroll to position [218, 0]
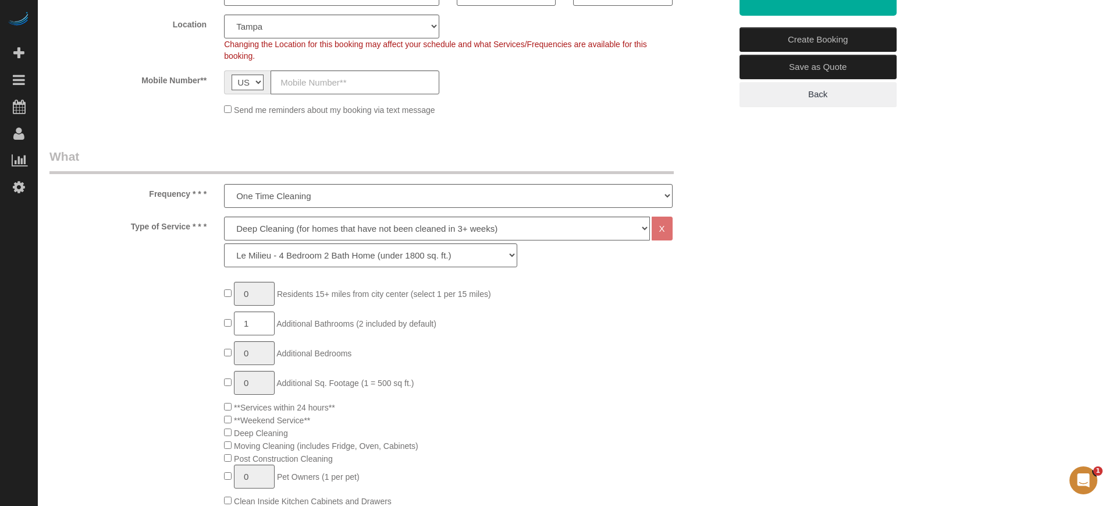
scroll to position [364, 0]
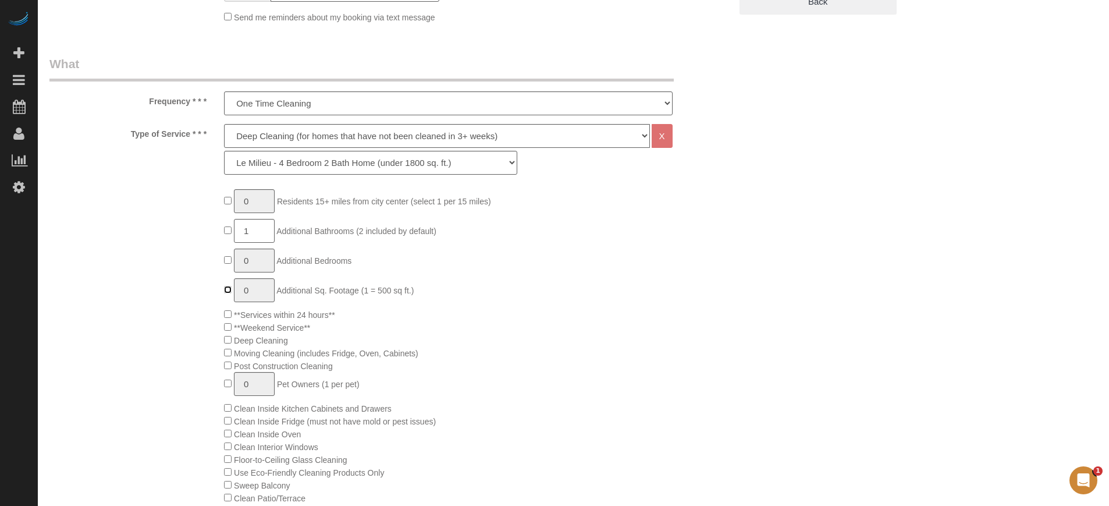
type input "1"
click at [142, 252] on div "0 Residents 15+ miles from city center (select 1 per 15 miles) 1 Additional Bat…" at bounding box center [390, 478] width 699 height 578
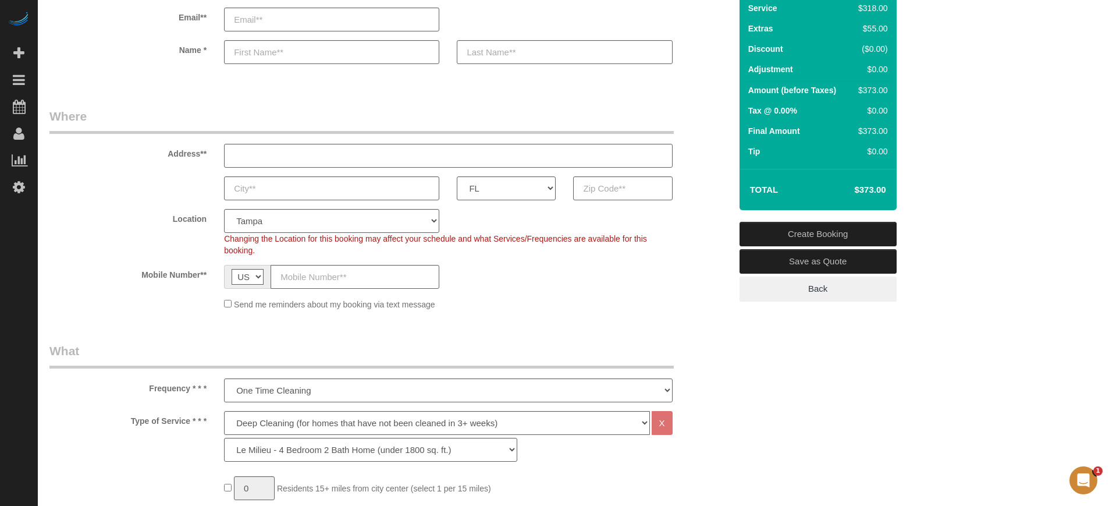
scroll to position [73, 0]
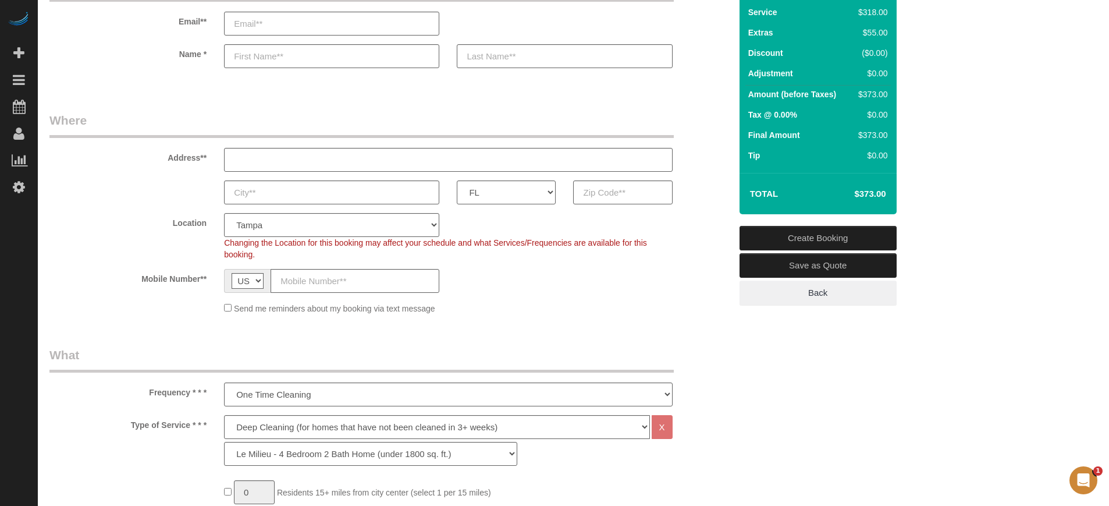
click at [9, 312] on div "Beta Add Booking Bookings Active Bookings Cancelled Bookings Quote Inquiries Do…" at bounding box center [19, 253] width 38 height 506
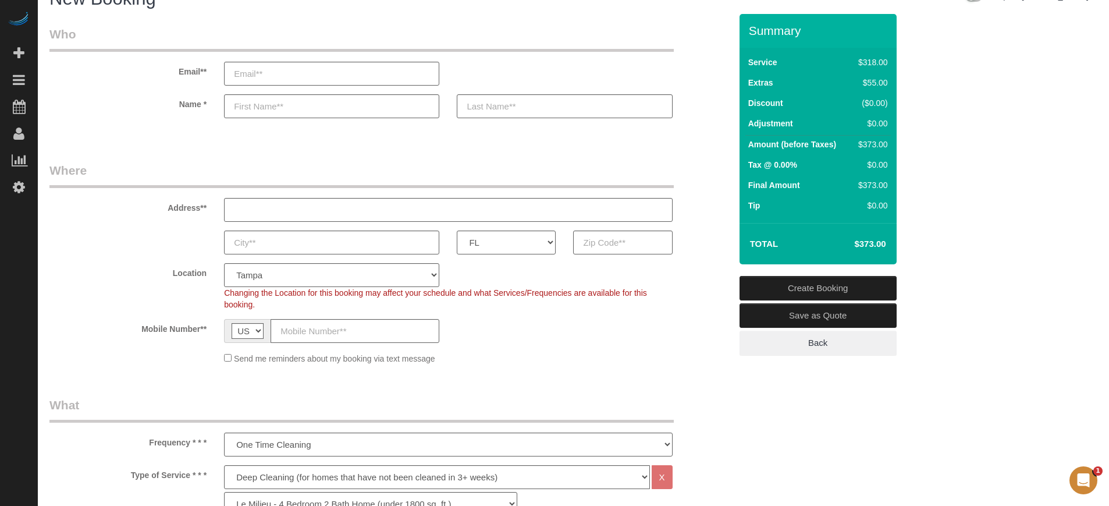
scroll to position [0, 0]
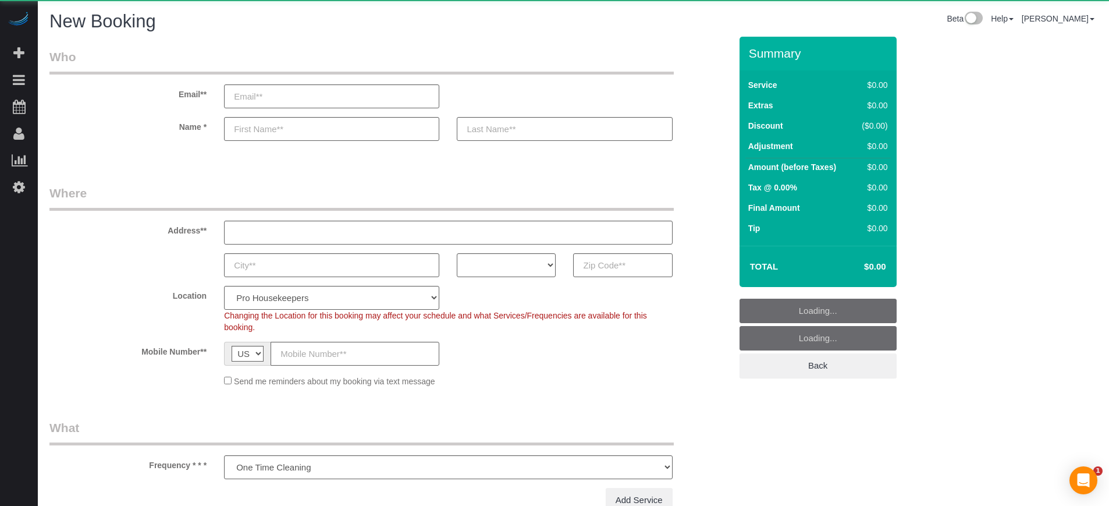
select select "number:9"
select select "object:1211"
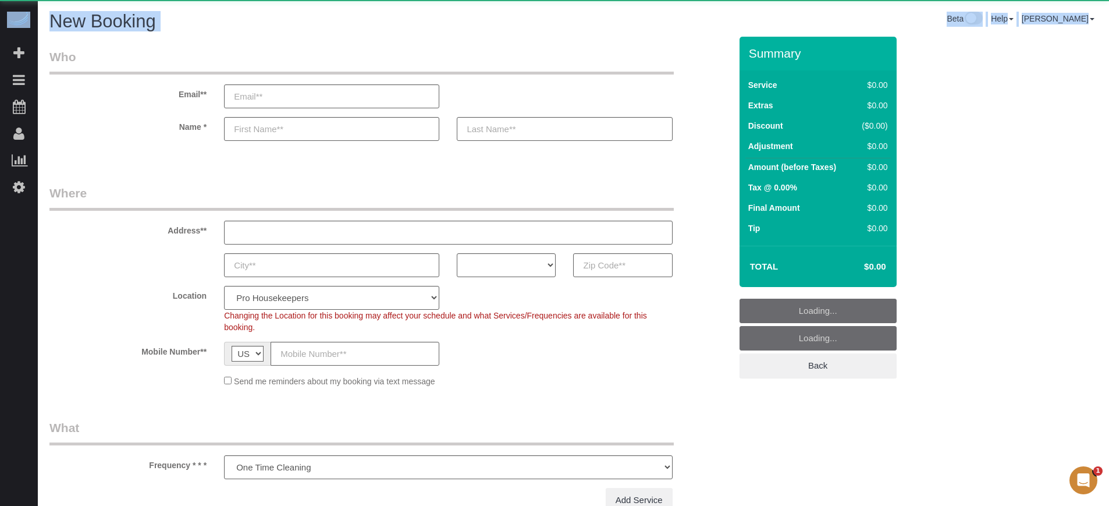
drag, startPoint x: 0, startPoint y: 0, endPoint x: 781, endPoint y: 518, distance: 937.3
click at [781, 505] on html "Beta Add Booking Bookings Active Bookings Cancelled Bookings Quote Inquiries Do…" at bounding box center [554, 253] width 1109 height 506
select select "4"
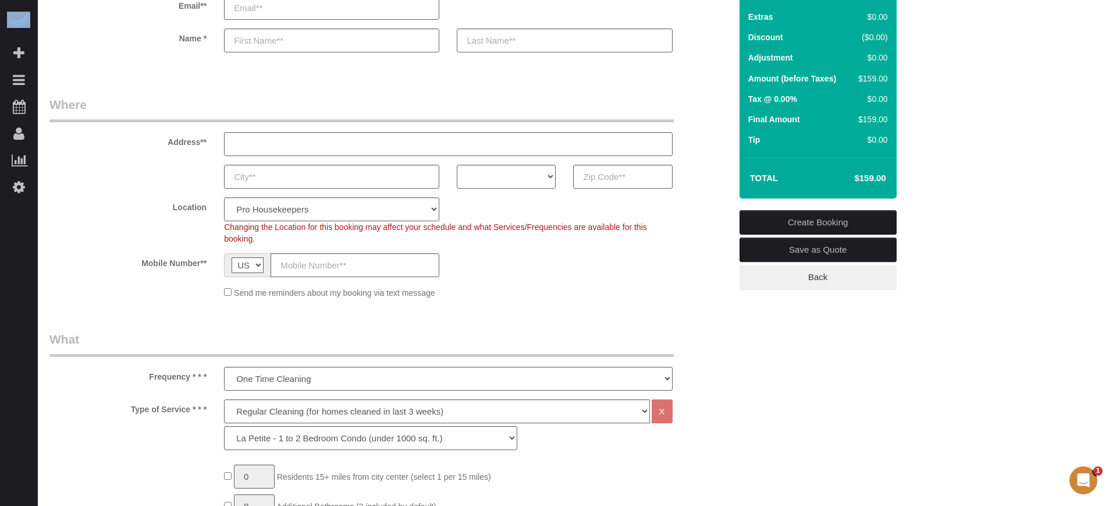
scroll to position [234, 0]
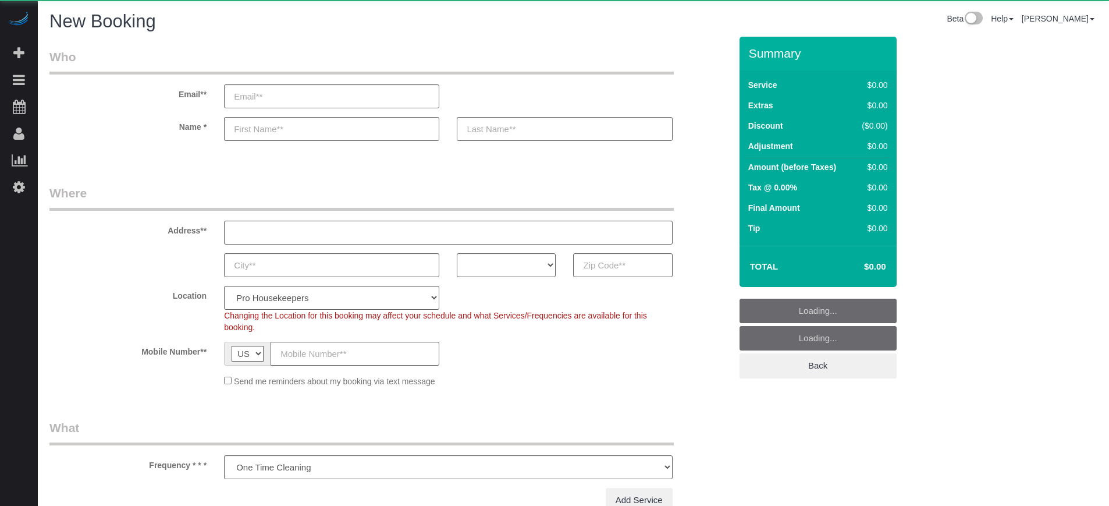
select select "number:9"
select select "object:1082"
select select "4"
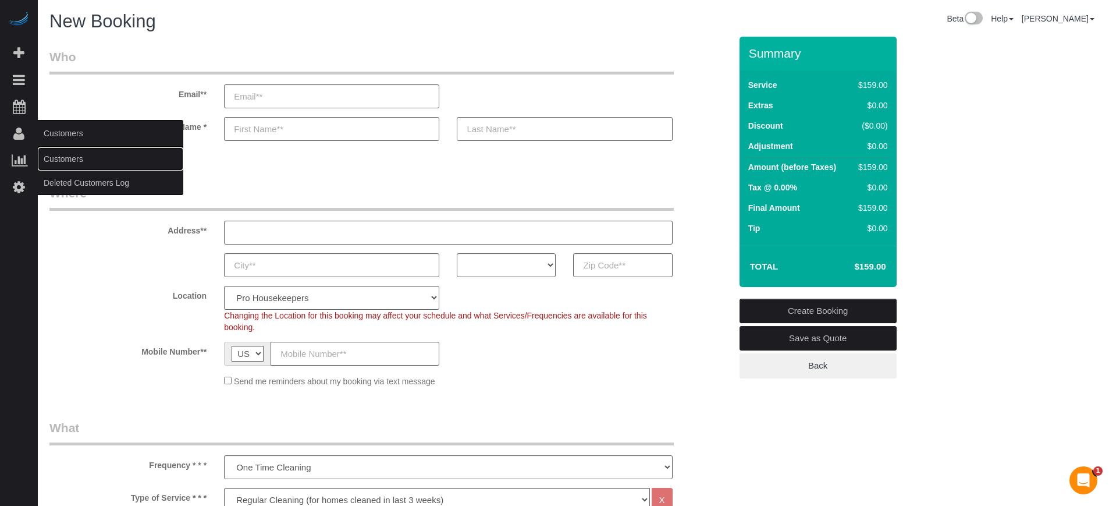
click at [69, 156] on link "Customers" at bounding box center [110, 158] width 145 height 23
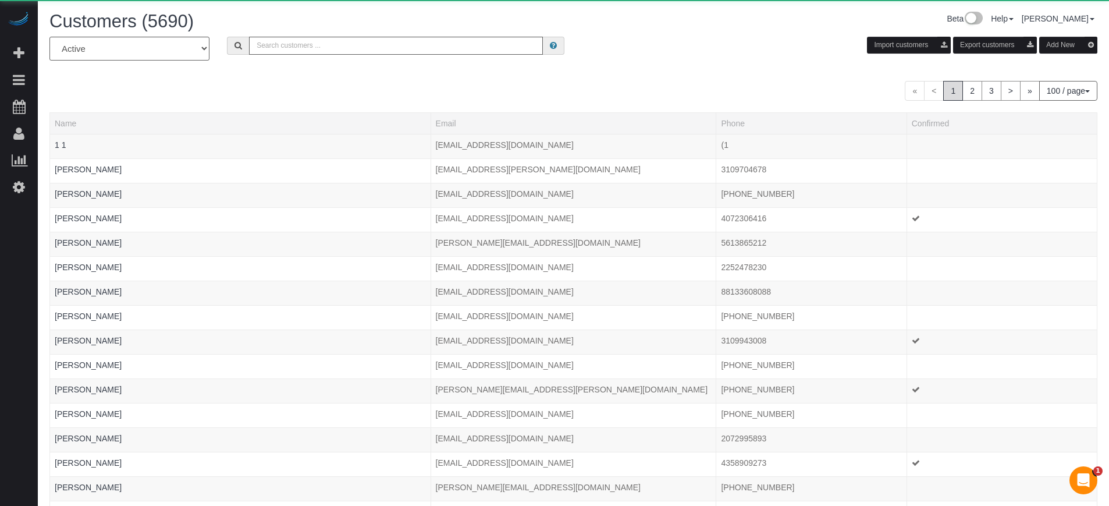
click at [1059, 41] on button "Add New" at bounding box center [1068, 45] width 58 height 17
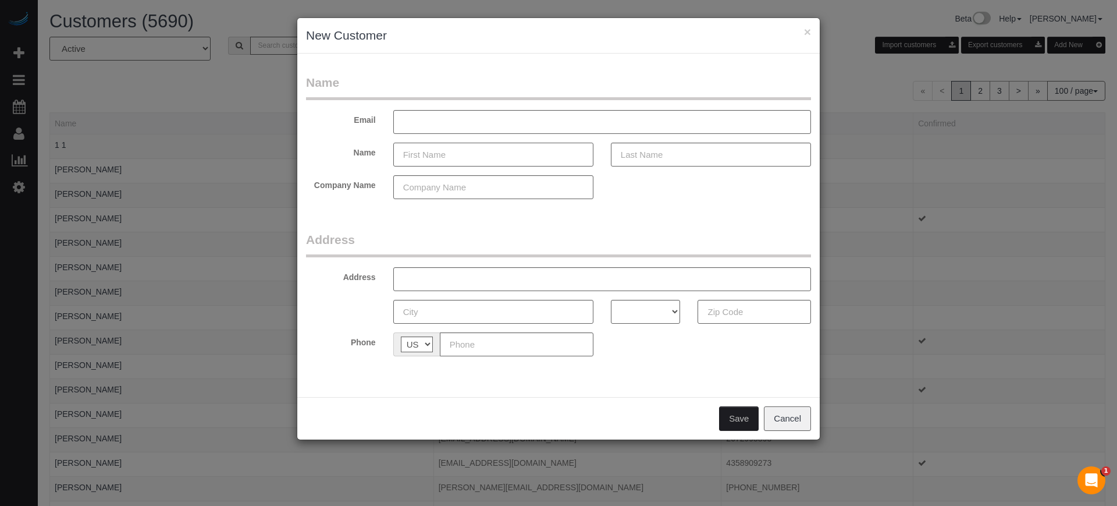
click at [422, 150] on input "text" at bounding box center [493, 155] width 200 height 24
type input "[PERSON_NAME]"
click at [637, 158] on input "text" at bounding box center [711, 155] width 200 height 24
type input "[PERSON_NAME]"
click at [457, 122] on input "text" at bounding box center [602, 122] width 418 height 24
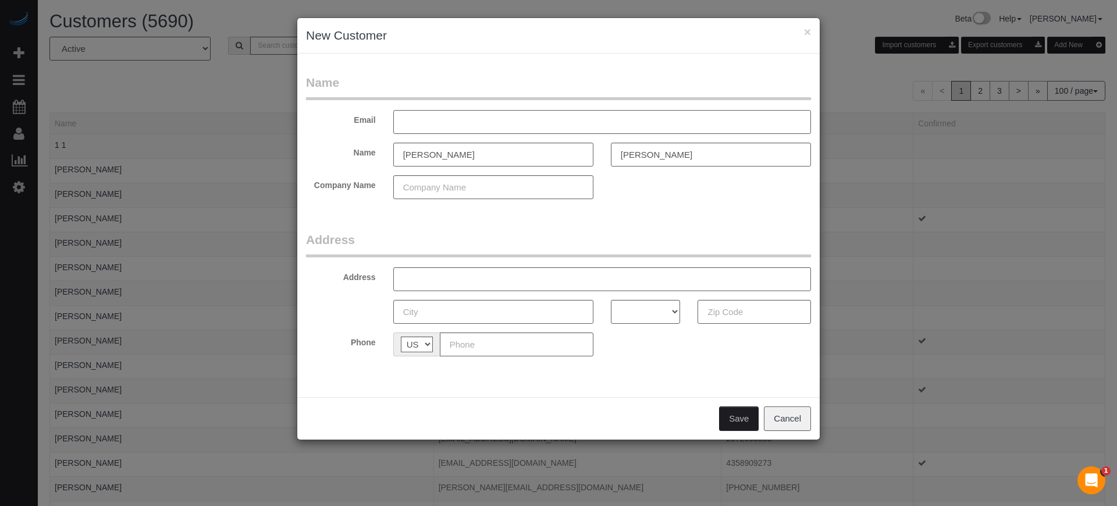
click at [457, 122] on input "text" at bounding box center [602, 122] width 418 height 24
click at [445, 90] on legend "Name" at bounding box center [558, 87] width 505 height 26
click at [447, 117] on input "text" at bounding box center [602, 122] width 418 height 24
type input "[EMAIL_ADDRESS][DOMAIN_NAME]"
drag, startPoint x: 1079, startPoint y: 275, endPoint x: 1023, endPoint y: 275, distance: 56.4
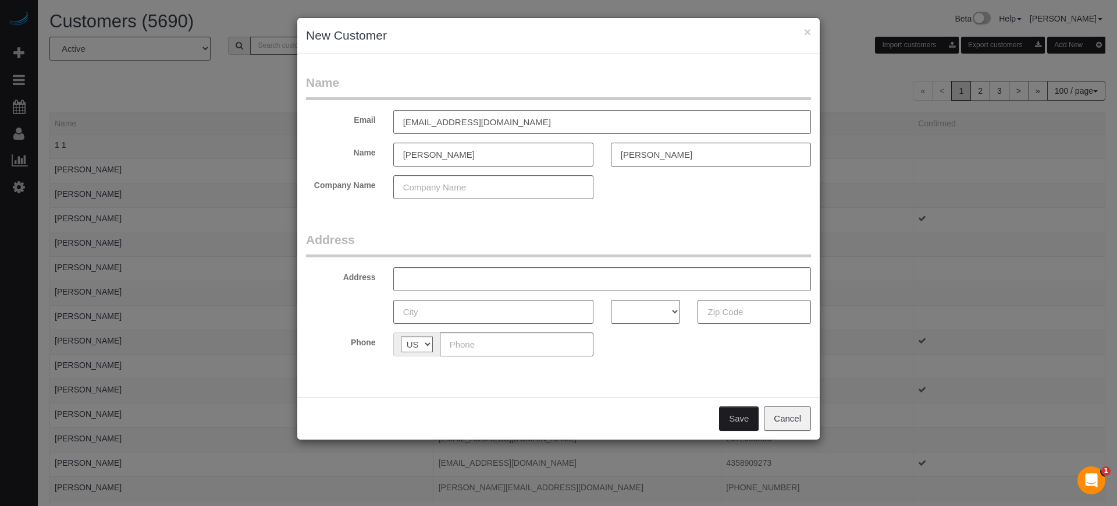
click at [1079, 275] on div "× New Customer Name Email migz81387@gmail.com Name Miguel Garcia Company Name A…" at bounding box center [558, 253] width 1117 height 506
click at [487, 340] on input "text" at bounding box center [517, 344] width 154 height 24
paste input "[PHONE_NUMBER]"
type input "[PHONE_NUMBER]"
click at [473, 276] on input "text" at bounding box center [602, 279] width 418 height 24
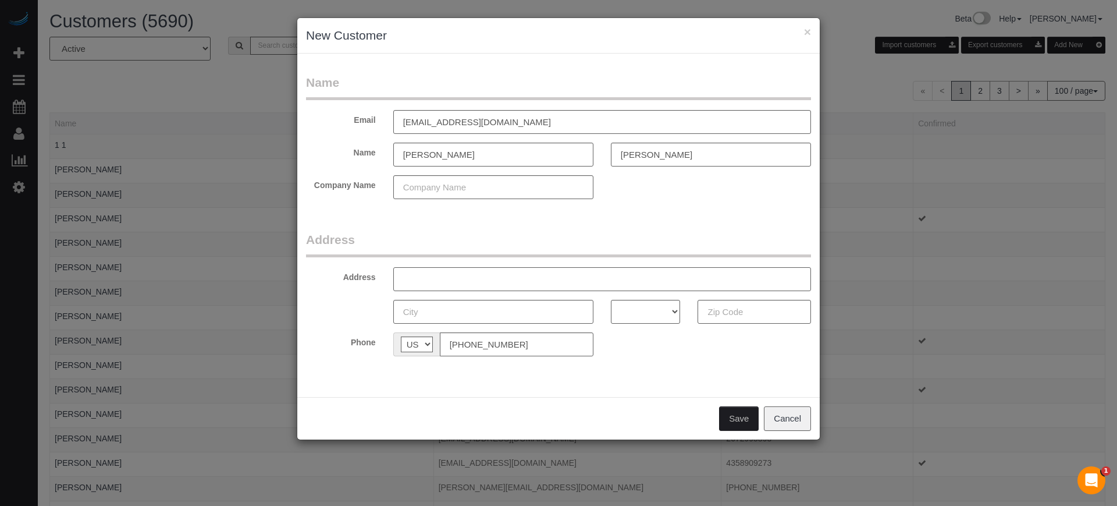
paste input "6028 Hidden Br Dr, Apollo Beach, FL 33572, USA"
click at [560, 278] on input "6028 Hidden Br Dr, Apollo Beach, FL 33572, USA" at bounding box center [602, 279] width 418 height 24
type input "6028 Hidden Br Dr, Apollo Beach, FL , USA"
click at [742, 310] on input "text" at bounding box center [754, 312] width 113 height 24
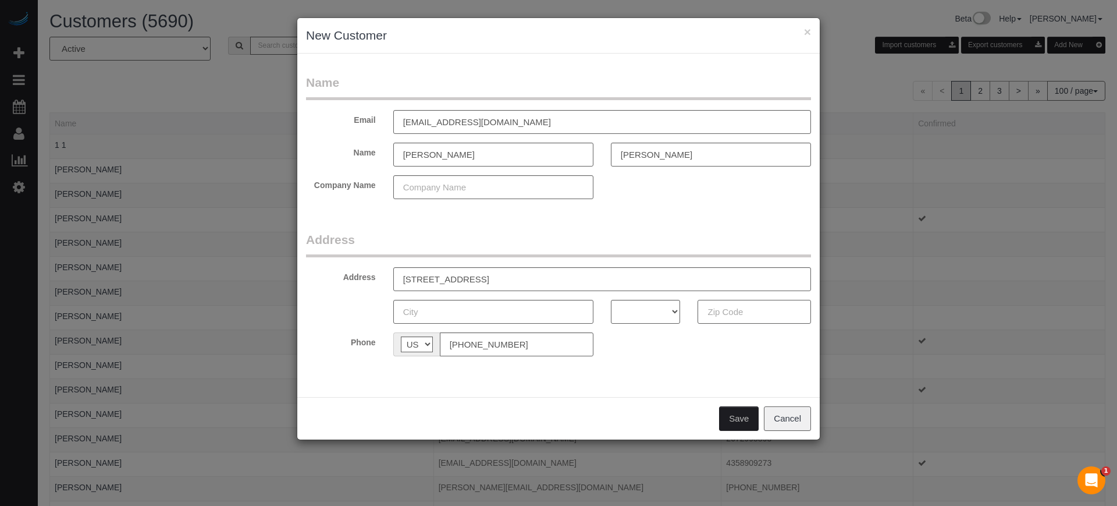
paste input "33572"
type input "33572"
click at [655, 308] on select "AK AL AR AZ CA CO CT DC DE FL GA HI IA ID IL IN KS KY LA MA MD ME MI MN MO MS M…" at bounding box center [646, 312] width 70 height 24
select select "FL"
click at [611, 300] on select "AK AL AR AZ CA CO CT DC DE FL GA HI IA ID IL IN KS KY LA MA MD ME MI MN MO MS M…" at bounding box center [646, 312] width 70 height 24
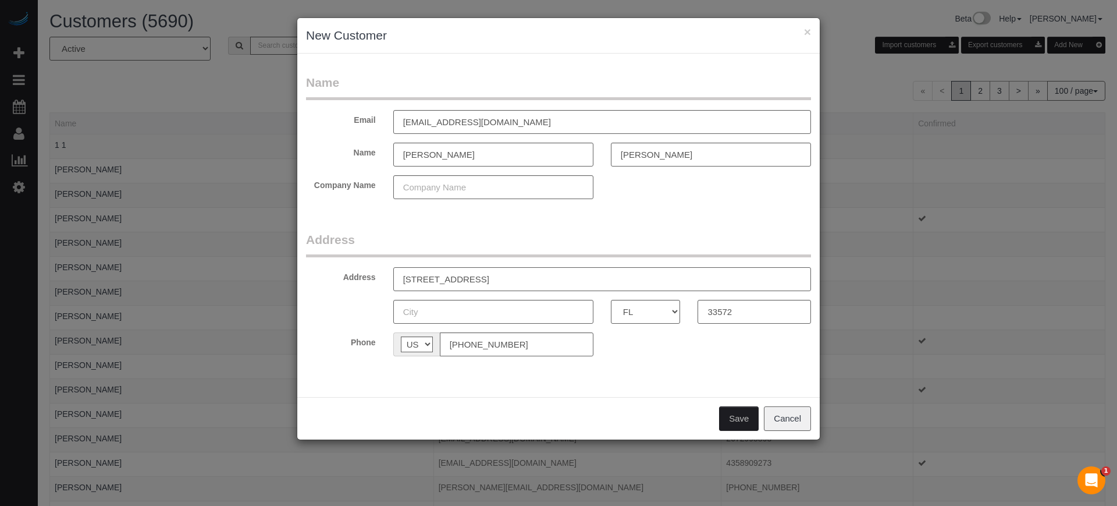
drag, startPoint x: 530, startPoint y: 280, endPoint x: 481, endPoint y: 276, distance: 49.0
click at [481, 276] on input "6028 Hidden Br Dr, Apollo Beach, FL , USA" at bounding box center [602, 279] width 418 height 24
type input "6028 Hidden Br Dr, , FL , USA"
click at [454, 314] on input "text" at bounding box center [493, 312] width 200 height 24
paste input "[GEOGRAPHIC_DATA]"
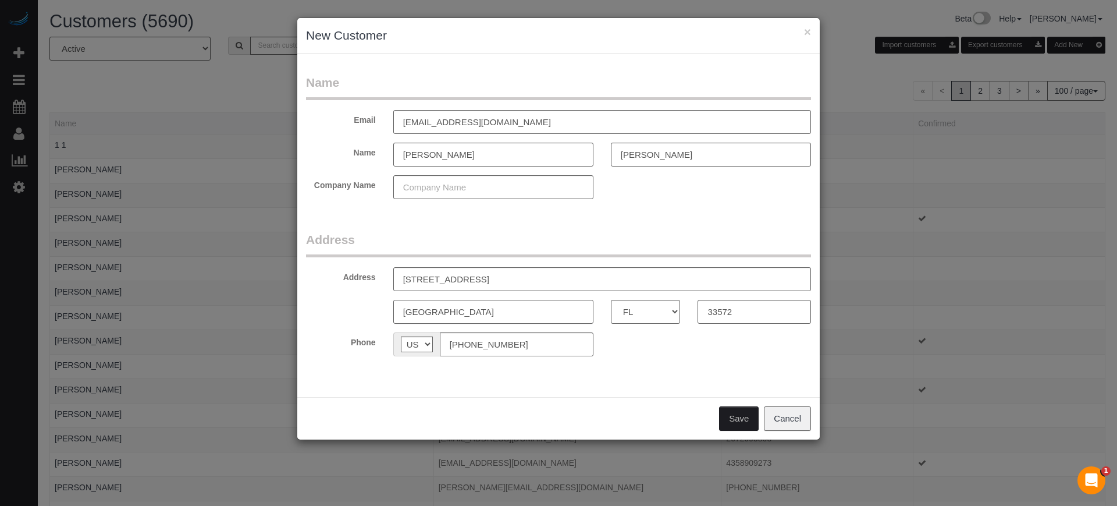
type input "[GEOGRAPHIC_DATA]"
drag, startPoint x: 539, startPoint y: 275, endPoint x: 479, endPoint y: 279, distance: 60.1
click at [479, 279] on input "6028 Hidden Br Dr, , FL , USA" at bounding box center [602, 279] width 418 height 24
type input "[STREET_ADDRESS]"
click at [740, 424] on button "Save" at bounding box center [739, 418] width 40 height 24
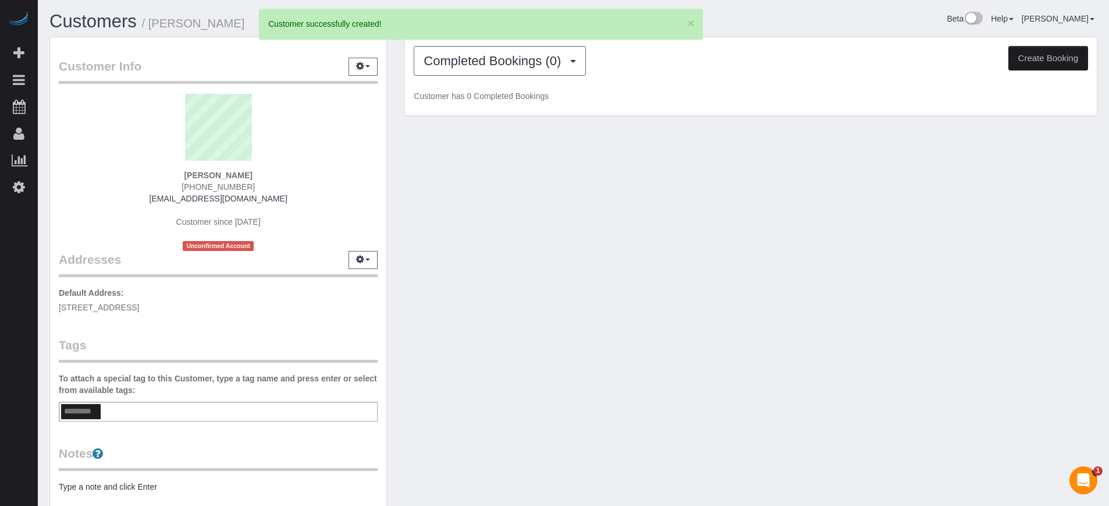
click at [1055, 62] on button "Create Booking" at bounding box center [1048, 58] width 80 height 24
select select "FL"
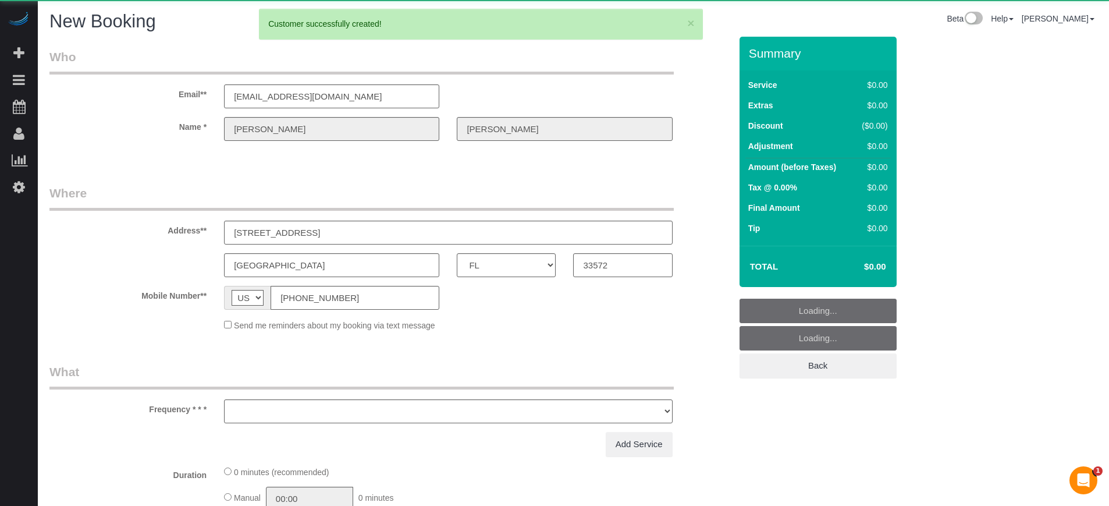
select select "object:2232"
select select "4"
select select "number:9"
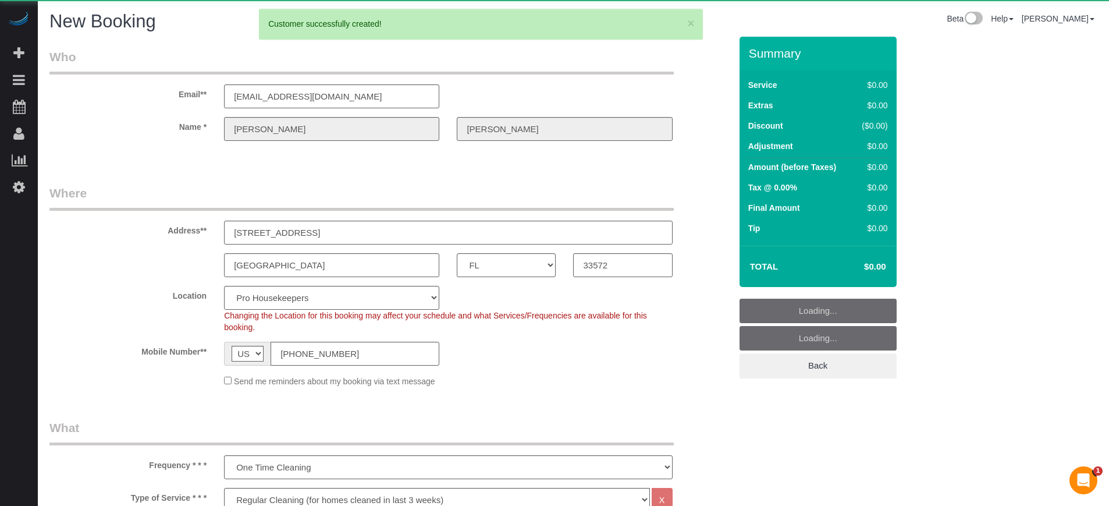
select select "object:2839"
select select "23"
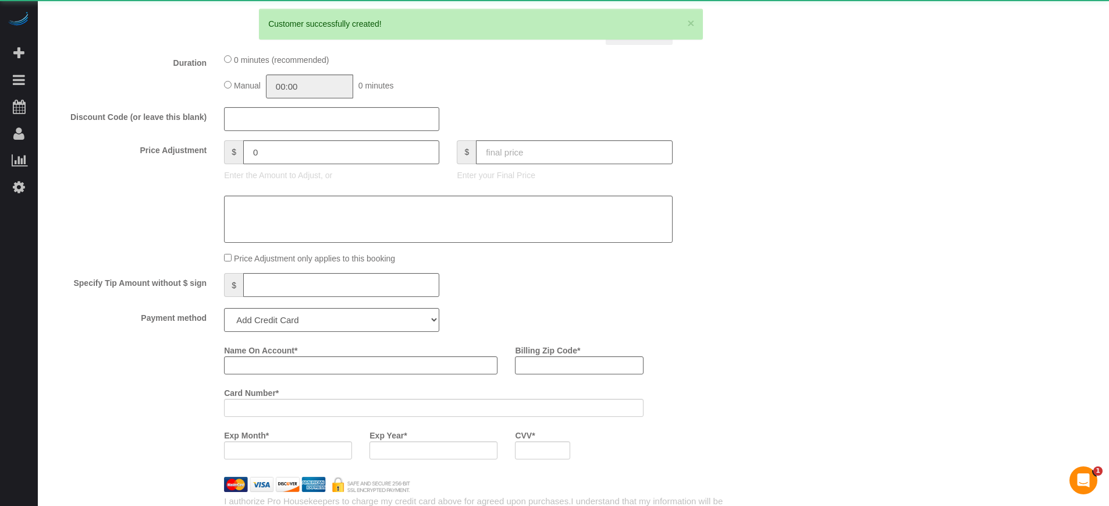
select select "object:2846"
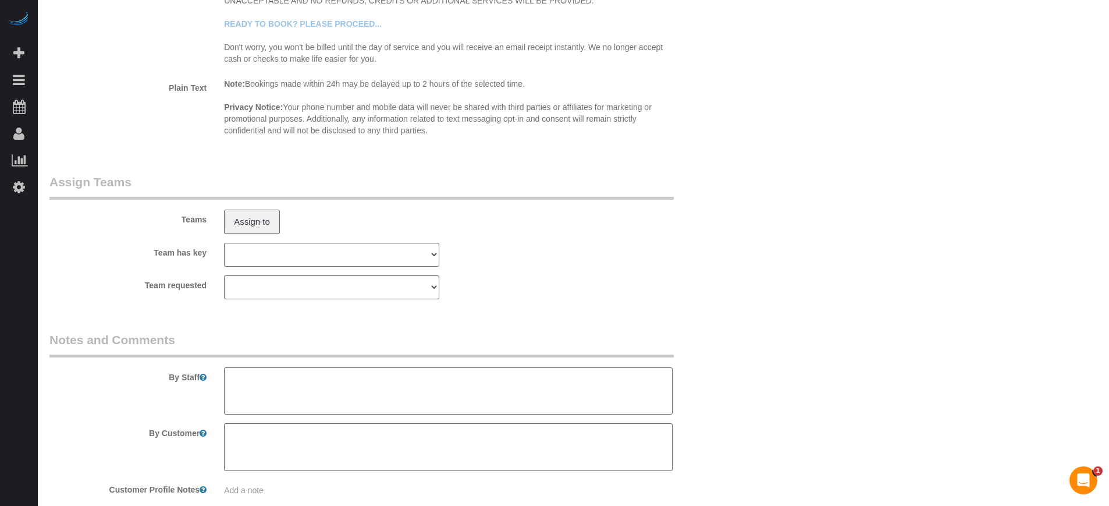
scroll to position [1981, 0]
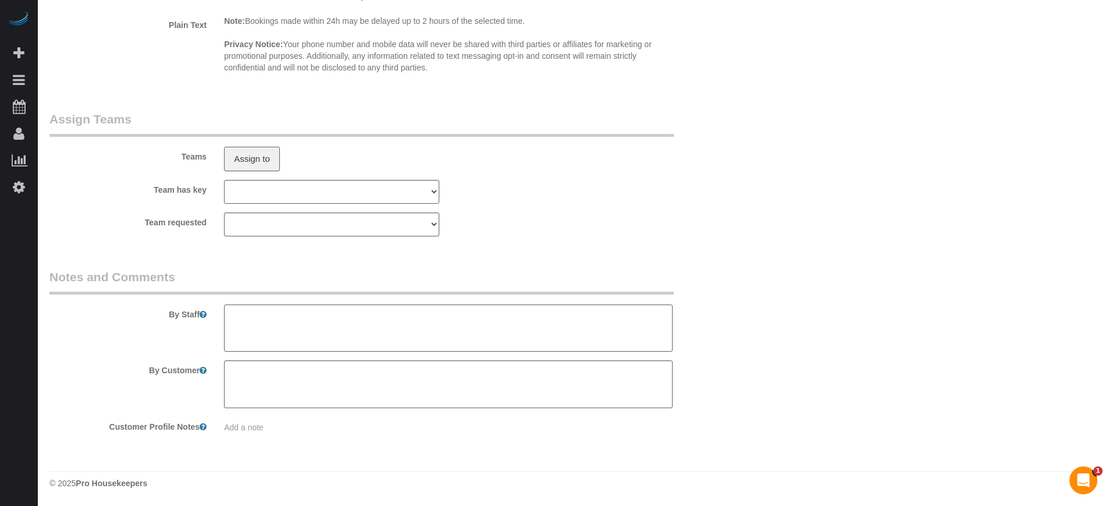
click at [372, 318] on textarea at bounding box center [448, 328] width 448 height 48
type textarea "T"
type textarea "YOu can park in the driveway."
click at [505, 278] on legend "Notes and Comments" at bounding box center [361, 281] width 624 height 26
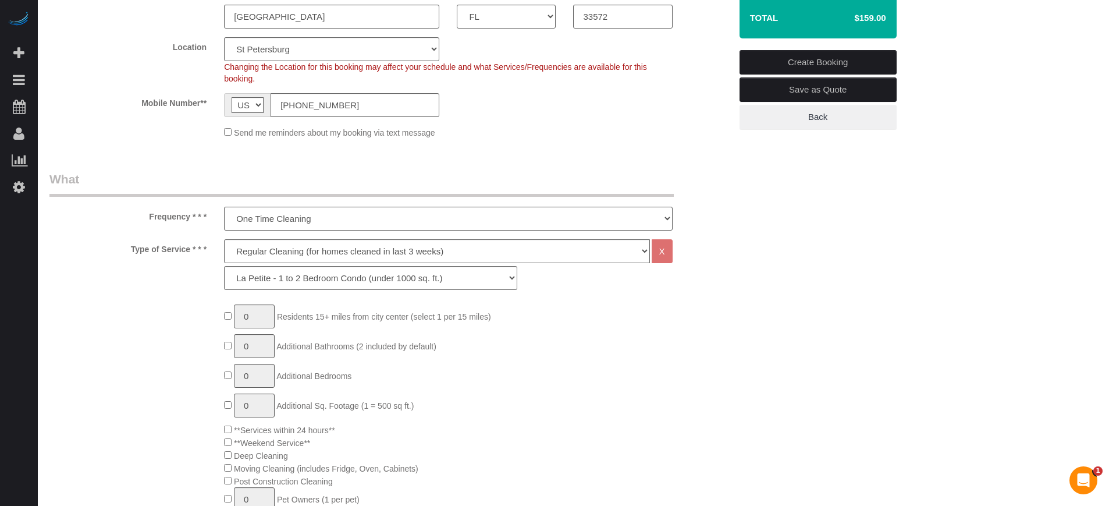
scroll to position [296, 0]
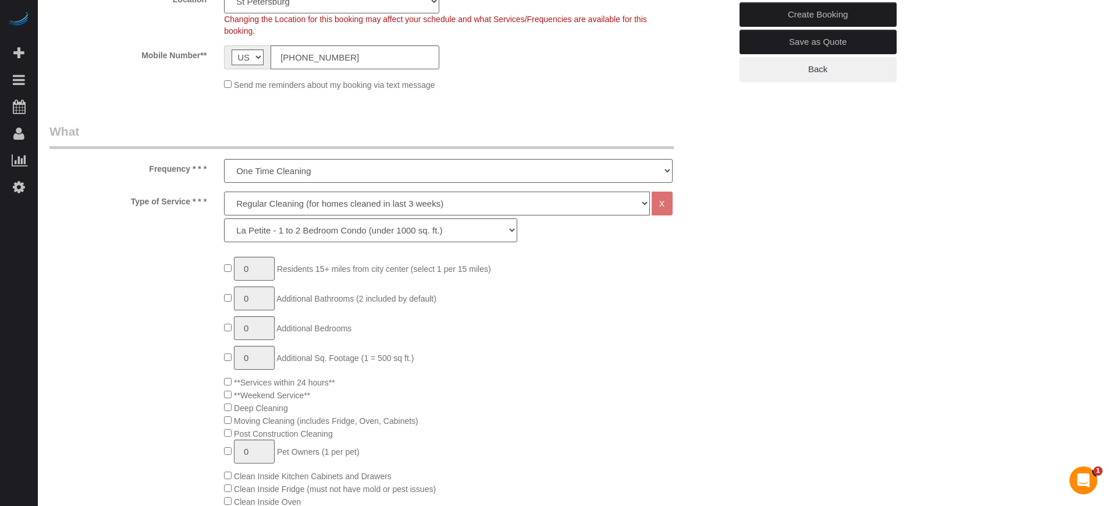
click at [306, 201] on select "Deep Cleaning (for homes that have not been cleaned in 3+ weeks) Spruce Regular…" at bounding box center [436, 203] width 425 height 24
select select "5"
click at [224, 191] on select "Deep Cleaning (for homes that have not been cleaned in 3+ weeks) Spruce Regular…" at bounding box center [436, 203] width 425 height 24
click at [287, 226] on select "La Petite - 1 to 2 Bedroom Condo (under 1000 sq. ft.) La Petite II - 2 Bedroom …" at bounding box center [370, 230] width 293 height 24
select select "96"
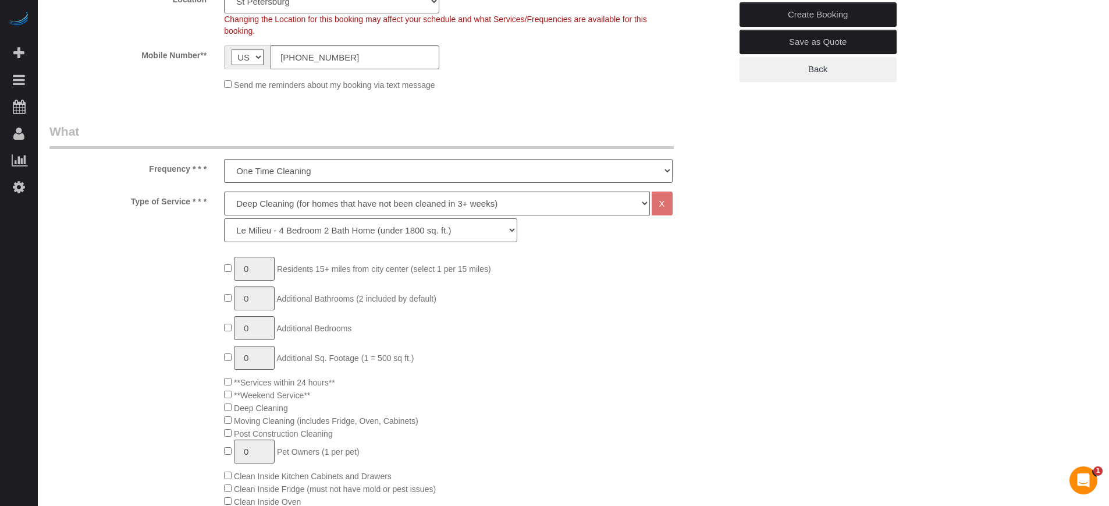
click at [224, 218] on select "La Petite - 1 to 2 Bedroom Condo (under 1000 sq. ft.) La Petite II - 2 Bedroom …" at bounding box center [370, 230] width 293 height 24
type input "1"
click at [251, 358] on input "1" at bounding box center [254, 358] width 41 height 24
type input "2"
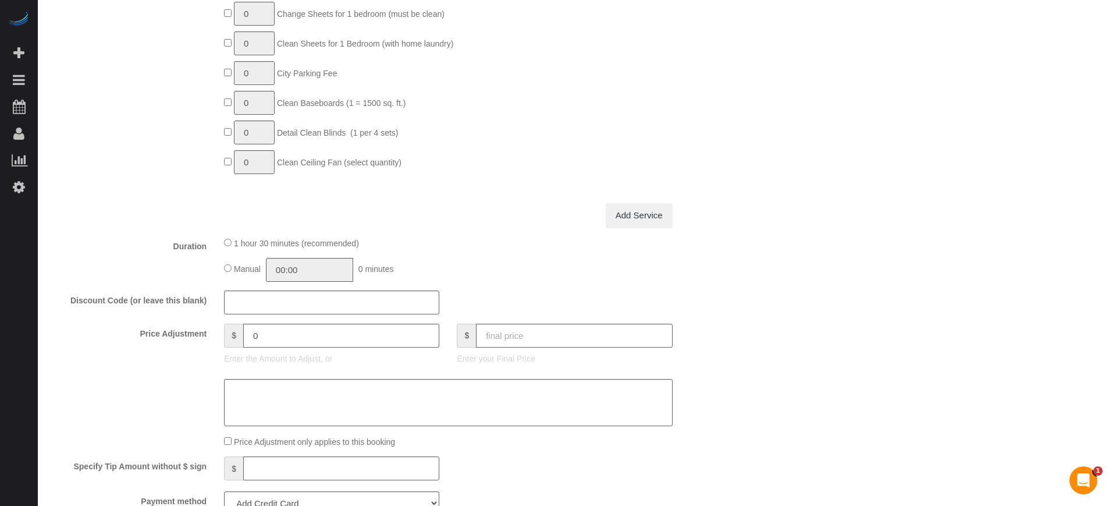
scroll to position [1096, 0]
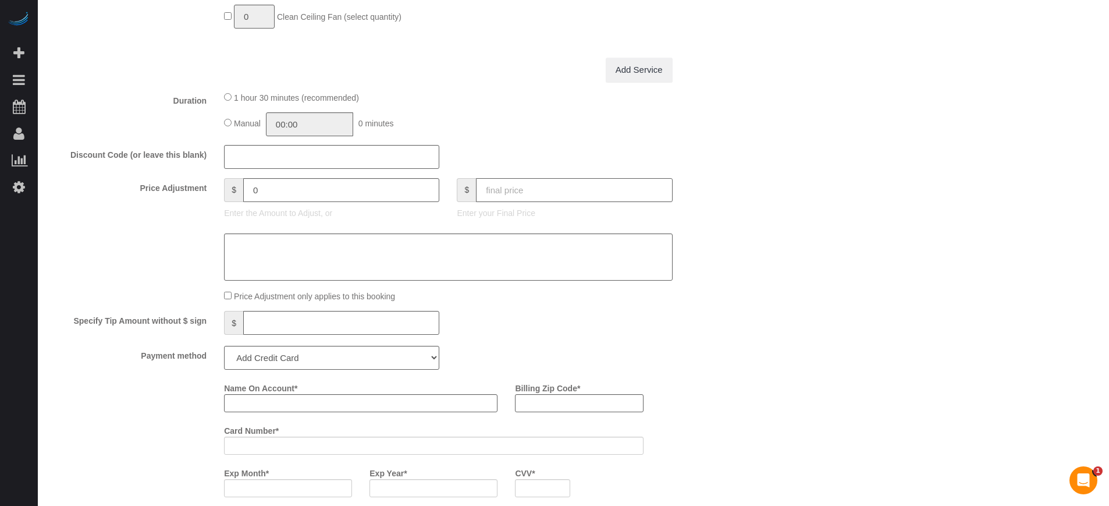
click at [579, 189] on input "text" at bounding box center [574, 190] width 196 height 24
type input "338"
click at [1092, 152] on div "Who Email** migz81387@gmail.com Name * Miguel Garcia Where Address** 6028 Hidde…" at bounding box center [573, 146] width 1048 height 2410
type input "-70"
click at [1073, 248] on div "Who Email** migz81387@gmail.com Name * Miguel Garcia Where Address** 6028 Hidde…" at bounding box center [573, 146] width 1048 height 2410
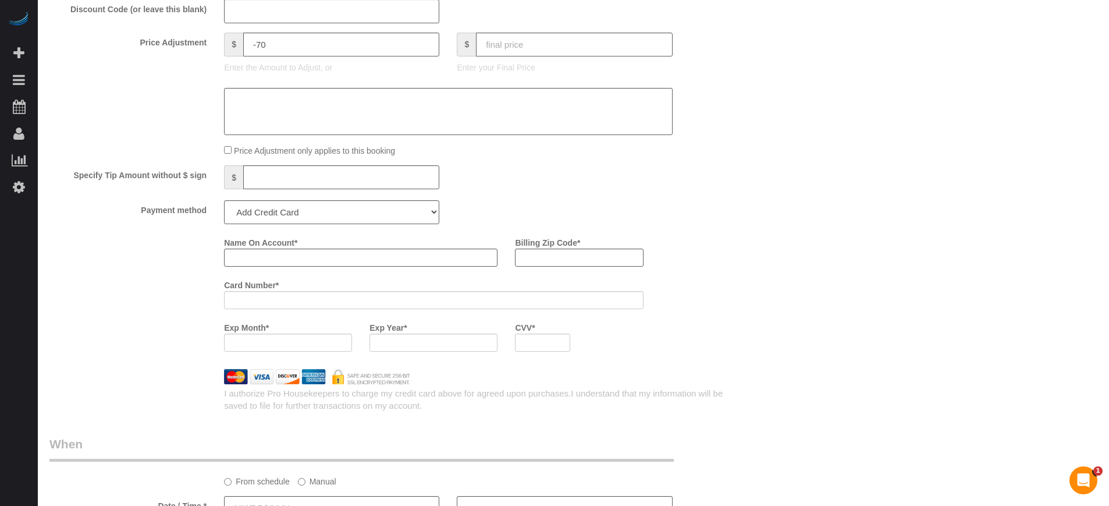
scroll to position [1387, 0]
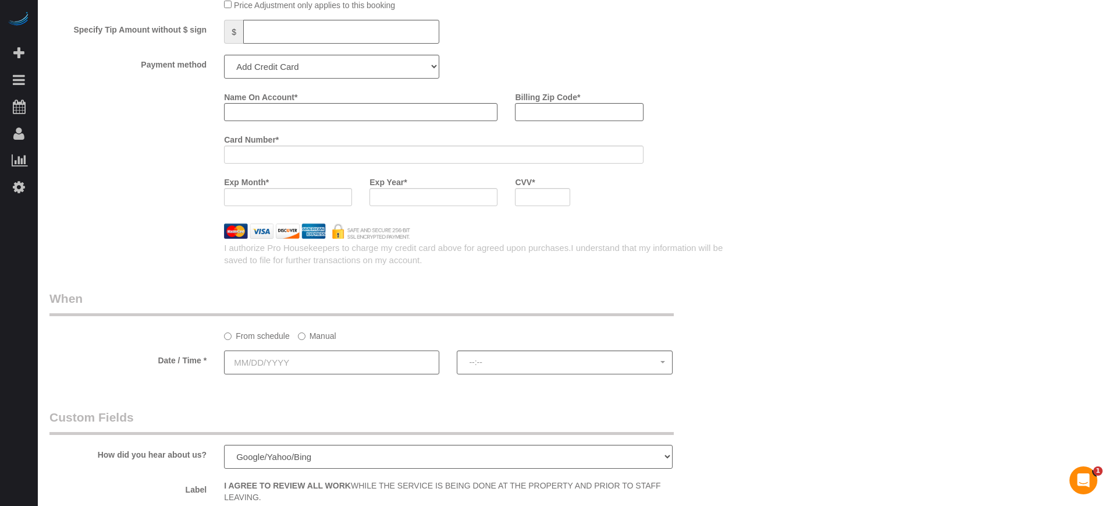
click at [341, 361] on input "text" at bounding box center [331, 362] width 215 height 24
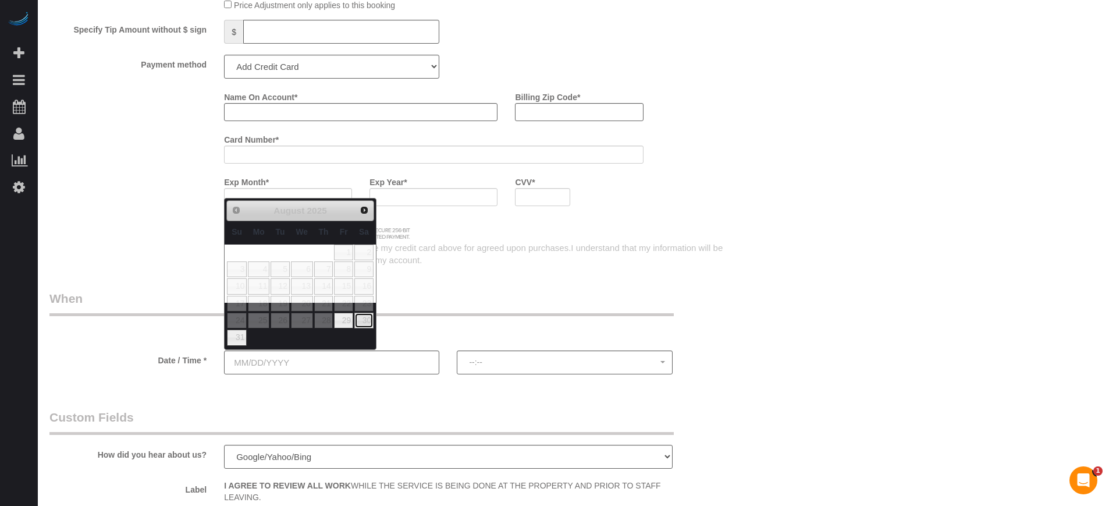
click at [365, 319] on link "30" at bounding box center [363, 320] width 19 height 16
type input "08/30/2025"
select select "spot1"
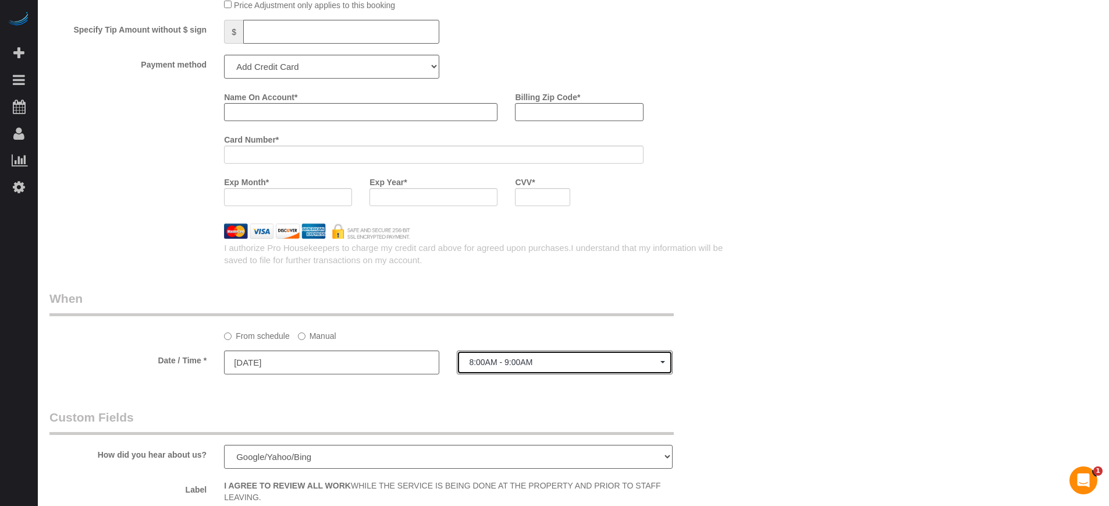
click at [515, 357] on span "8:00AM - 9:00AM" at bounding box center [564, 361] width 191 height 9
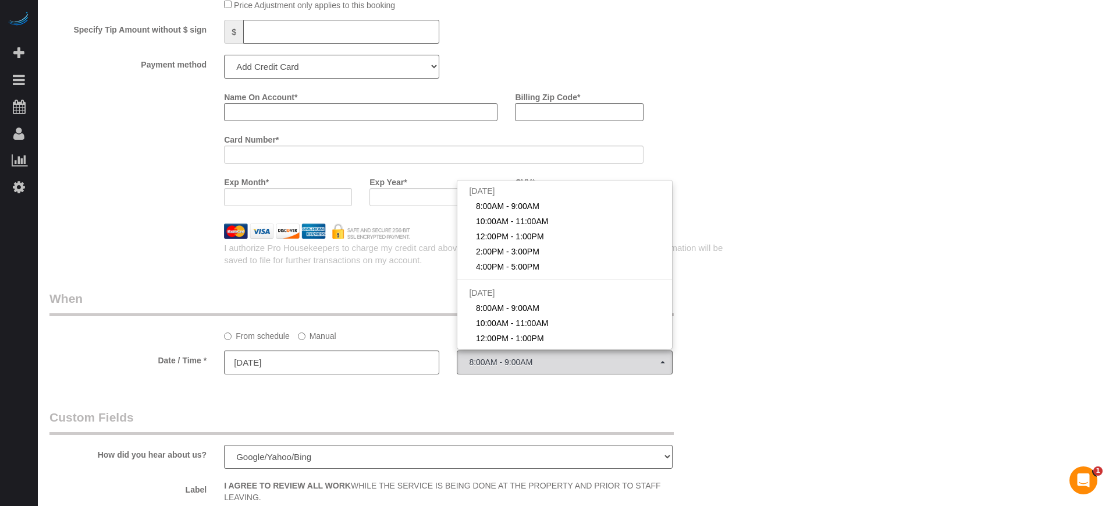
click at [322, 330] on label "Manual" at bounding box center [317, 334] width 38 height 16
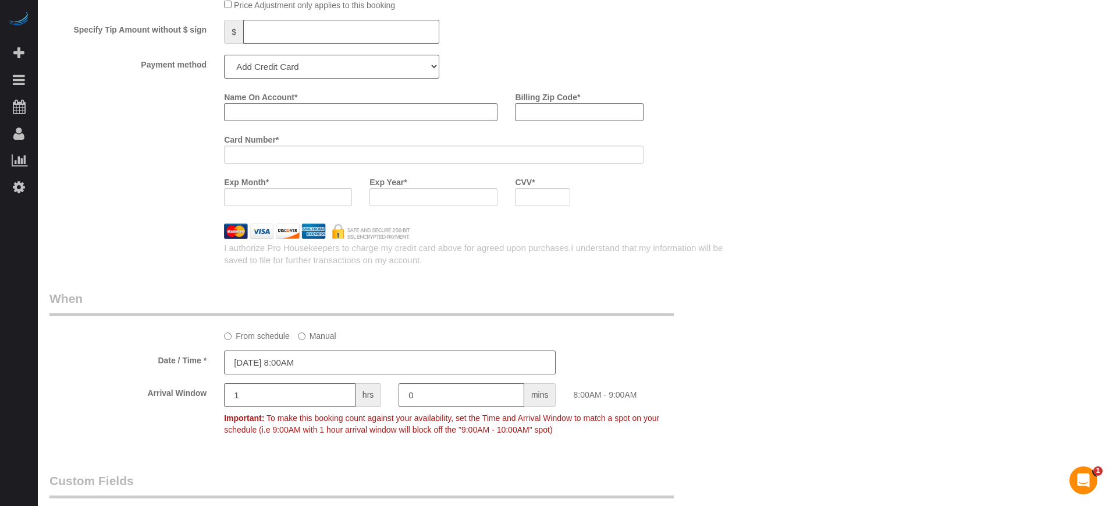
click at [321, 365] on input "08/30/2025 8:00AM" at bounding box center [390, 362] width 332 height 24
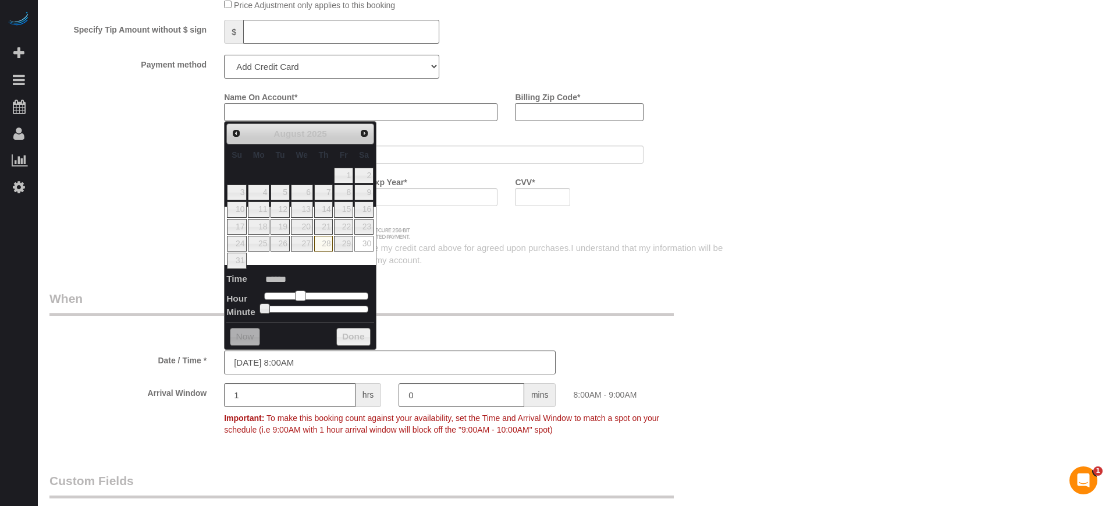
type input "[DATE] 9:00AM"
type input "******"
click at [305, 296] on span at bounding box center [305, 295] width 10 height 10
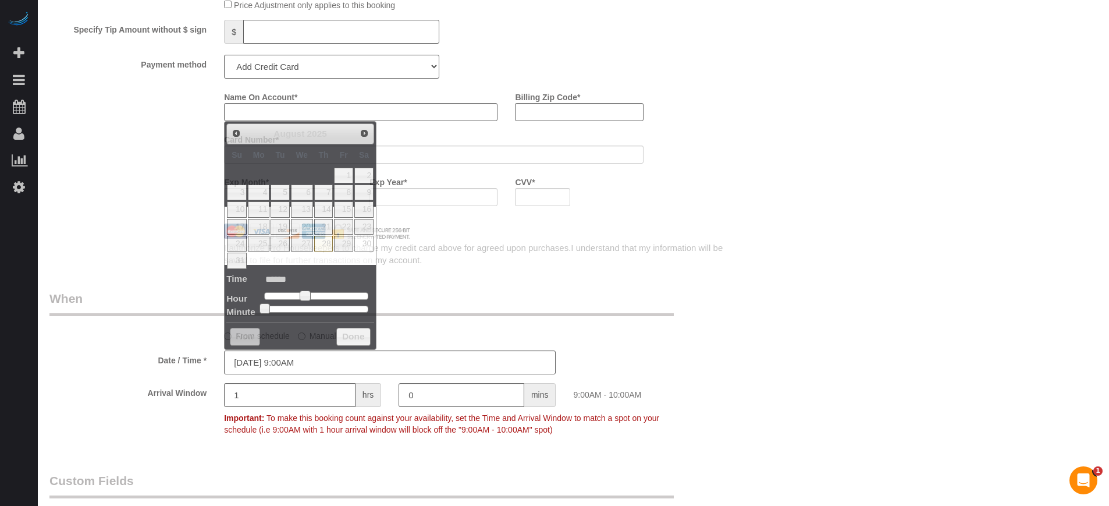
click at [487, 294] on legend "When" at bounding box center [361, 303] width 624 height 26
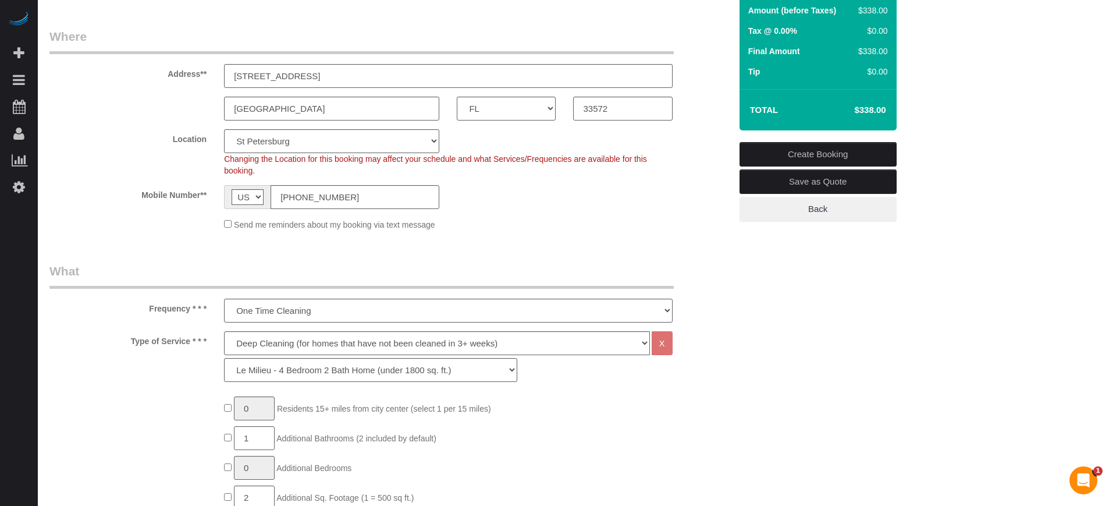
scroll to position [73, 0]
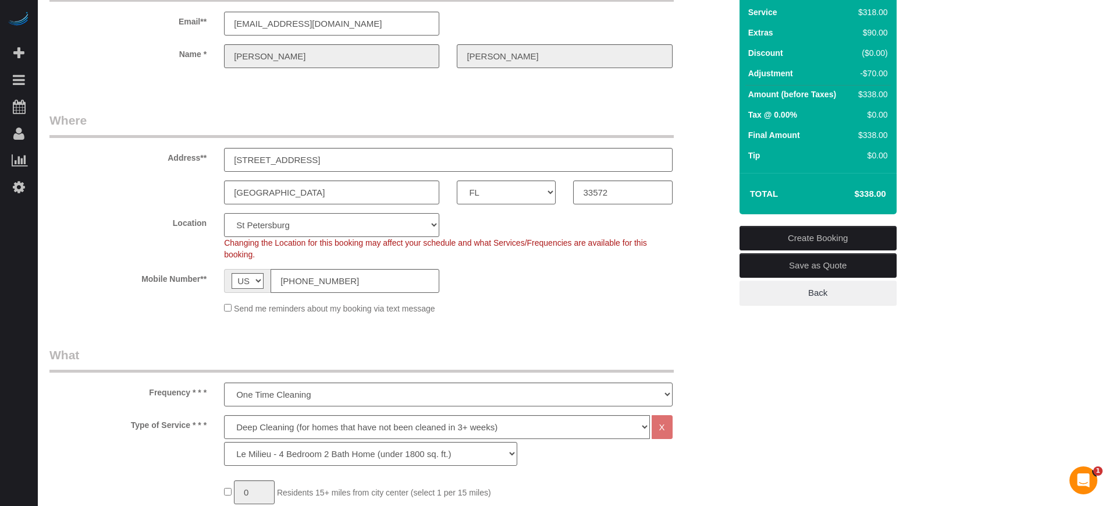
click at [276, 232] on select "Pro Housekeepers Atlanta Austin Boston Chicago Cincinnati Clearwater Denver Ft …" at bounding box center [331, 225] width 215 height 24
select select "24"
click at [224, 213] on select "Pro Housekeepers Atlanta Austin Boston Chicago Cincinnati Clearwater Denver Ft …" at bounding box center [331, 225] width 215 height 24
select select "object:3266"
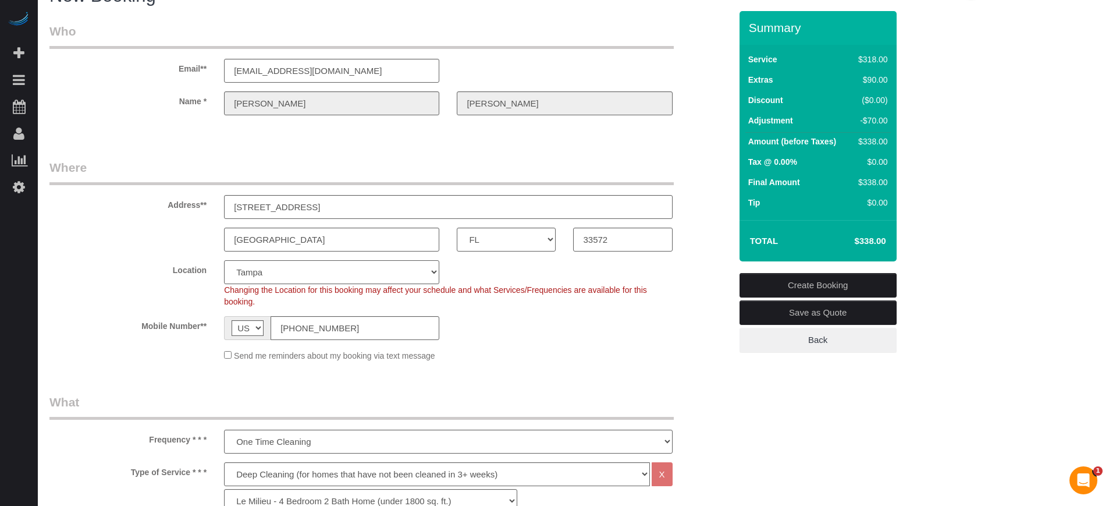
scroll to position [0, 0]
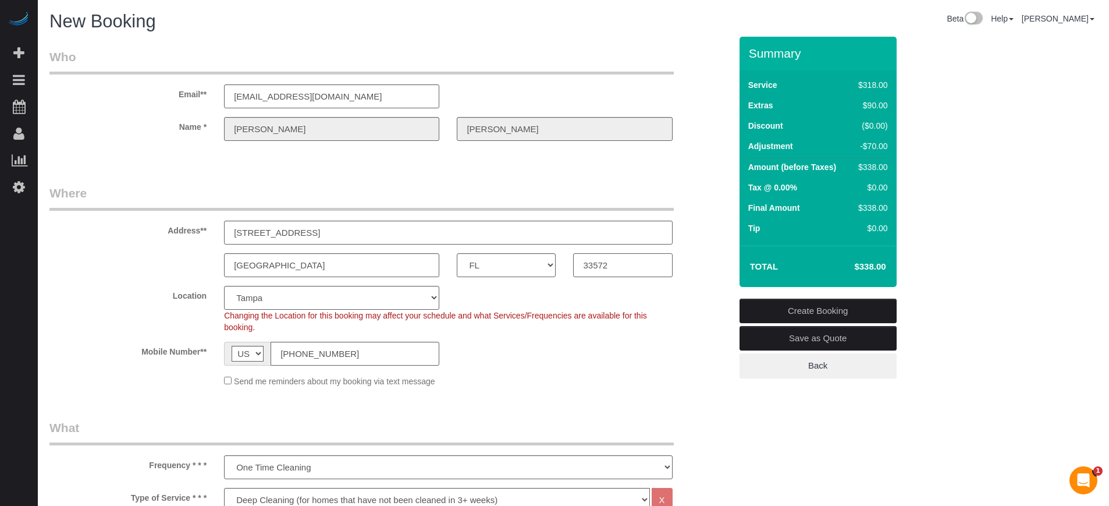
click at [600, 266] on input "33572" at bounding box center [622, 265] width 99 height 24
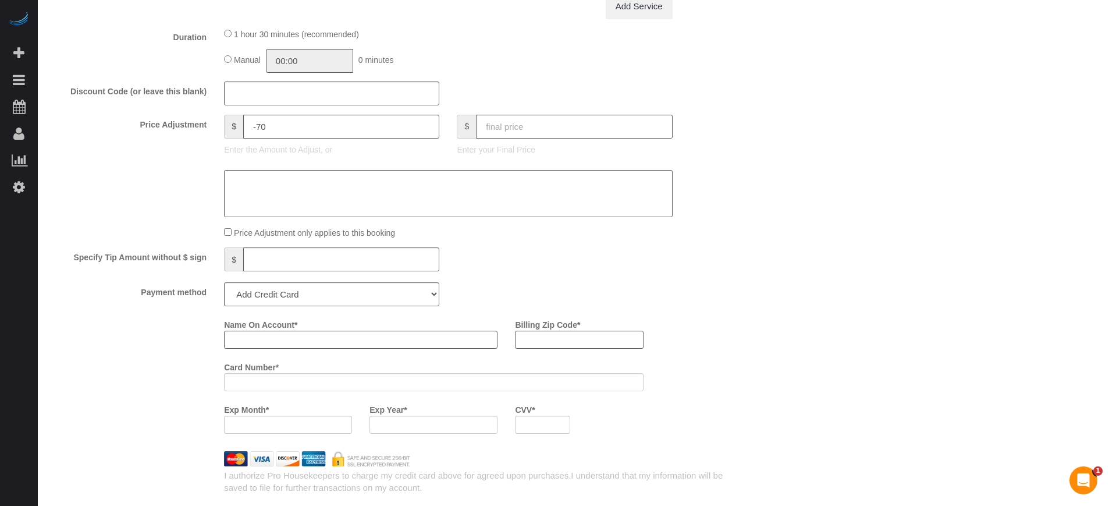
scroll to position [1236, 0]
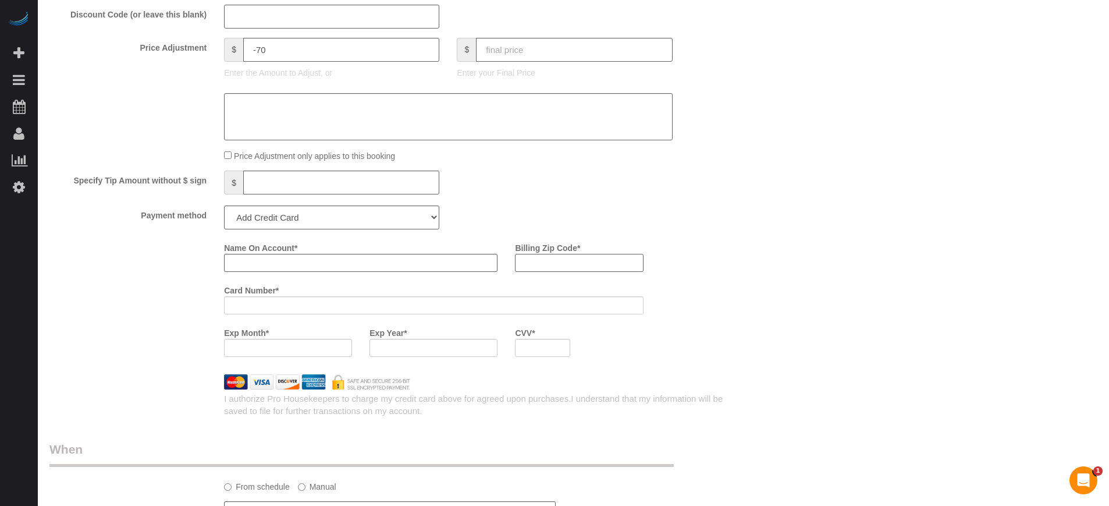
click at [567, 259] on input "Billing Zip Code *" at bounding box center [579, 263] width 128 height 18
paste input "33572"
type input "33572"
click at [440, 261] on input "Name On Account *" at bounding box center [360, 263] width 273 height 18
type input "[PERSON_NAME]"
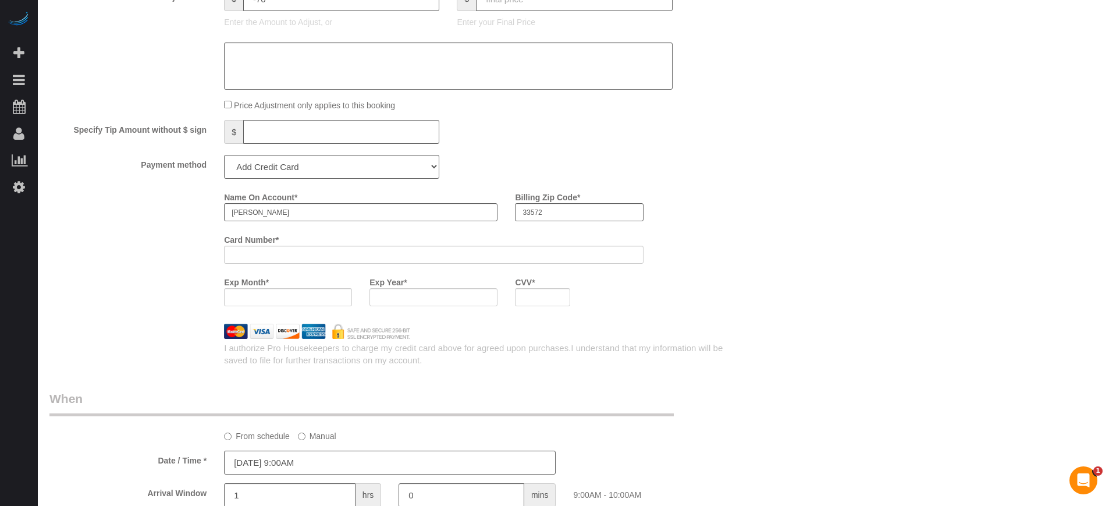
scroll to position [1309, 0]
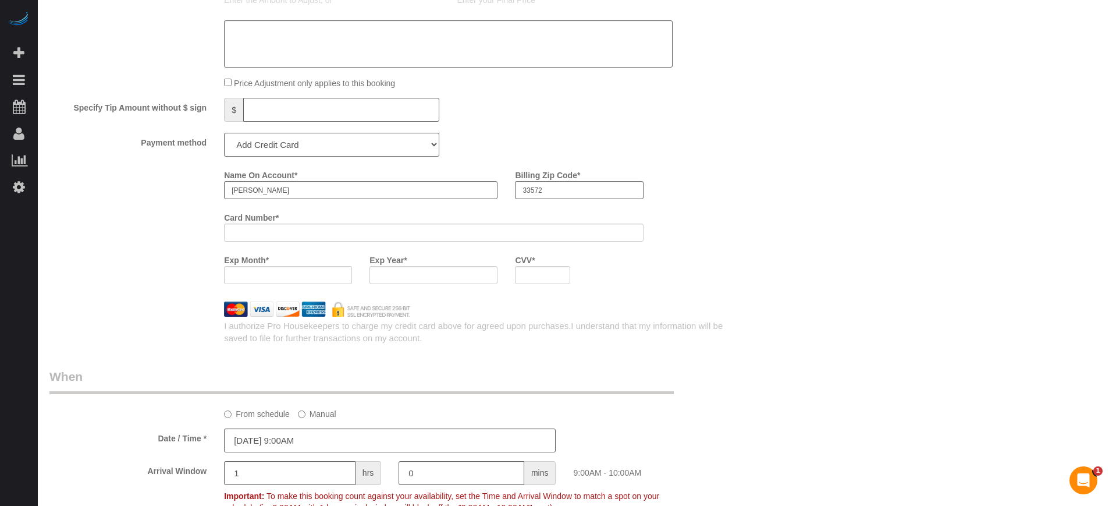
click at [163, 255] on div "Name On Account * Miguel Garcia Billing Zip Code * 33572 Card Number * Exp Mont…" at bounding box center [390, 228] width 699 height 127
click at [247, 270] on iframe at bounding box center [288, 275] width 113 height 10
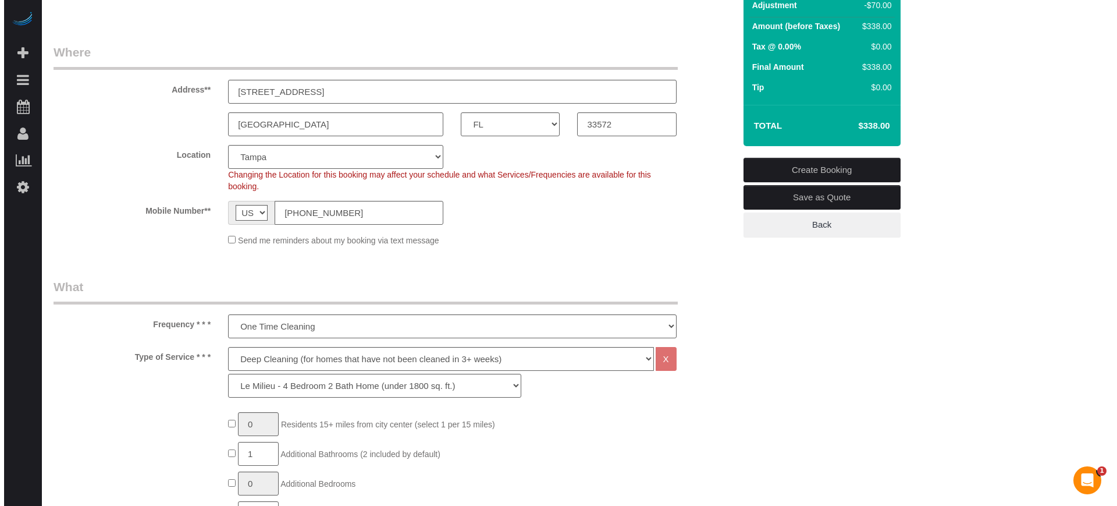
scroll to position [0, 0]
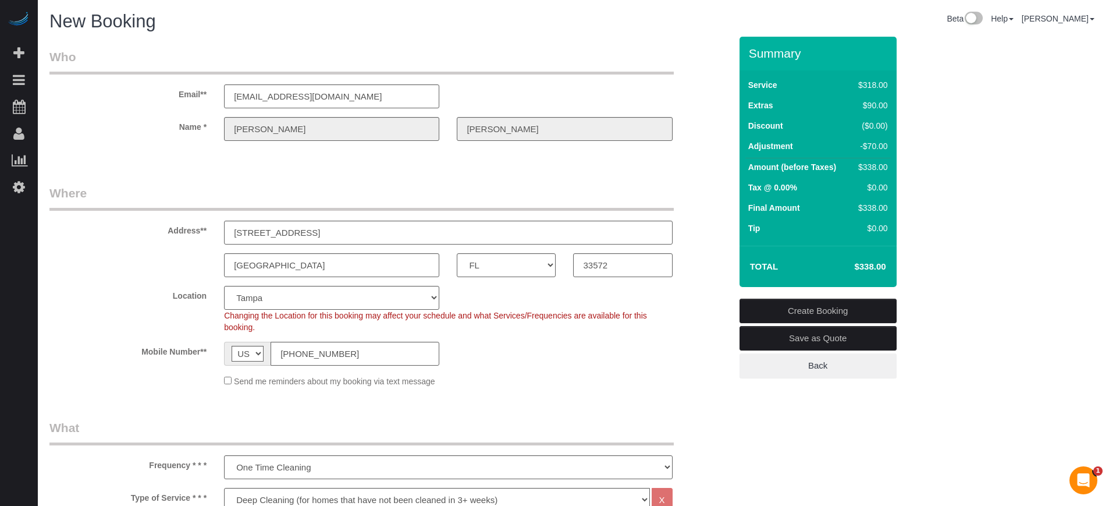
click at [791, 304] on link "Create Booking" at bounding box center [817, 310] width 157 height 24
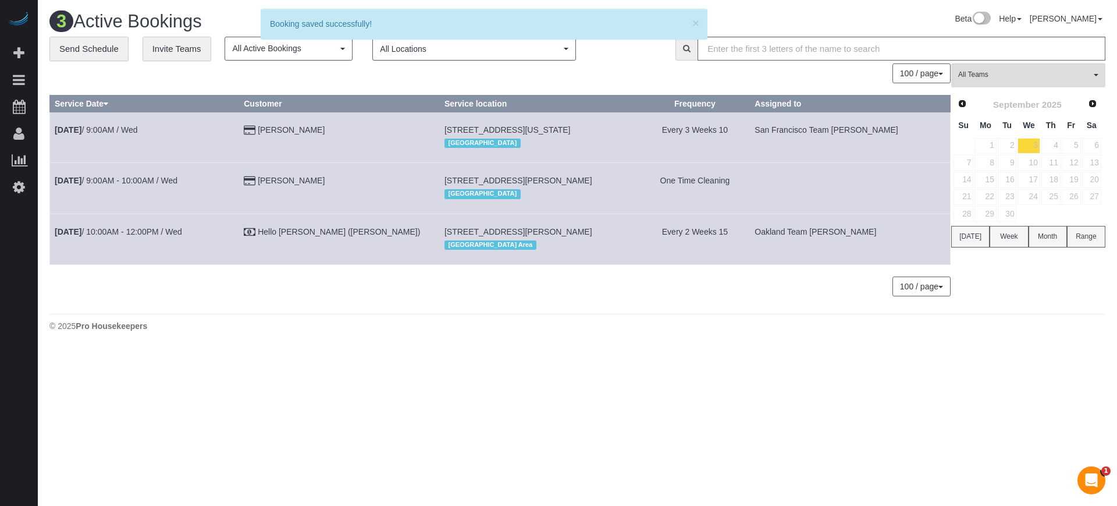
click at [200, 74] on div "100 / page 10 / page 20 / page 30 / page 40 / page 50 / page 100 / page" at bounding box center [499, 73] width 901 height 20
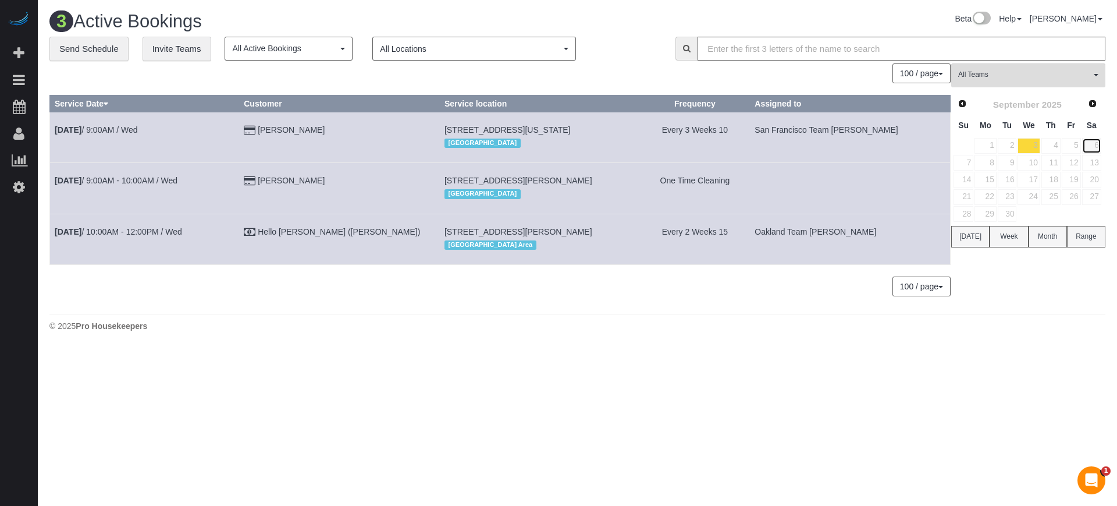
click at [1095, 146] on link "6" at bounding box center [1091, 146] width 19 height 16
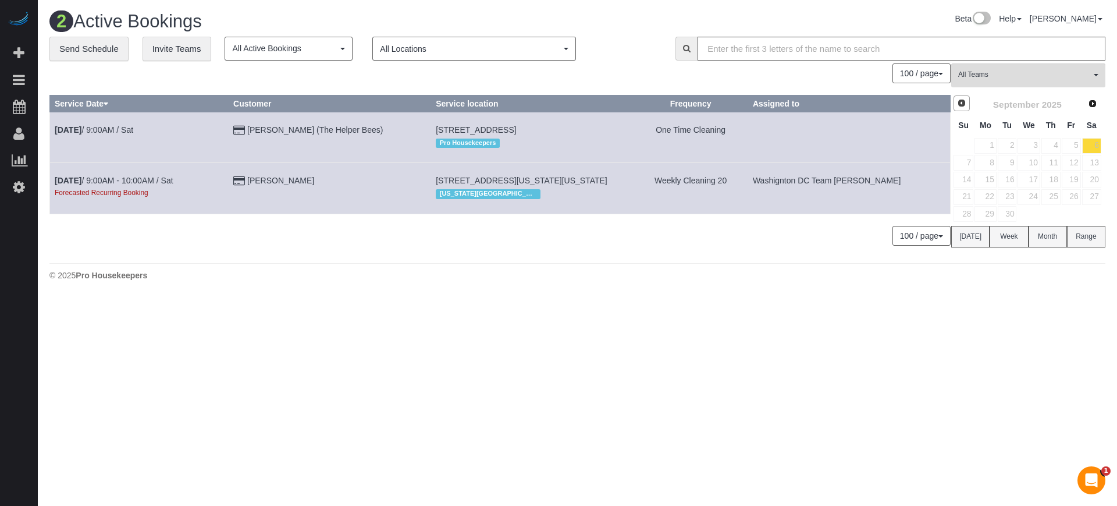
click at [959, 104] on span "Prev" at bounding box center [961, 102] width 9 height 9
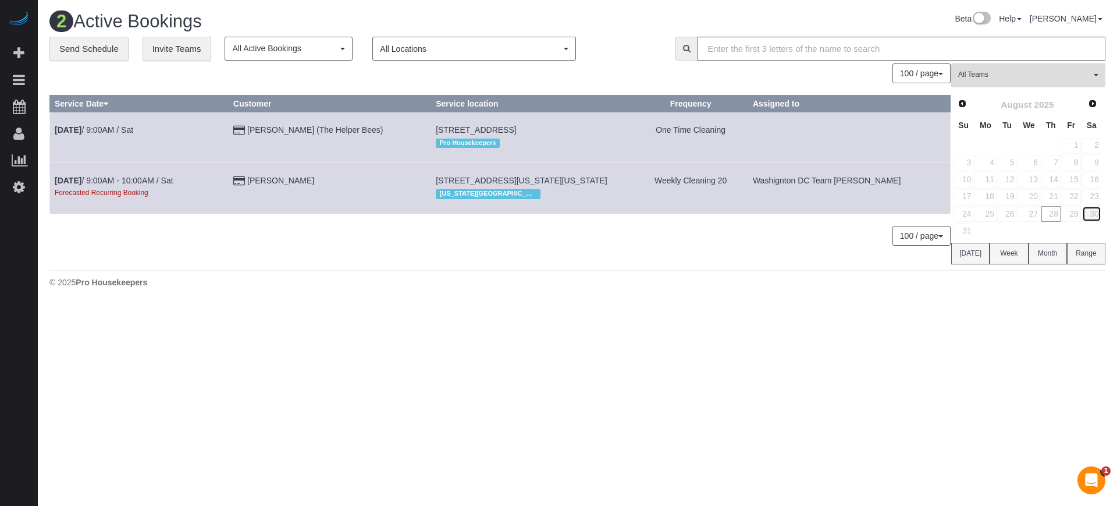
click at [1091, 213] on link "30" at bounding box center [1091, 214] width 19 height 16
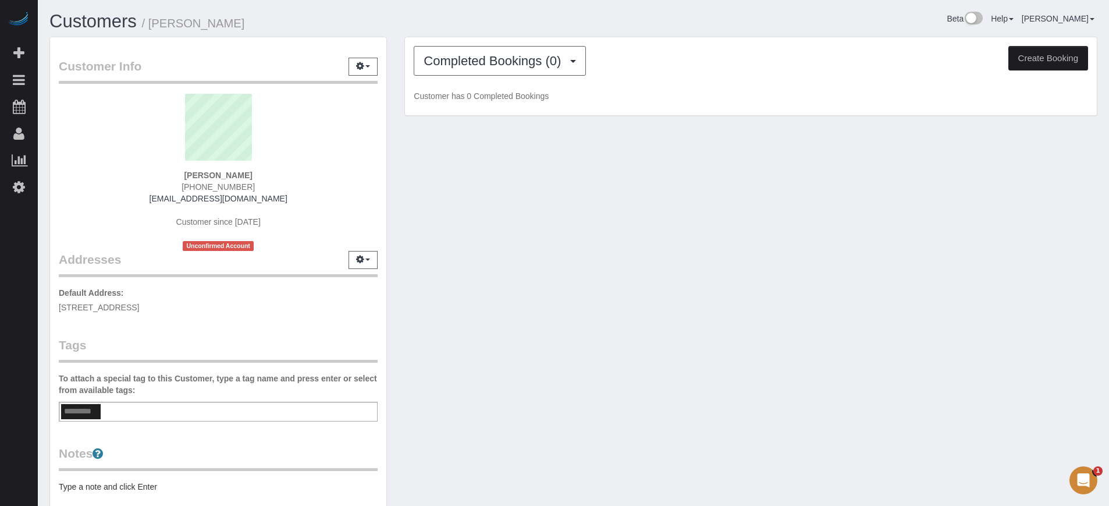
click at [532, 76] on div "Completed Bookings (0) Completed Bookings (0) Upcoming Bookings (1) Cancelled B…" at bounding box center [751, 76] width 692 height 79
click at [532, 72] on button "Completed Bookings (0)" at bounding box center [500, 61] width 172 height 30
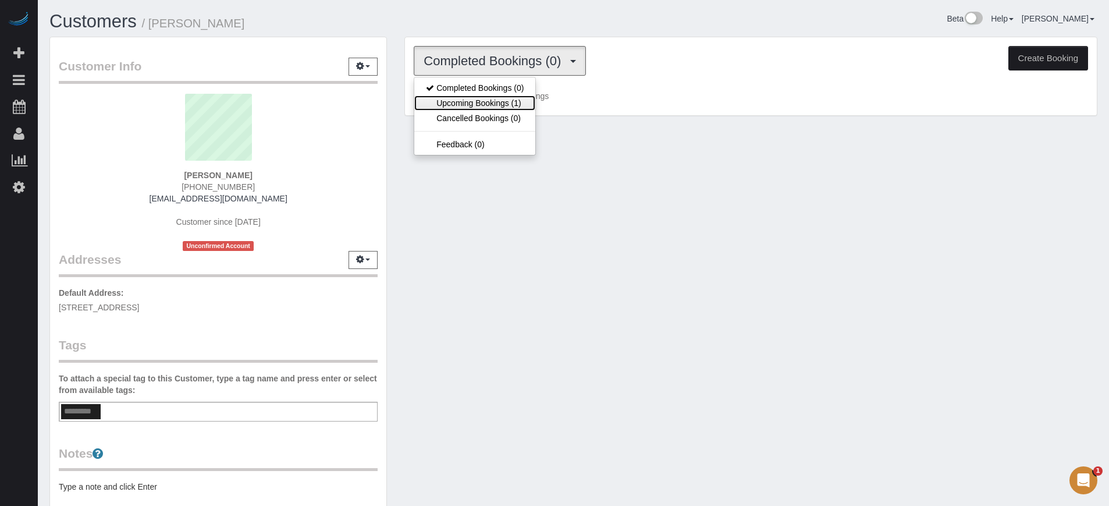
click at [528, 101] on link "Upcoming Bookings (1)" at bounding box center [474, 102] width 121 height 15
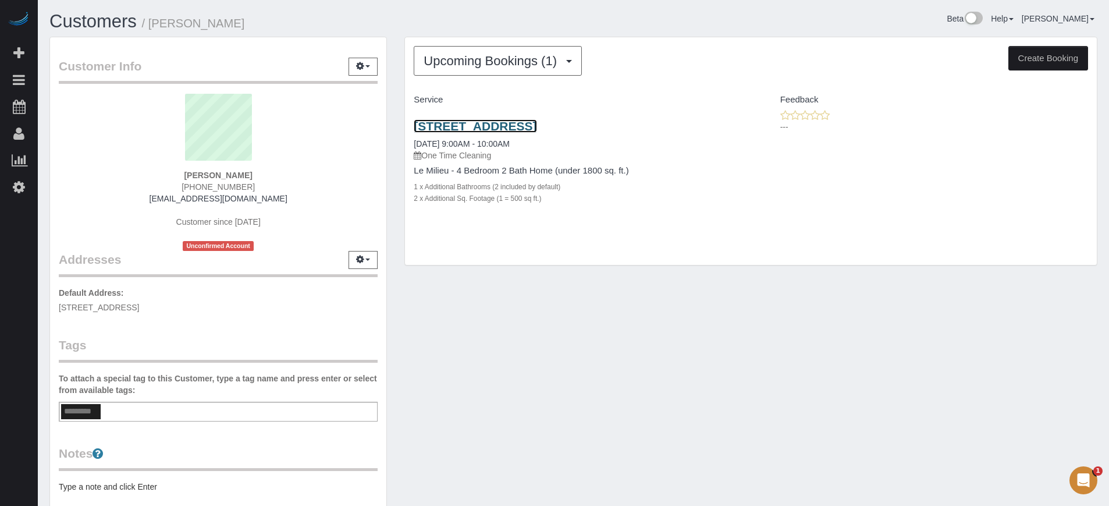
click at [494, 124] on link "[STREET_ADDRESS]" at bounding box center [475, 125] width 123 height 13
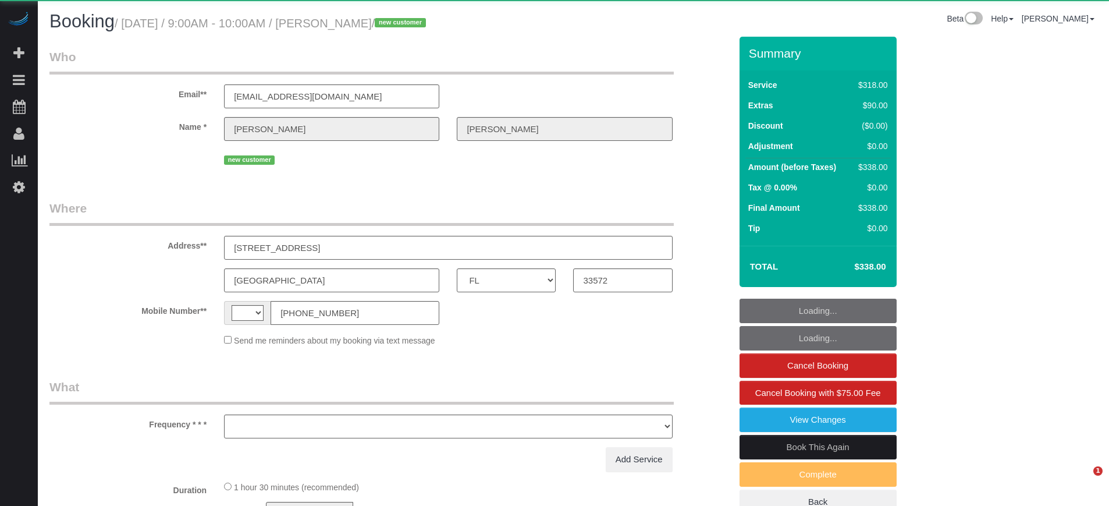
select select "FL"
select select "string:[GEOGRAPHIC_DATA]"
select select "object:595"
select select "string:fspay-91a2c0dd-1f08-436f-a542-7b6c5c30f9e9"
select select "number:9"
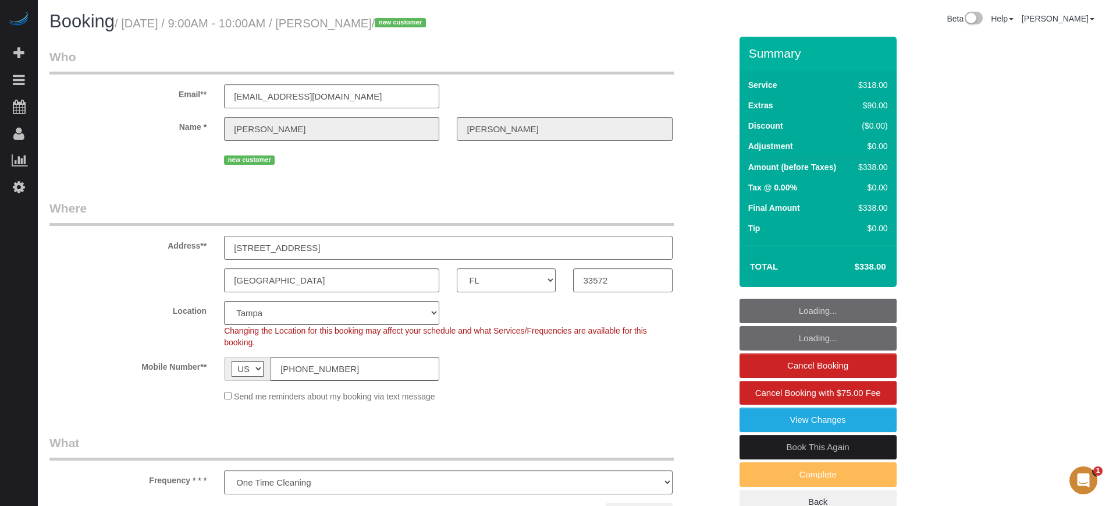
select select "object:844"
select select "5"
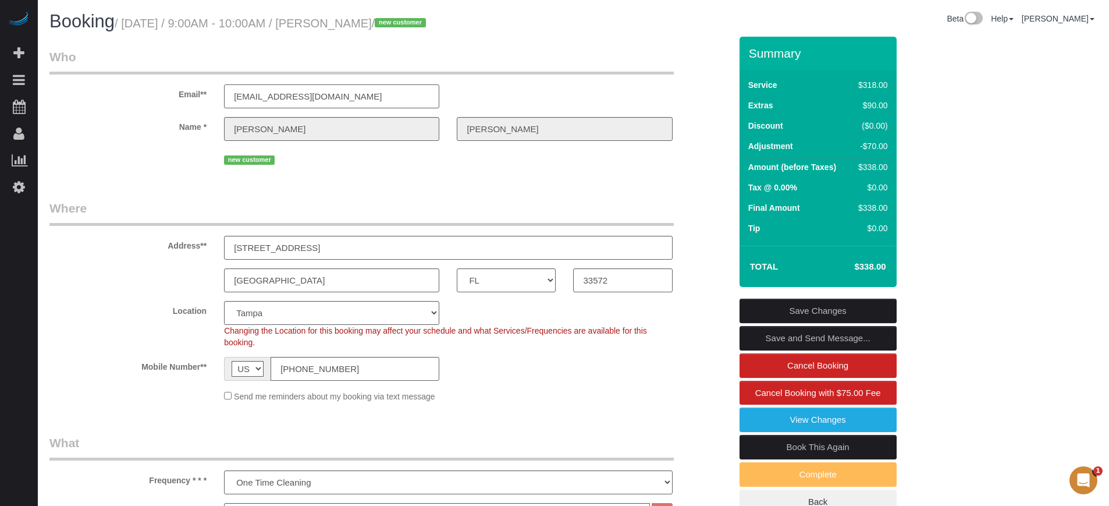
click at [397, 92] on input "[EMAIL_ADDRESS][DOMAIN_NAME]" at bounding box center [331, 96] width 215 height 24
click at [699, 67] on div "Email** [EMAIL_ADDRESS][DOMAIN_NAME]" at bounding box center [390, 78] width 699 height 60
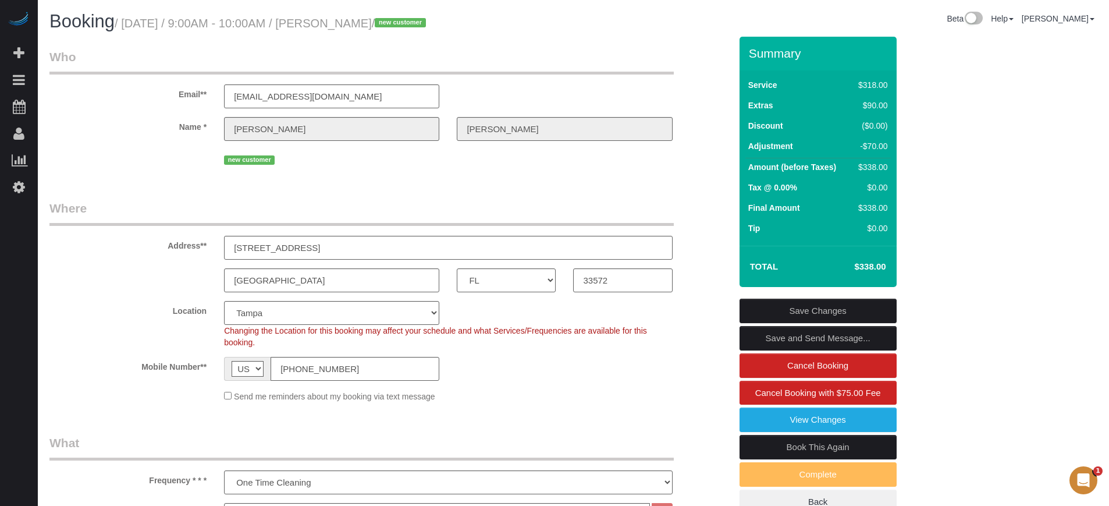
click at [702, 65] on div "Email** [EMAIL_ADDRESS][DOMAIN_NAME]" at bounding box center [390, 78] width 699 height 60
drag, startPoint x: 1081, startPoint y: 387, endPoint x: 740, endPoint y: 143, distance: 419.9
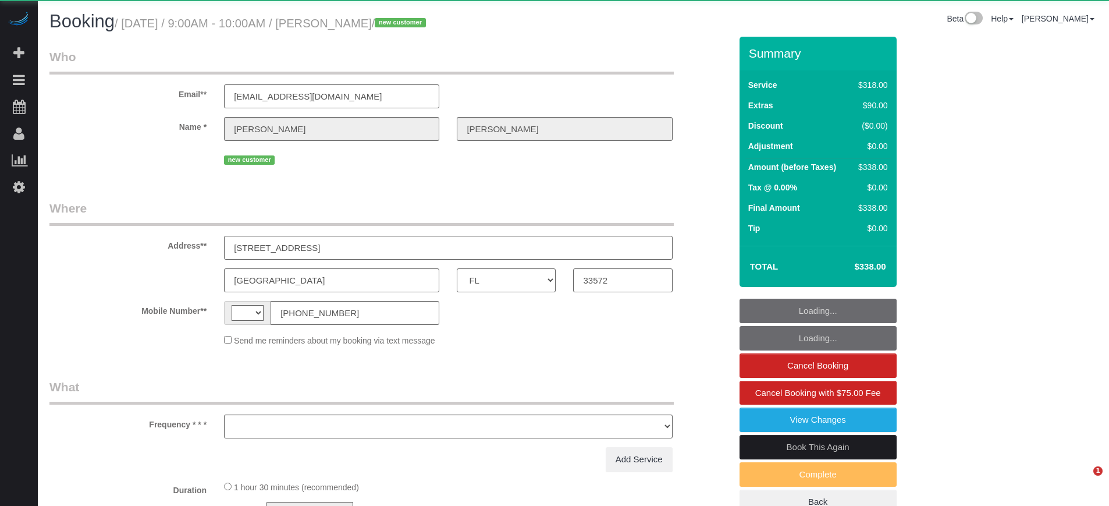
select select "FL"
select select "string:[GEOGRAPHIC_DATA]"
select select "object:595"
select select "string:fspay-91a2c0dd-1f08-436f-a542-7b6c5c30f9e9"
select select "number:9"
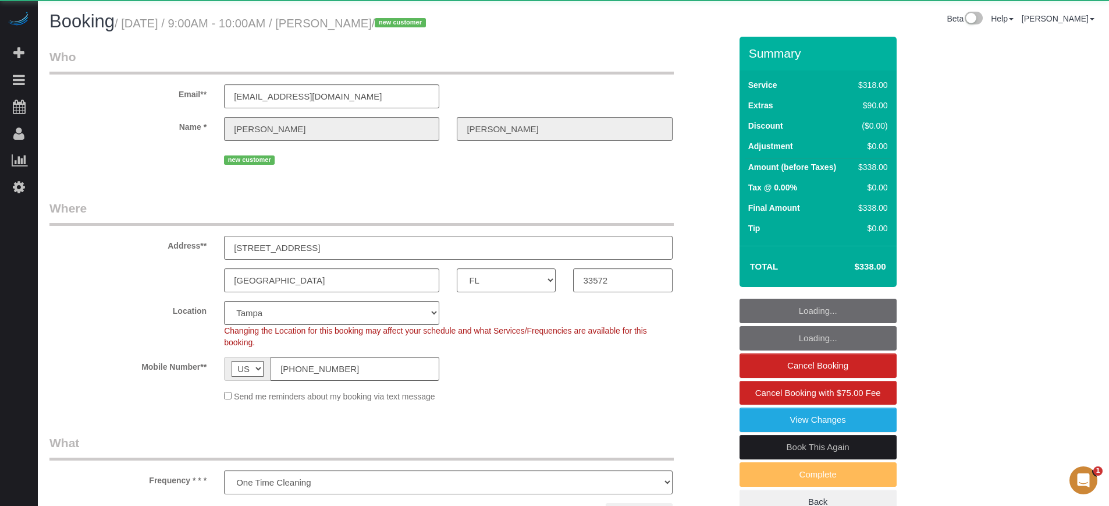
select select "object:844"
select select "5"
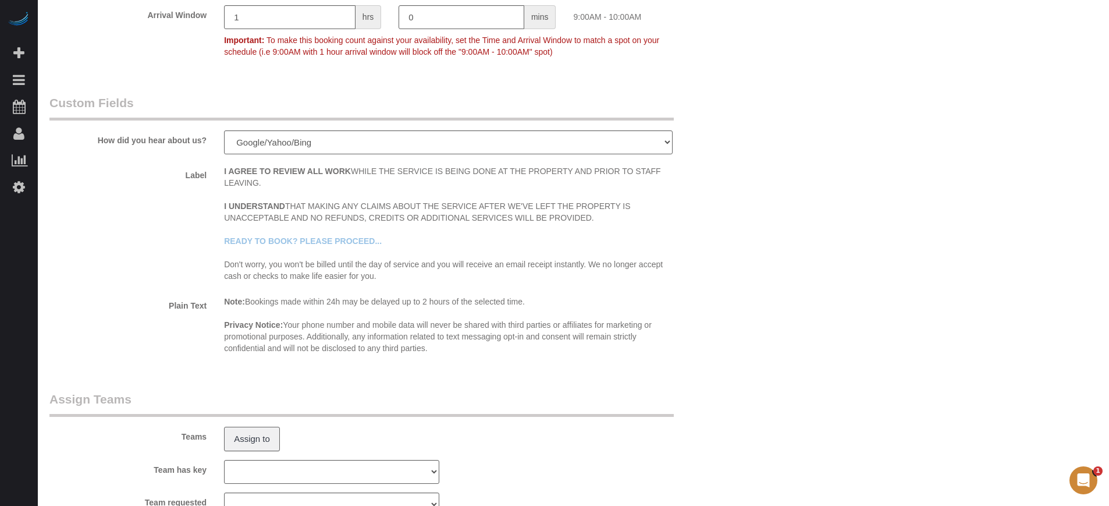
scroll to position [1956, 0]
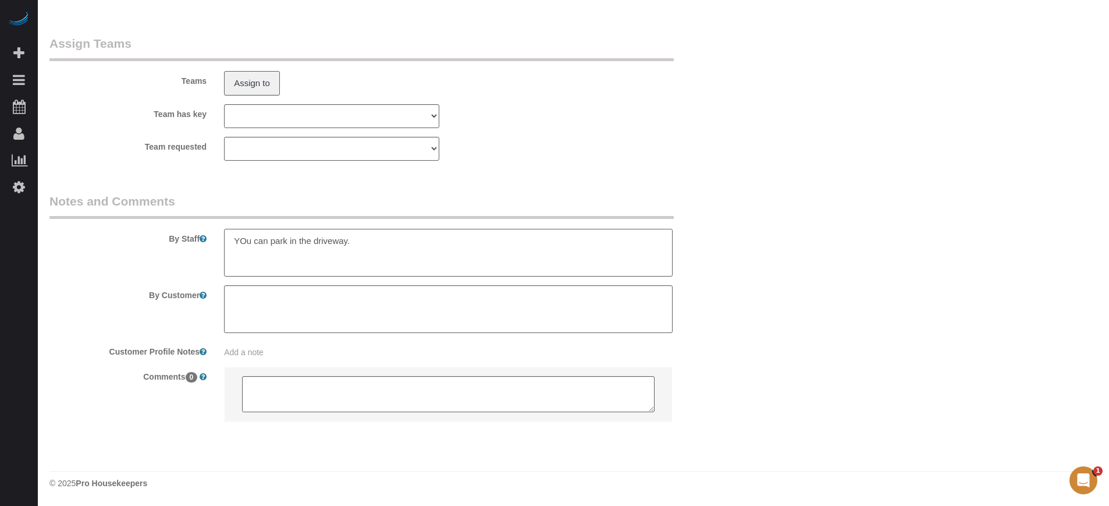
click at [247, 245] on textarea at bounding box center [448, 253] width 448 height 48
click at [415, 257] on textarea at bounding box center [448, 253] width 448 height 48
type textarea "You can park in the driveway. He's going to be there to provide access"
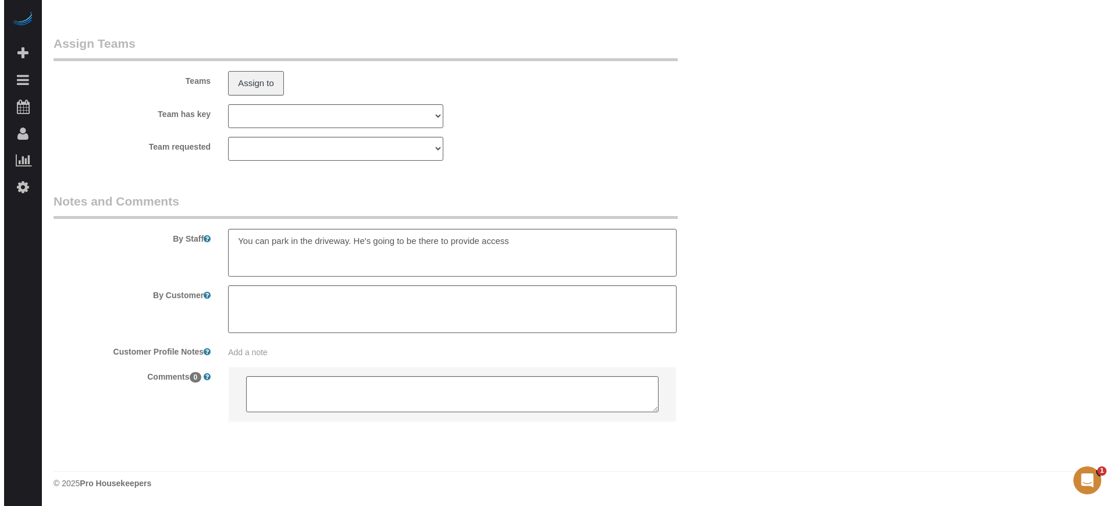
scroll to position [0, 0]
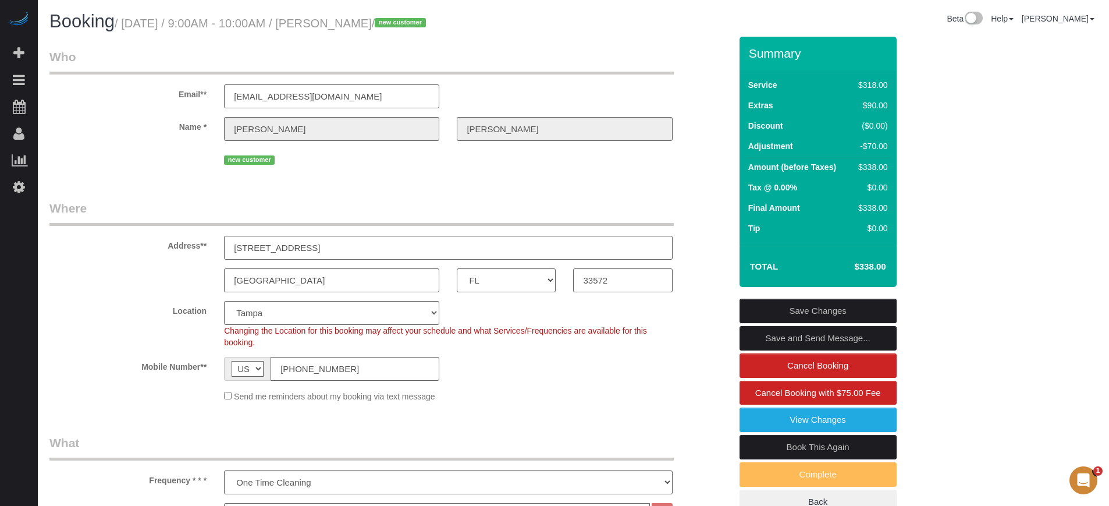
click at [840, 311] on link "Save Changes" at bounding box center [817, 310] width 157 height 24
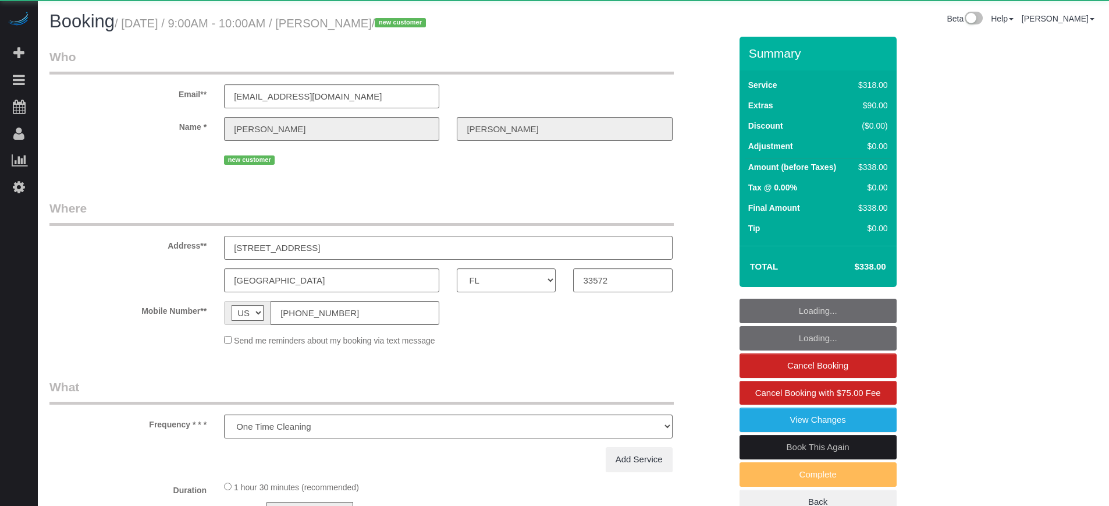
select select "FL"
select select "object:715"
select select "5"
select select "number:9"
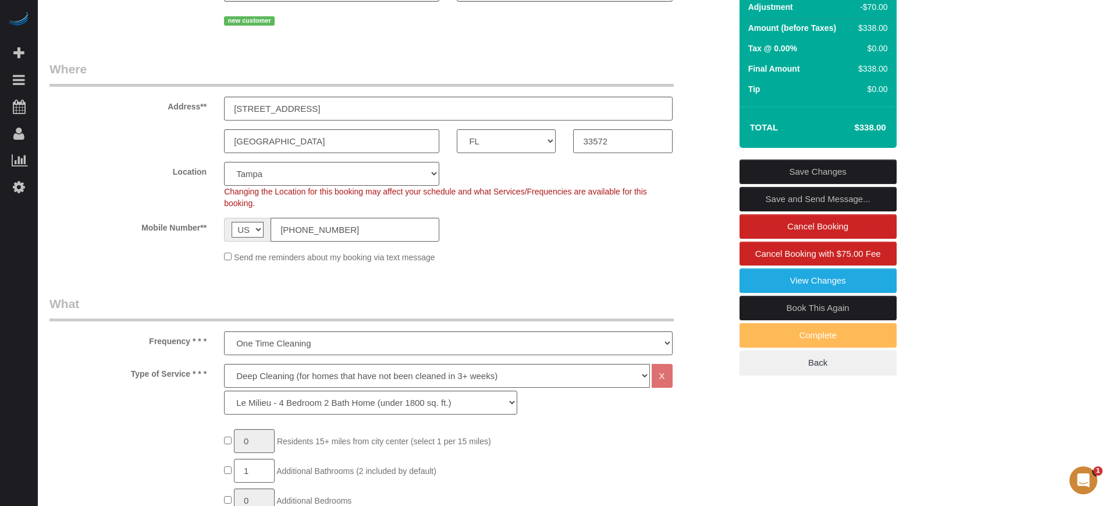
scroll to position [65, 0]
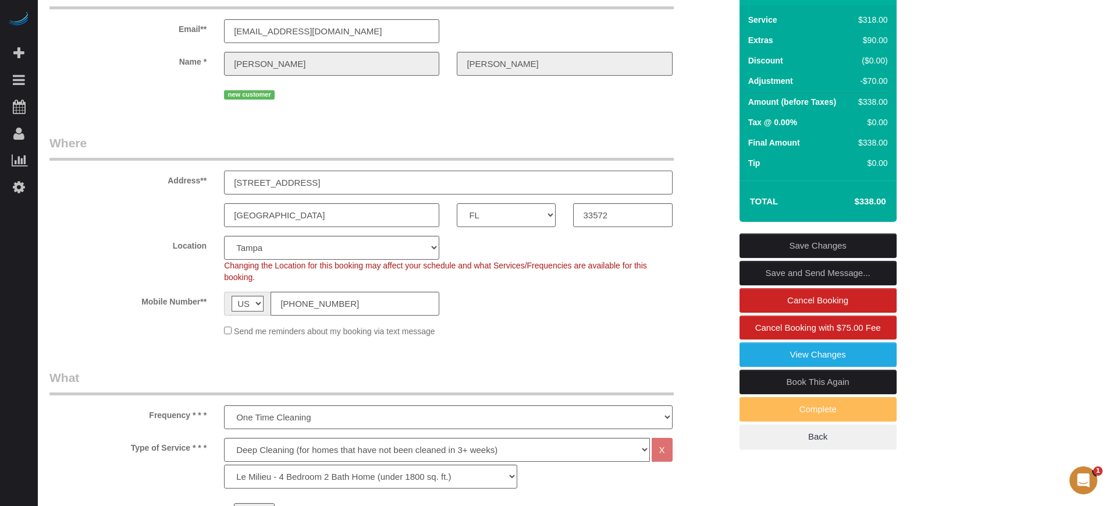
click at [293, 182] on input "[STREET_ADDRESS]" at bounding box center [448, 182] width 448 height 24
click at [361, 186] on input "[STREET_ADDRESS]" at bounding box center [448, 182] width 448 height 24
click at [703, 237] on div "Location Pro Housekeepers [GEOGRAPHIC_DATA] [GEOGRAPHIC_DATA] [GEOGRAPHIC_DATA]…" at bounding box center [390, 259] width 699 height 47
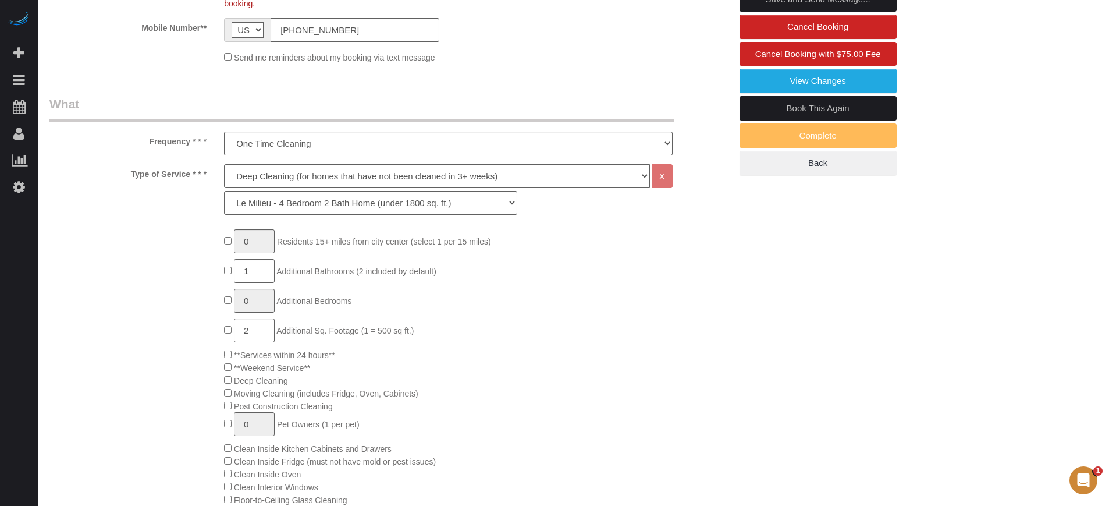
scroll to position [364, 0]
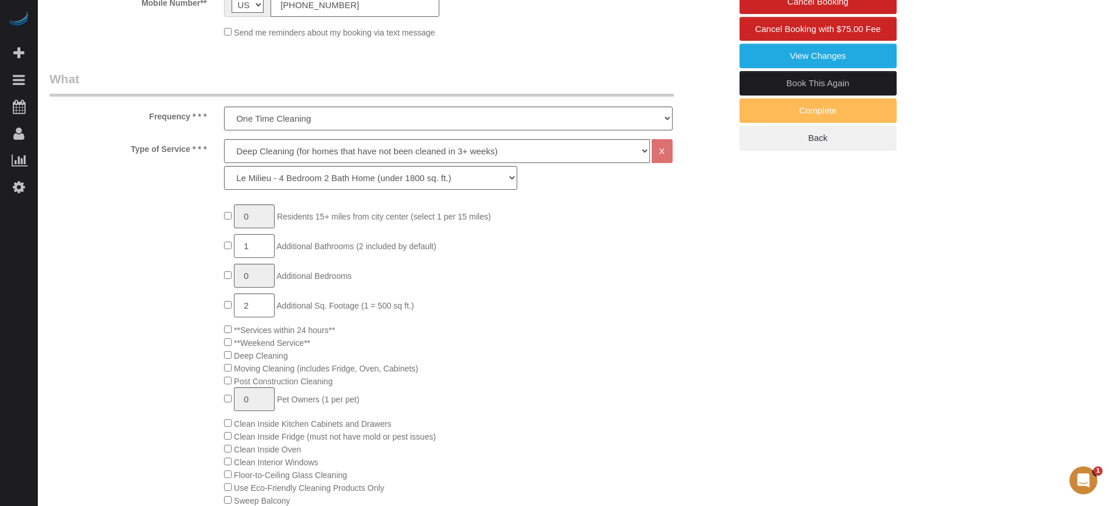
click at [177, 289] on div "0 Residents 15+ miles from [GEOGRAPHIC_DATA] (select 1 per 15 miles) 1 Addition…" at bounding box center [390, 493] width 699 height 578
click at [685, 276] on div "0 Residents 15+ miles from city center (select 1 per 15 miles) 1 Additional Bat…" at bounding box center [477, 493] width 524 height 578
click at [141, 276] on div "0 Residents 15+ miles from city center (select 1 per 15 miles) 1 Additional Bat…" at bounding box center [390, 493] width 699 height 578
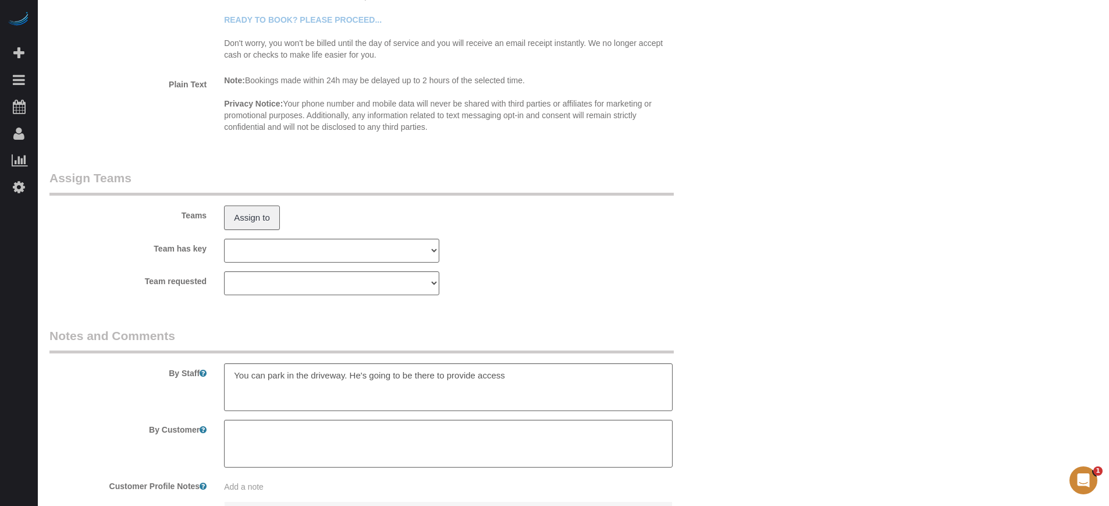
scroll to position [1956, 0]
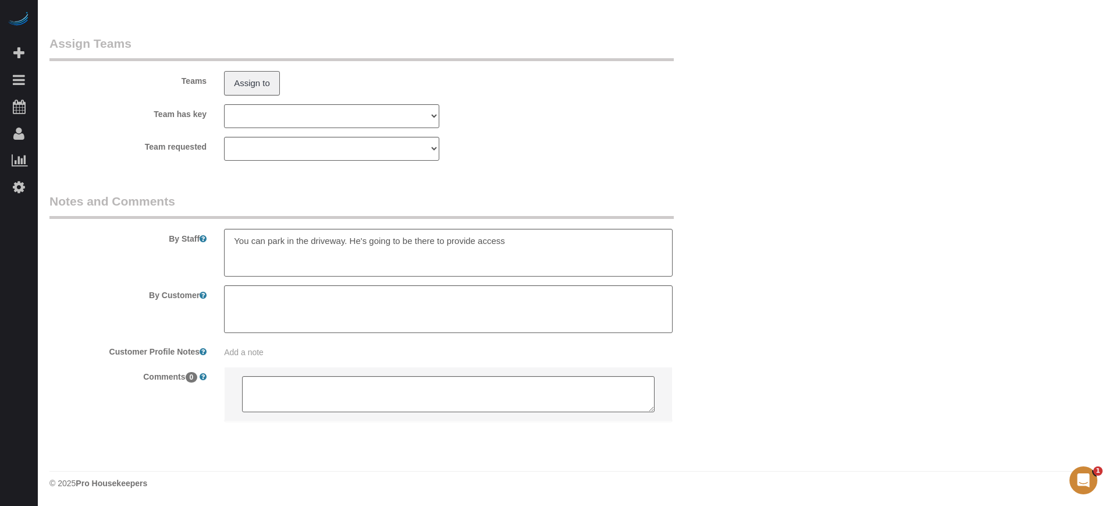
click at [593, 258] on textarea at bounding box center [448, 253] width 448 height 48
click at [296, 253] on textarea at bounding box center [448, 253] width 448 height 48
type textarea "You can park in the driveway. He's going to be there to provide access 4be/3bat…"
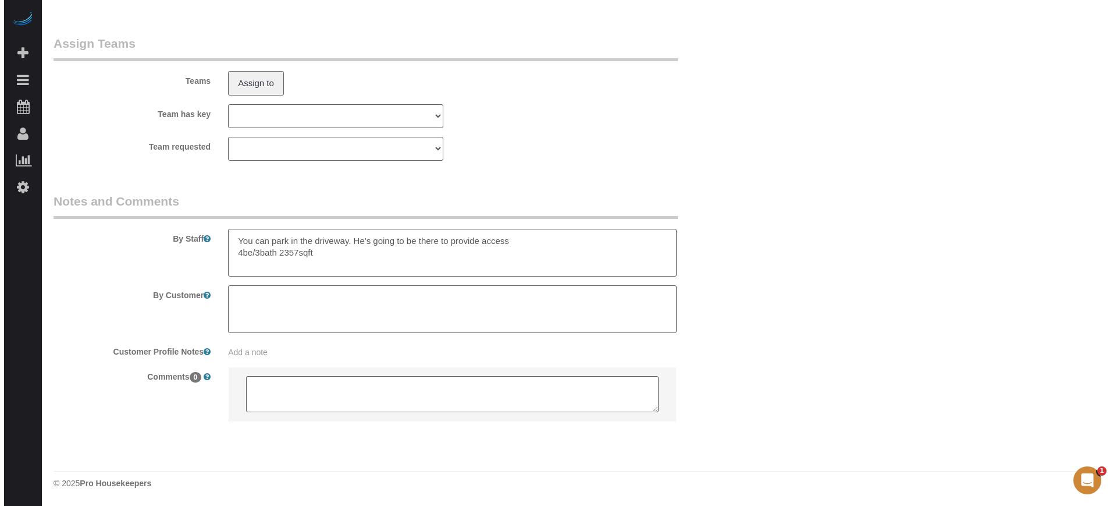
scroll to position [0, 0]
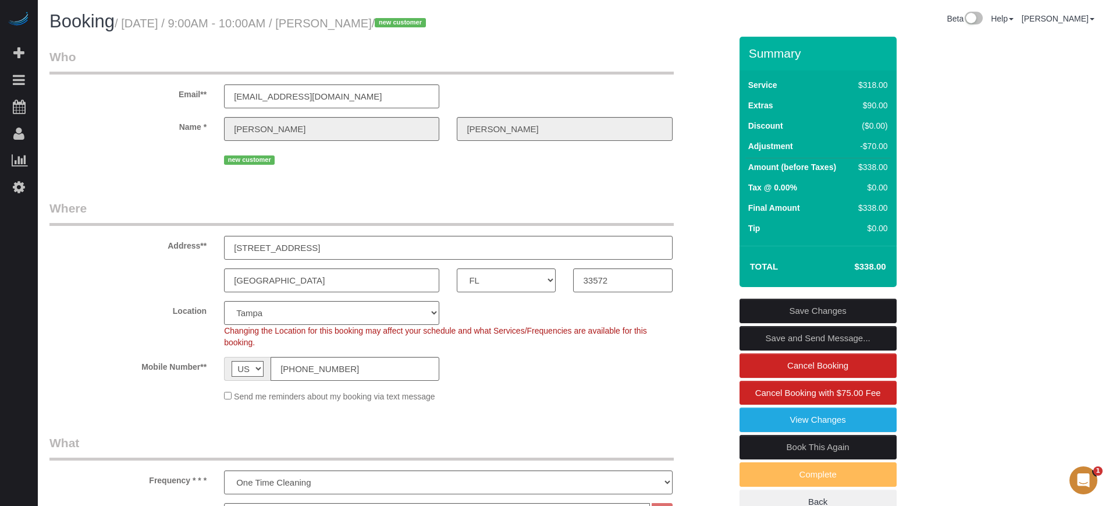
click at [799, 312] on link "Save Changes" at bounding box center [817, 310] width 157 height 24
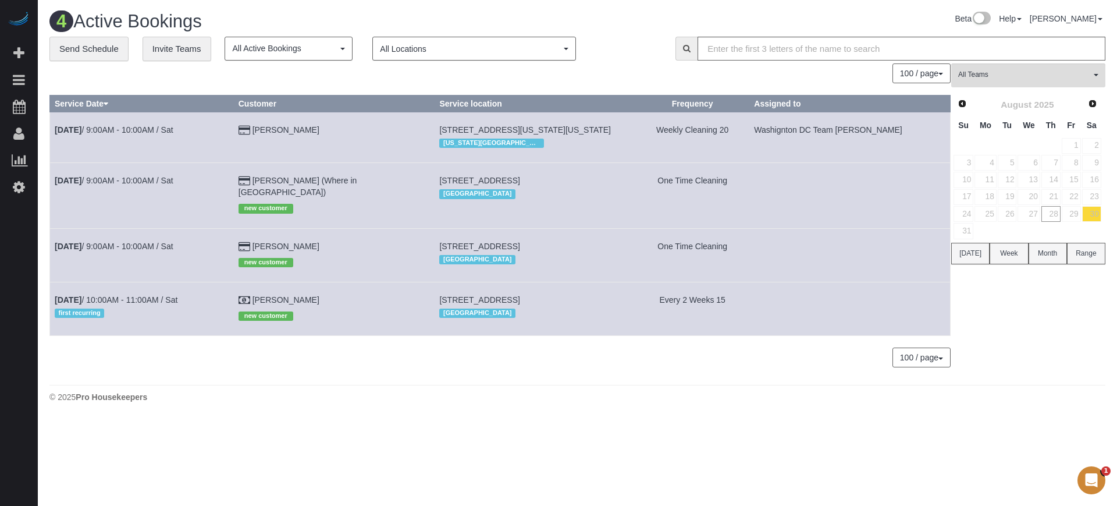
click at [409, 419] on div "4 Active Bookings Beta Help Help Docs Take a Tour Contact Support Edgar Uro My …" at bounding box center [577, 209] width 1079 height 419
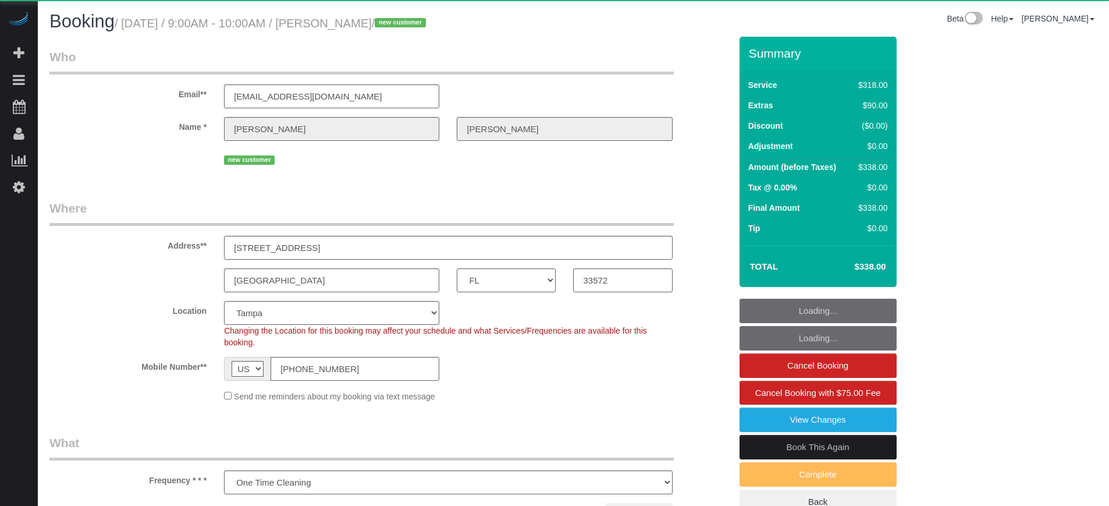
select select "FL"
select select "number:9"
select select "object:844"
select select "5"
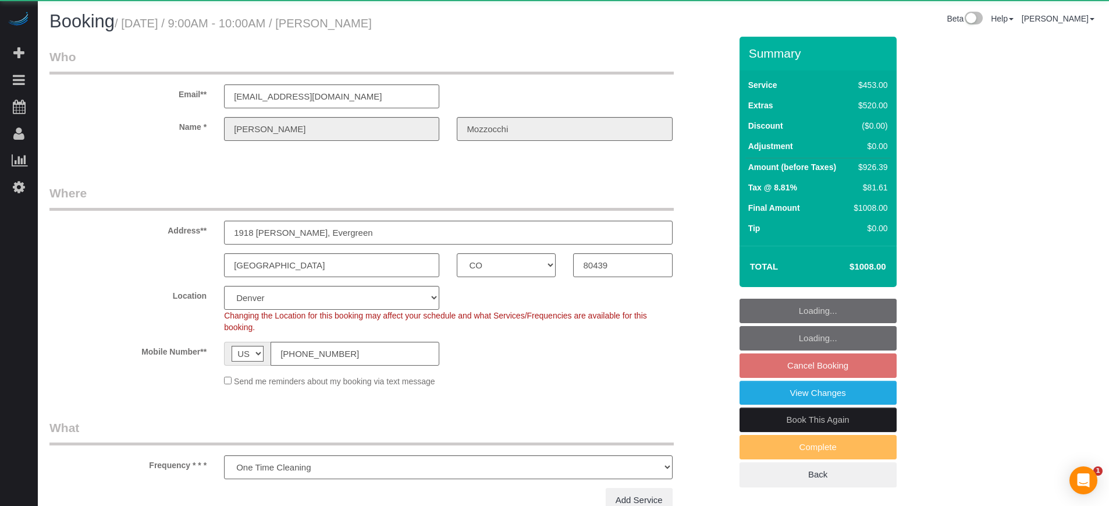
select select "CO"
select select "number:9"
select select "object:806"
select select "string:fspay-e40ec554-a9d2-478a-bbd9-831f4c2f600c"
select select "6"
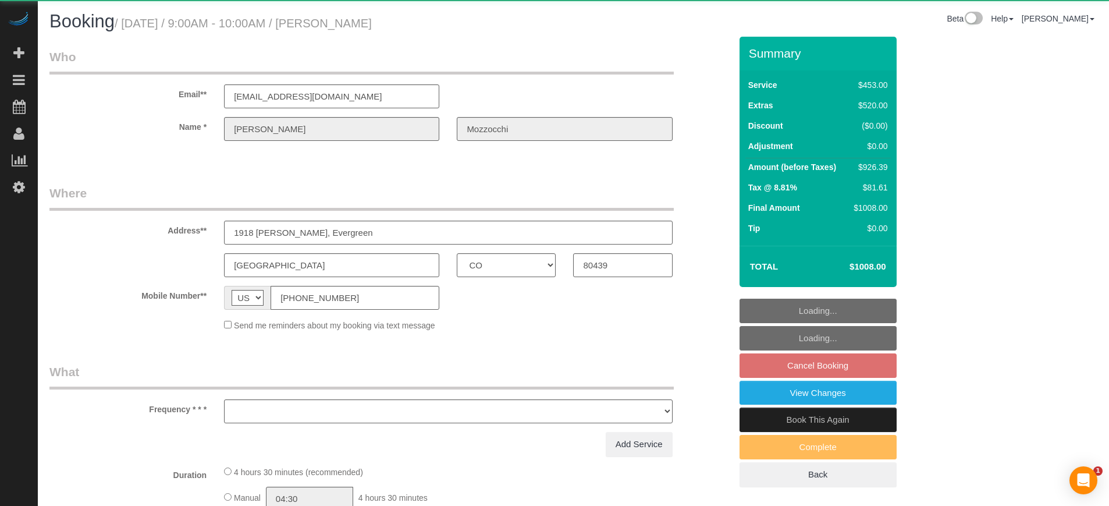
select select "CO"
select select "object:677"
select select "6"
select select "number:9"
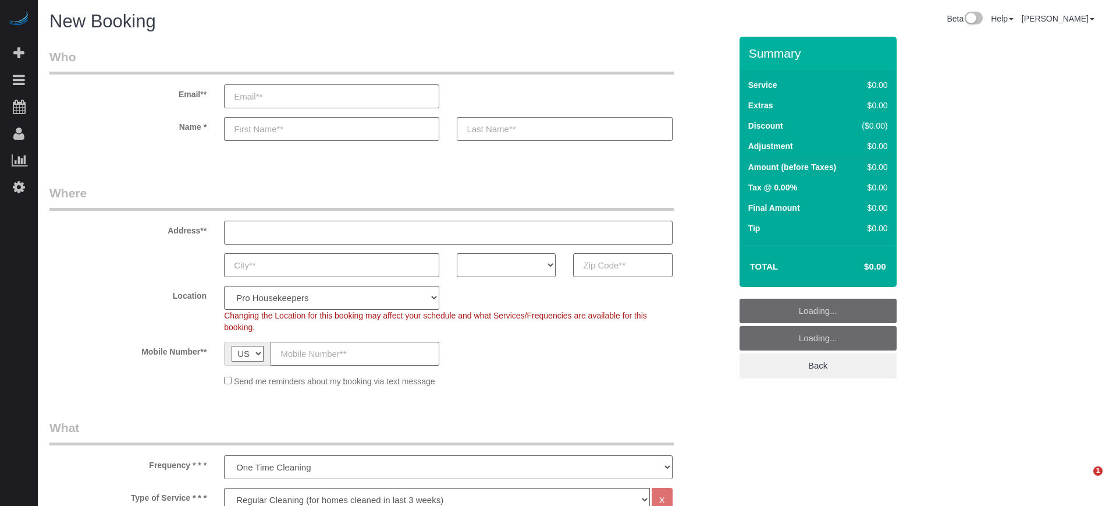
select select "4"
select select "number:9"
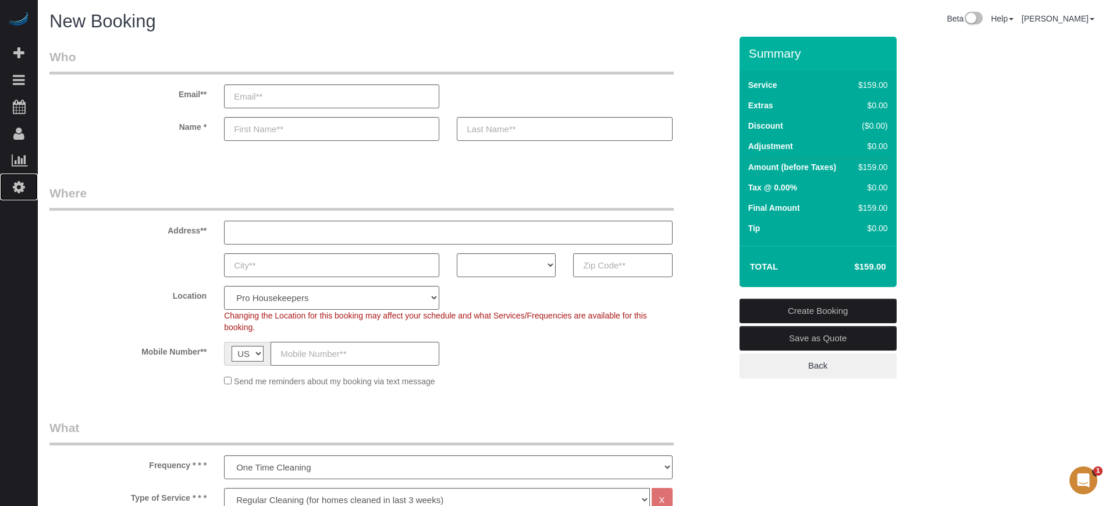
click at [19, 184] on icon at bounding box center [19, 187] width 12 height 14
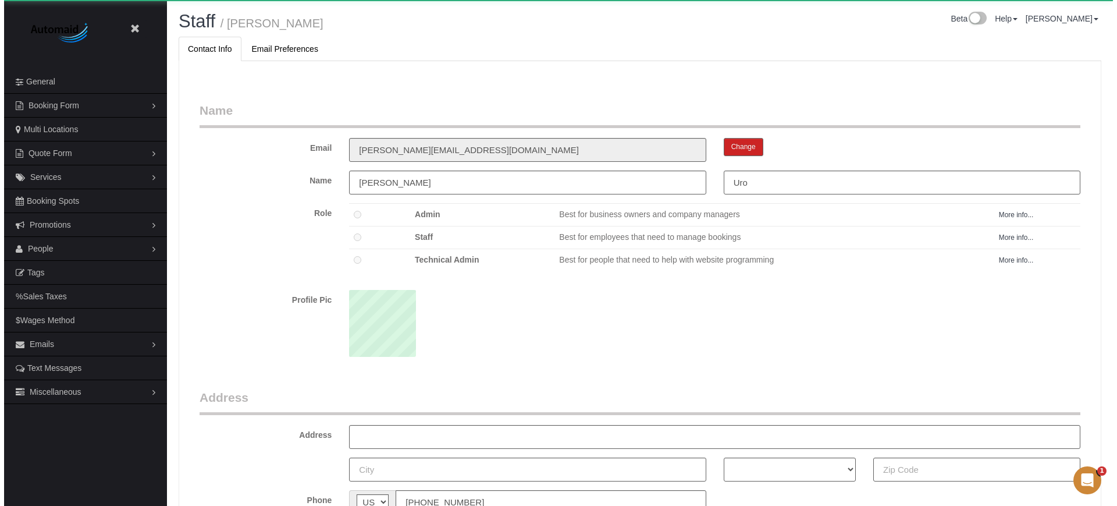
scroll to position [757, 1109]
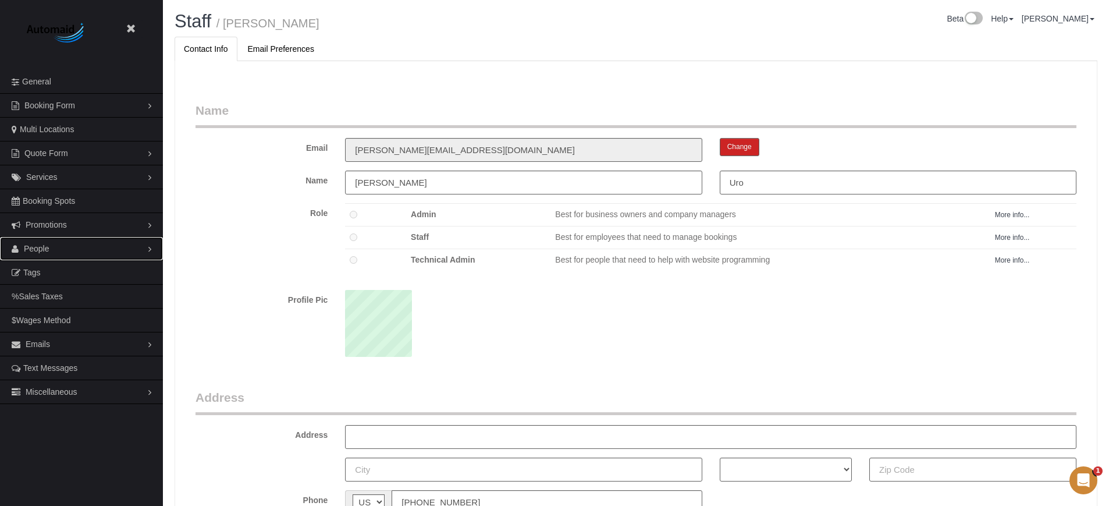
click at [53, 254] on link "People" at bounding box center [81, 248] width 163 height 23
click at [52, 272] on link "Teams" at bounding box center [81, 272] width 163 height 23
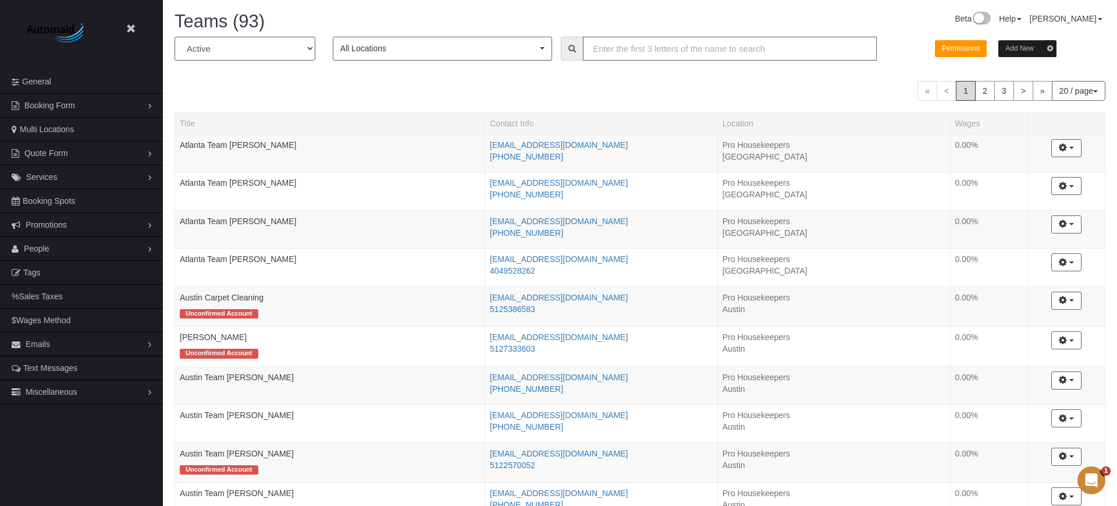
scroll to position [987, 1109]
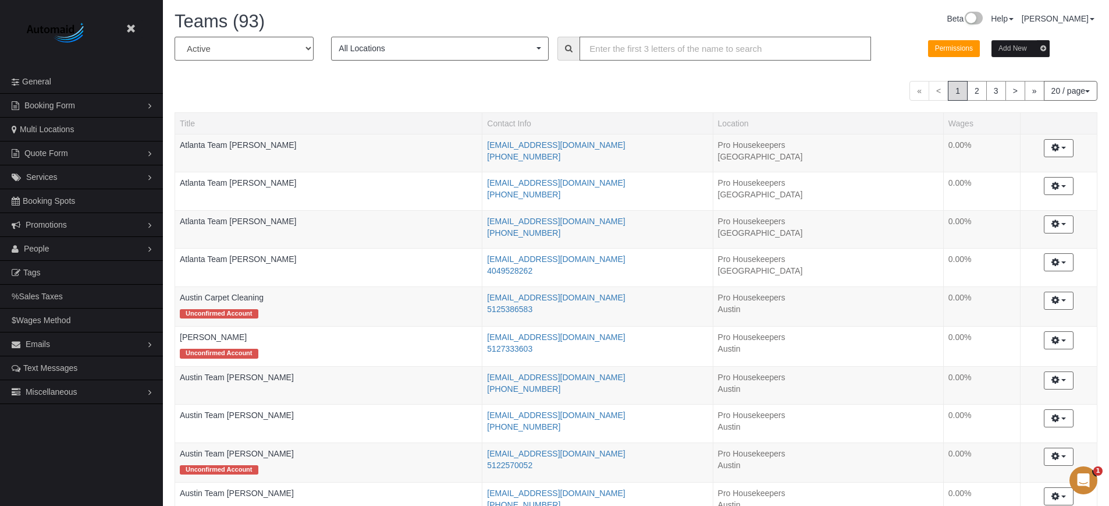
click at [630, 50] on input "text" at bounding box center [724, 49] width 291 height 24
type input "taisa"
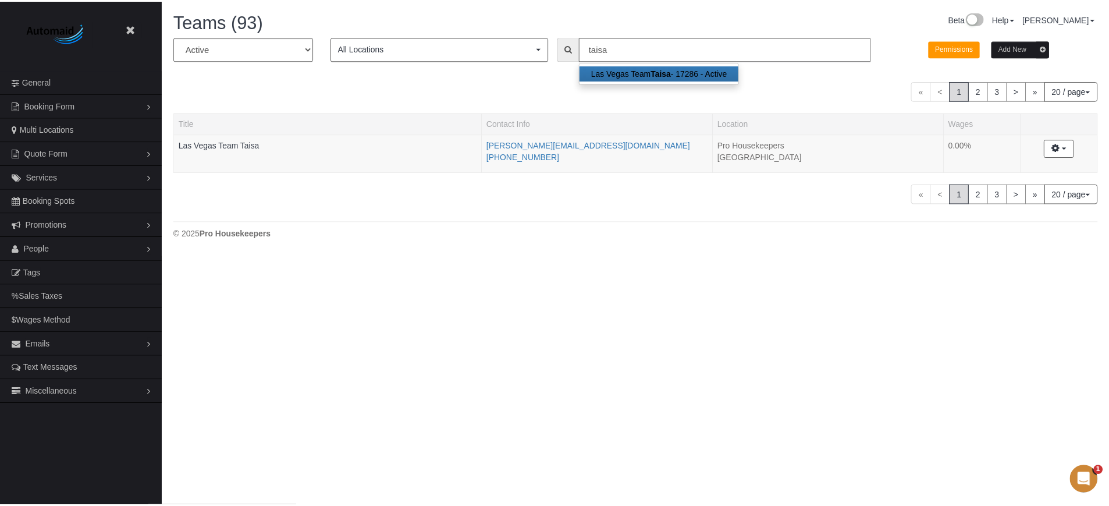
scroll to position [57918, 57057]
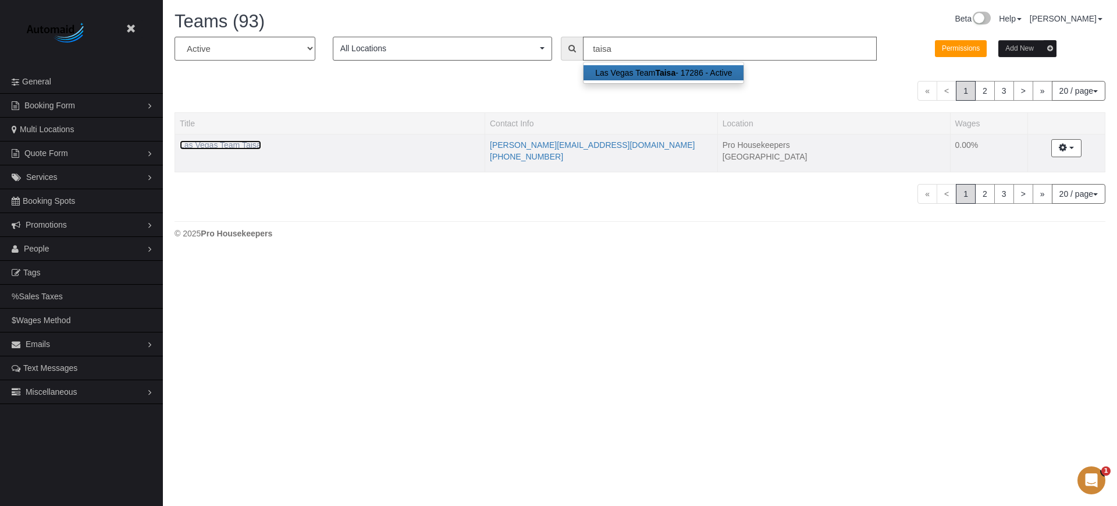
click at [224, 143] on link "Las Vegas Team Taisa" at bounding box center [220, 144] width 81 height 9
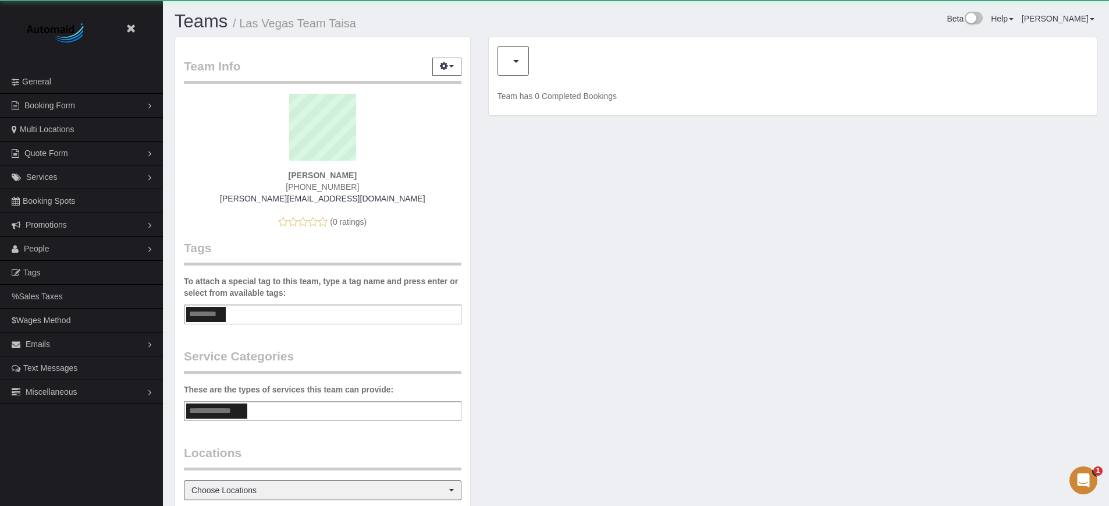
scroll to position [738, 1109]
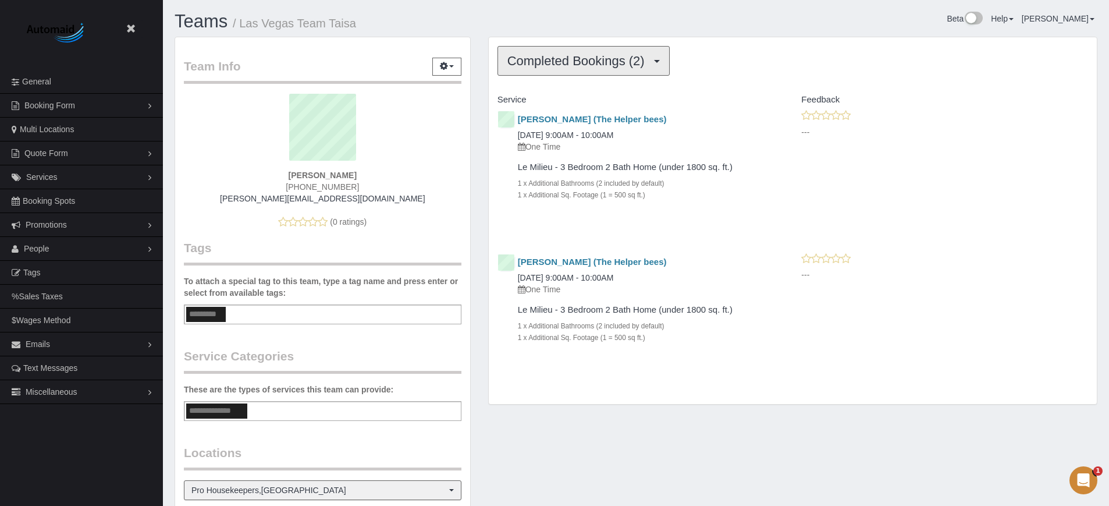
click at [565, 60] on span "Completed Bookings (2)" at bounding box center [578, 61] width 143 height 15
click at [565, 97] on link "Upcoming Bookings (1)" at bounding box center [558, 102] width 121 height 15
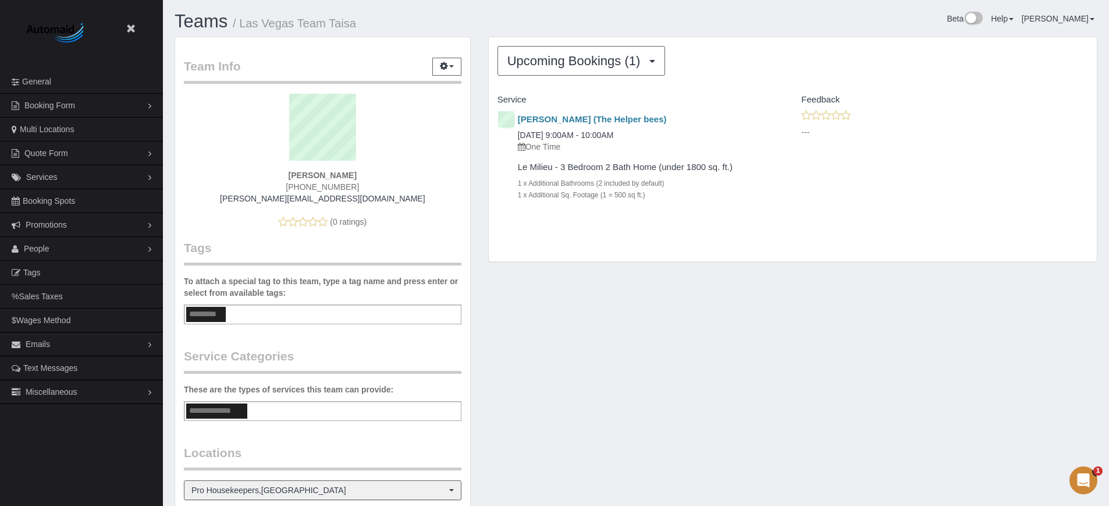
click at [477, 146] on div "Team Info Edit Contact Info Send Message Send Welcome Email Email Preferences V…" at bounding box center [323, 367] width 314 height 661
